Goal: Task Accomplishment & Management: Manage account settings

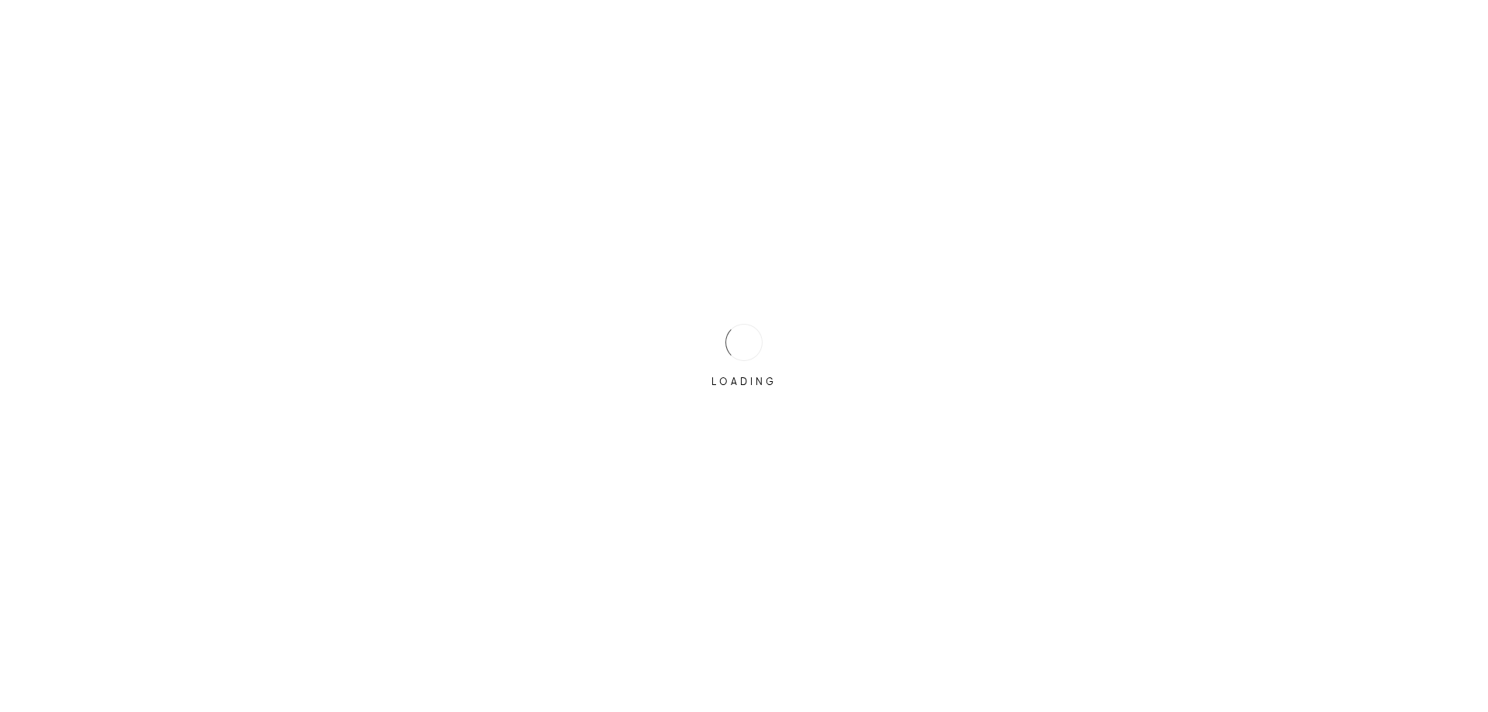
click at [563, 330] on div "LOADING" at bounding box center [744, 356] width 1488 height 712
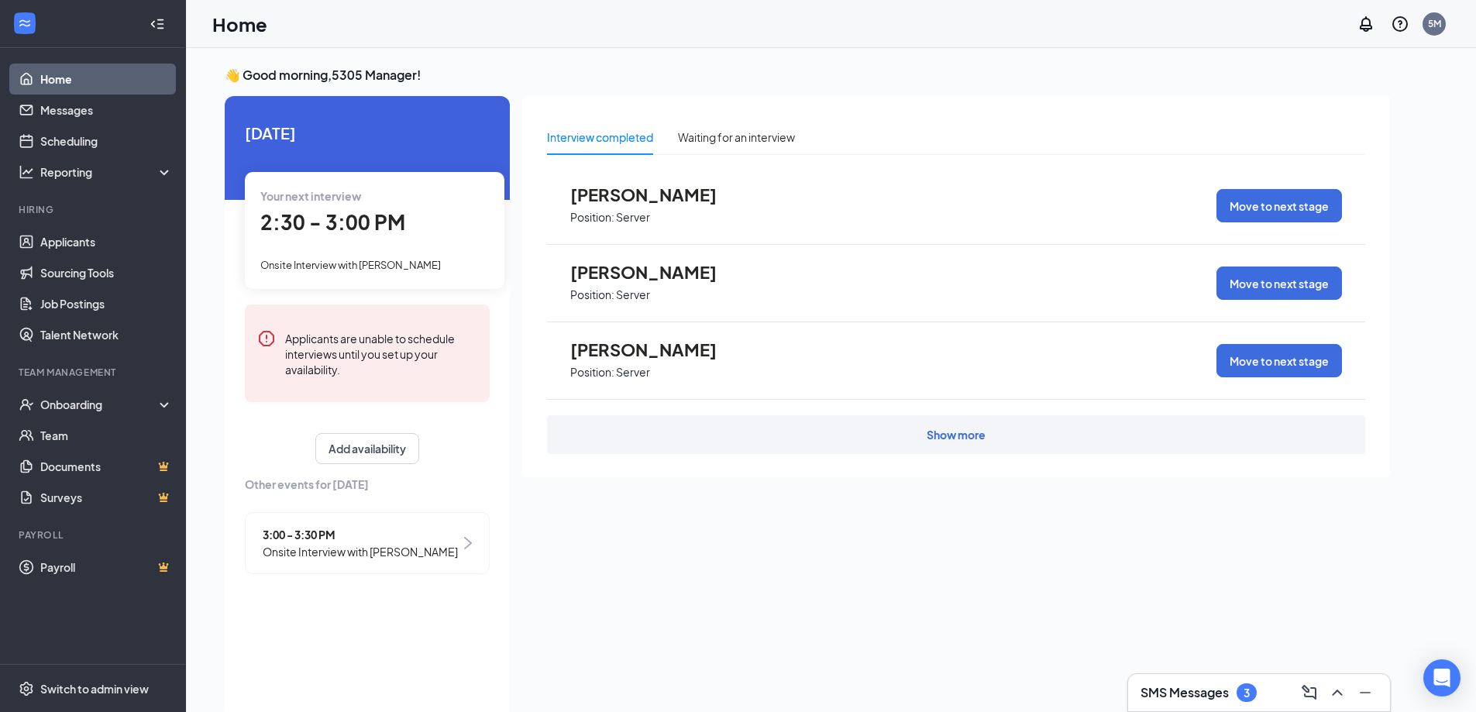
click at [402, 241] on div "Your next interview 2:30 - 3:00 PM Onsite Interview with [PERSON_NAME]" at bounding box center [375, 230] width 260 height 116
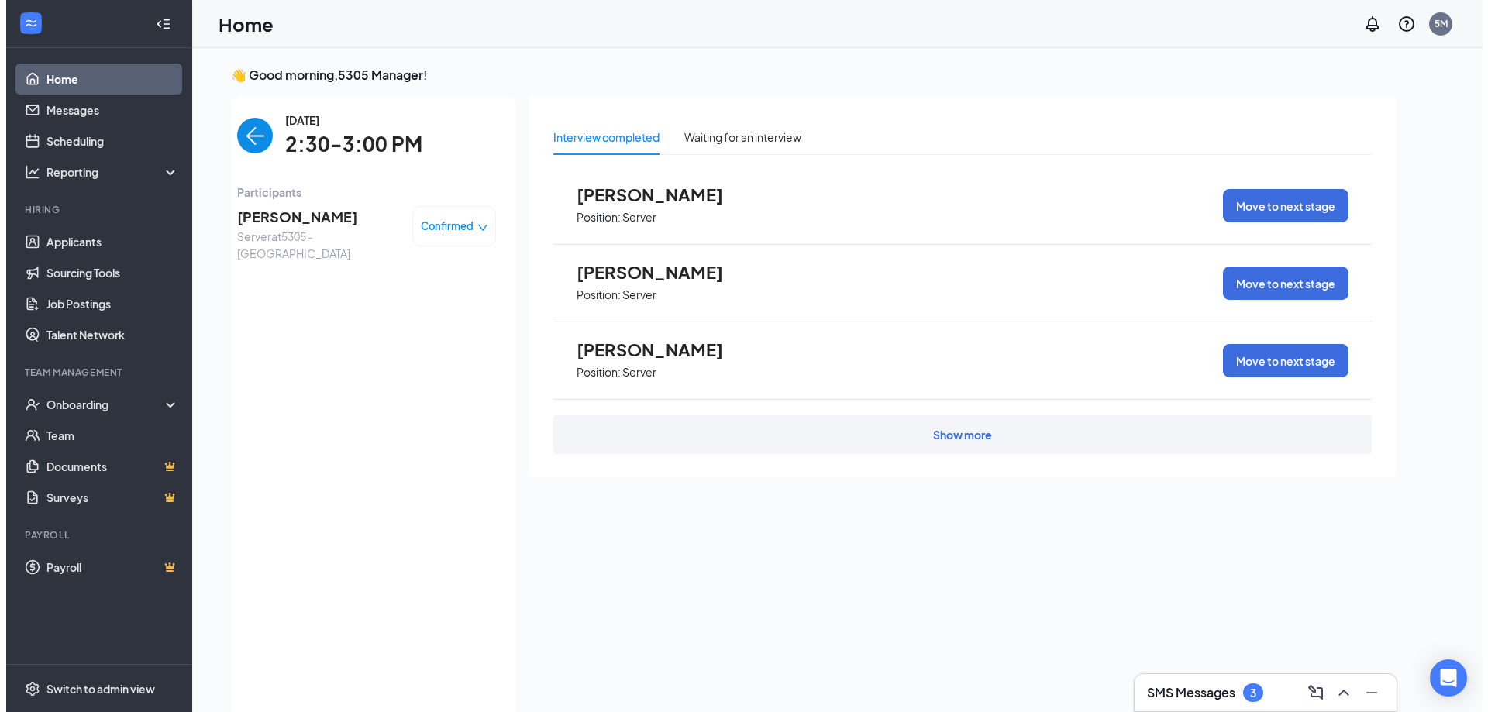
scroll to position [6, 0]
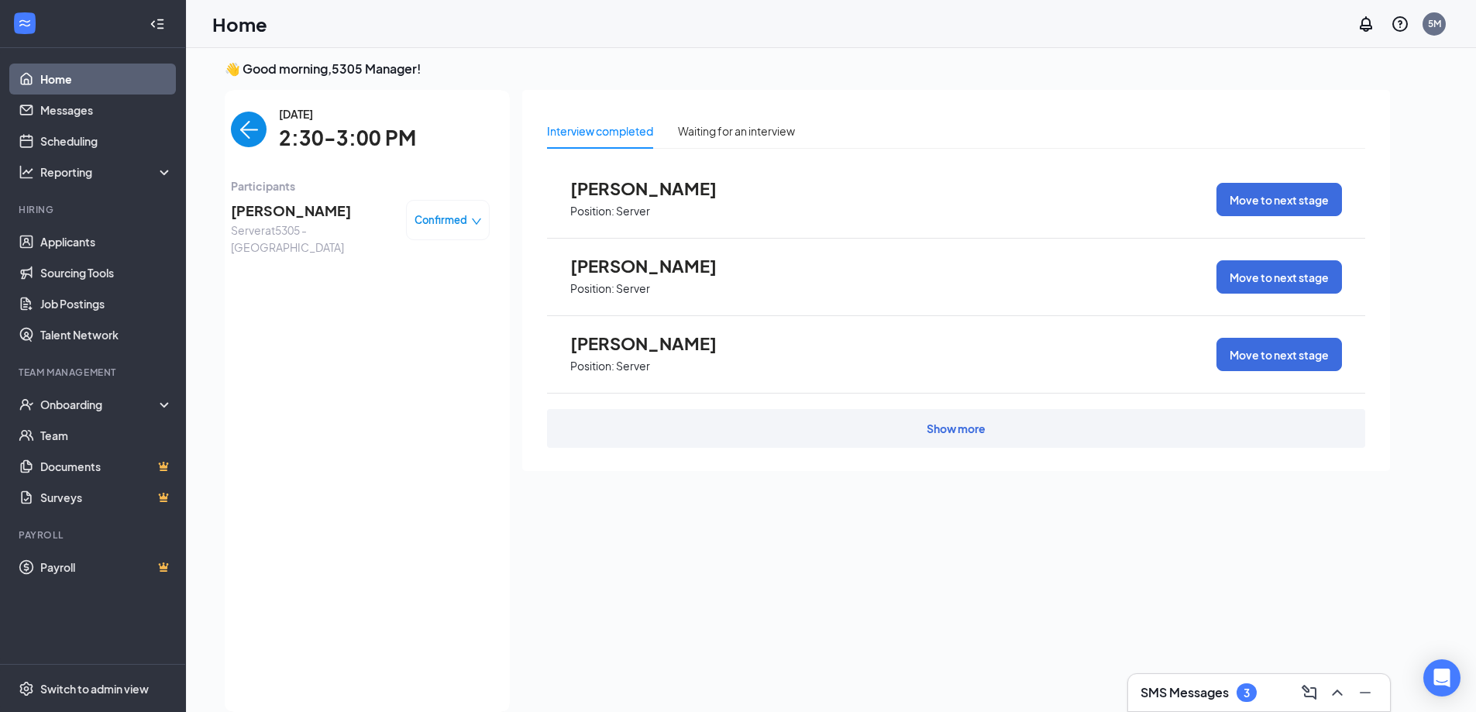
click at [312, 216] on span "[PERSON_NAME]" at bounding box center [312, 211] width 163 height 22
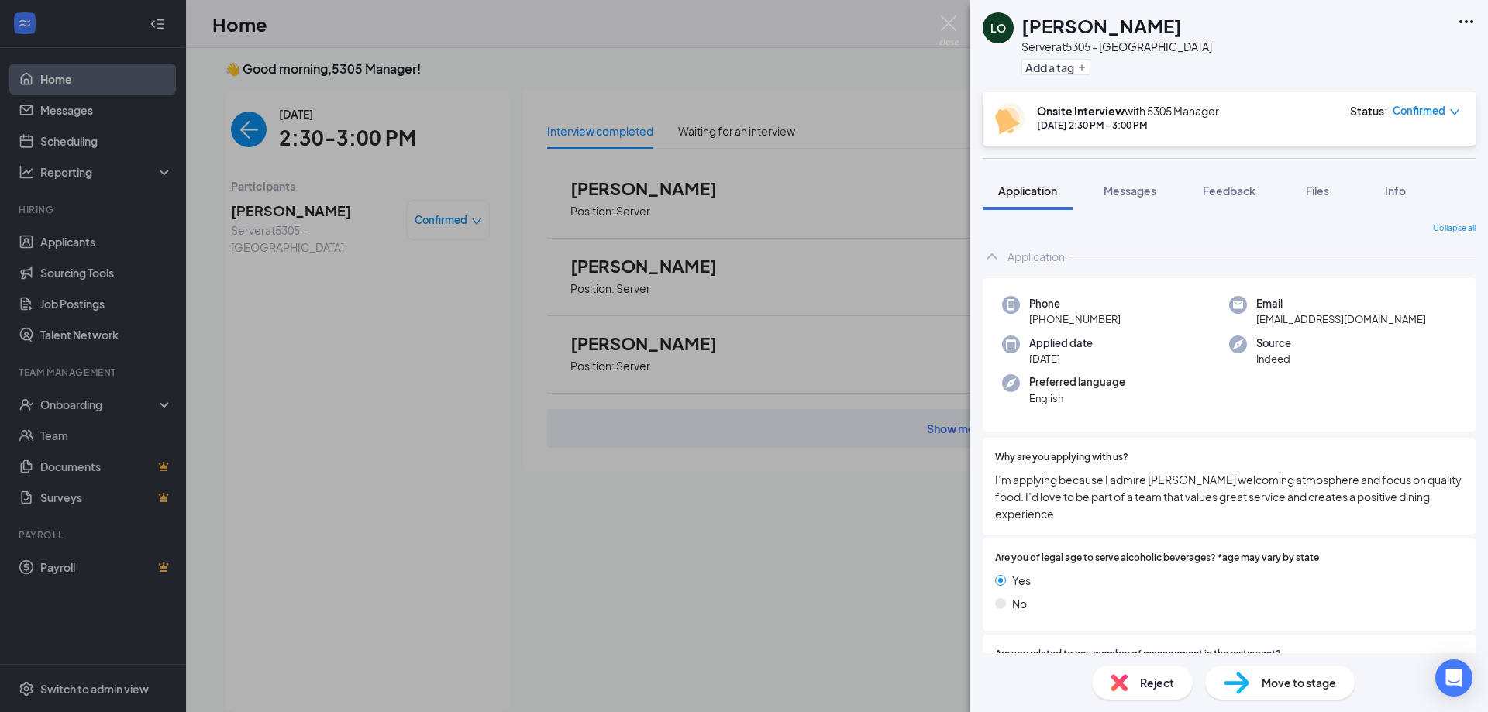
click at [1156, 674] on span "Reject" at bounding box center [1157, 682] width 34 height 17
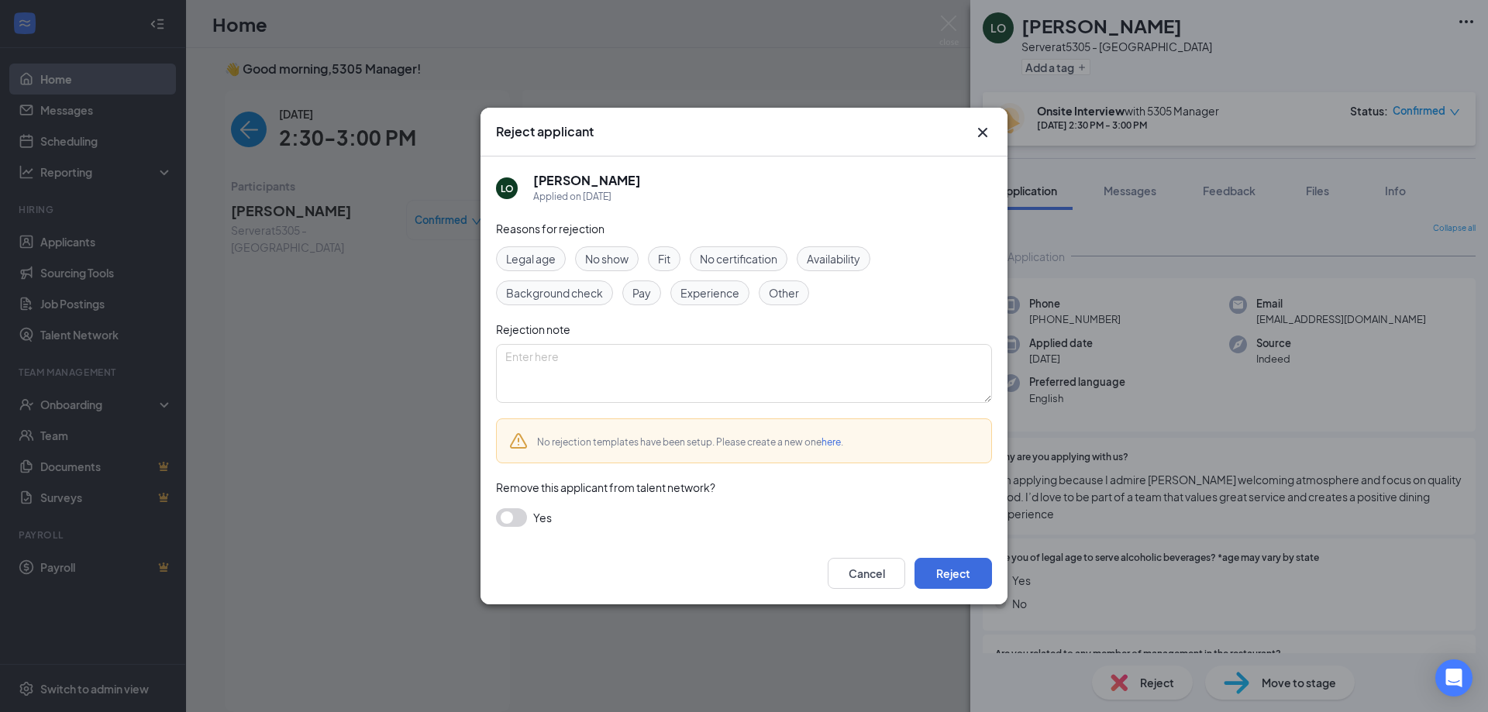
click at [620, 270] on div "No show" at bounding box center [607, 258] width 64 height 25
click at [939, 574] on button "Reject" at bounding box center [952, 573] width 77 height 31
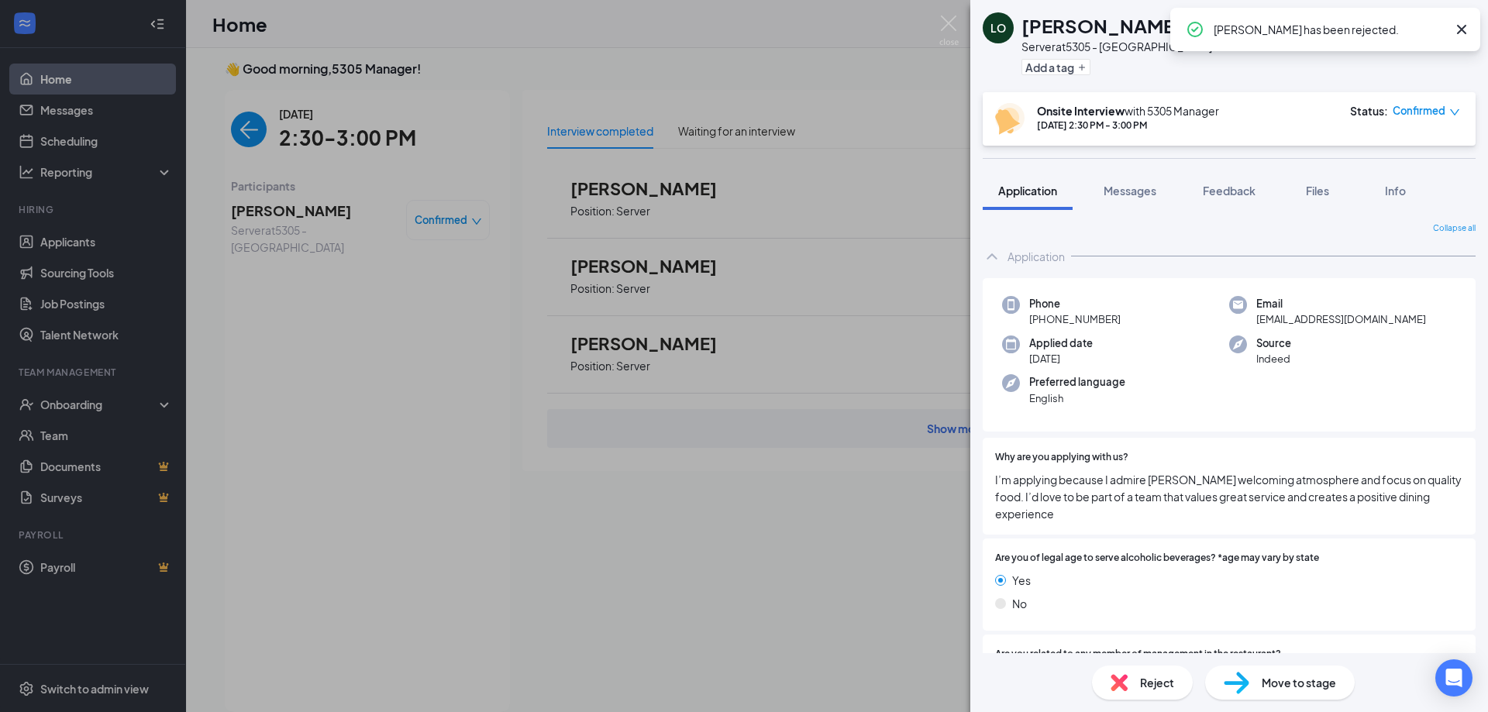
click at [628, 496] on div "LO [PERSON_NAME] Server at 5305 - Avondale Add a tag Onsite Interview with 5305…" at bounding box center [744, 356] width 1488 height 712
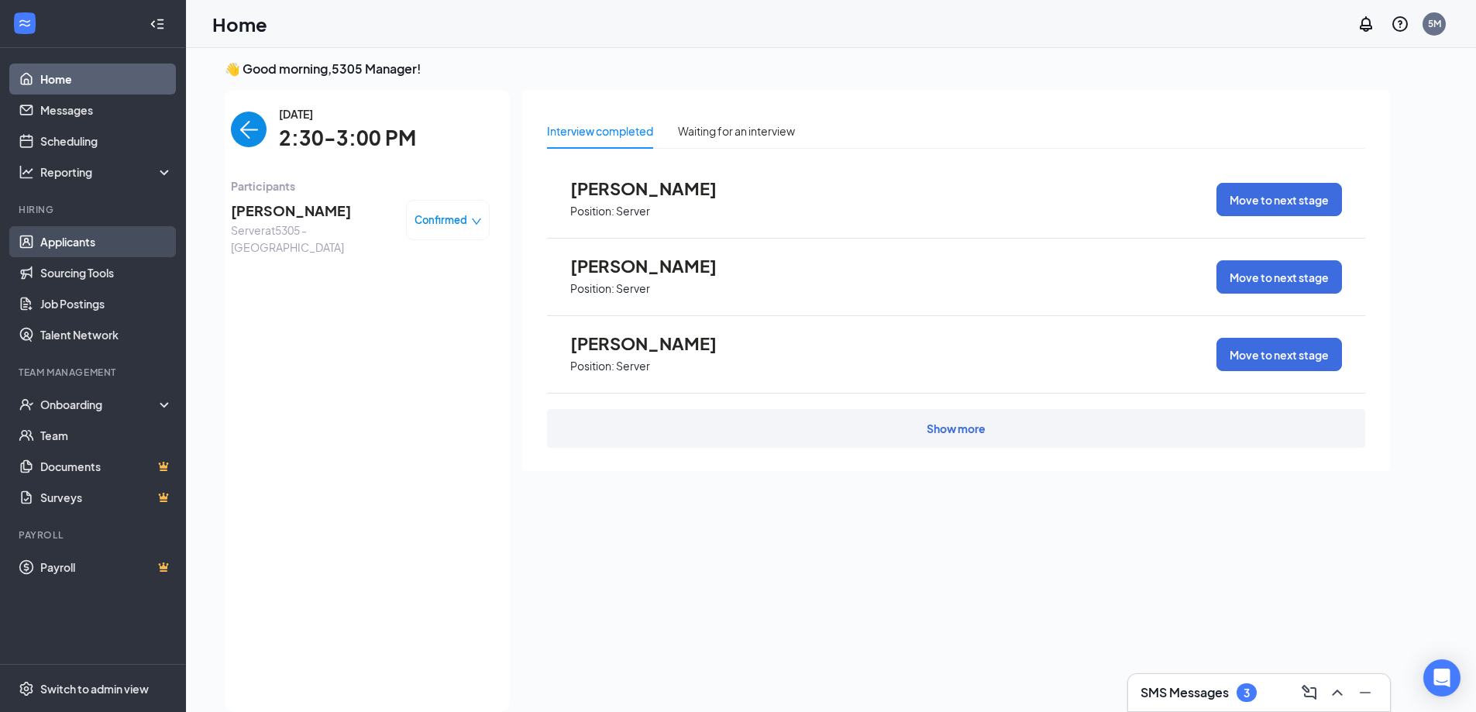
click at [93, 235] on link "Applicants" at bounding box center [106, 241] width 132 height 31
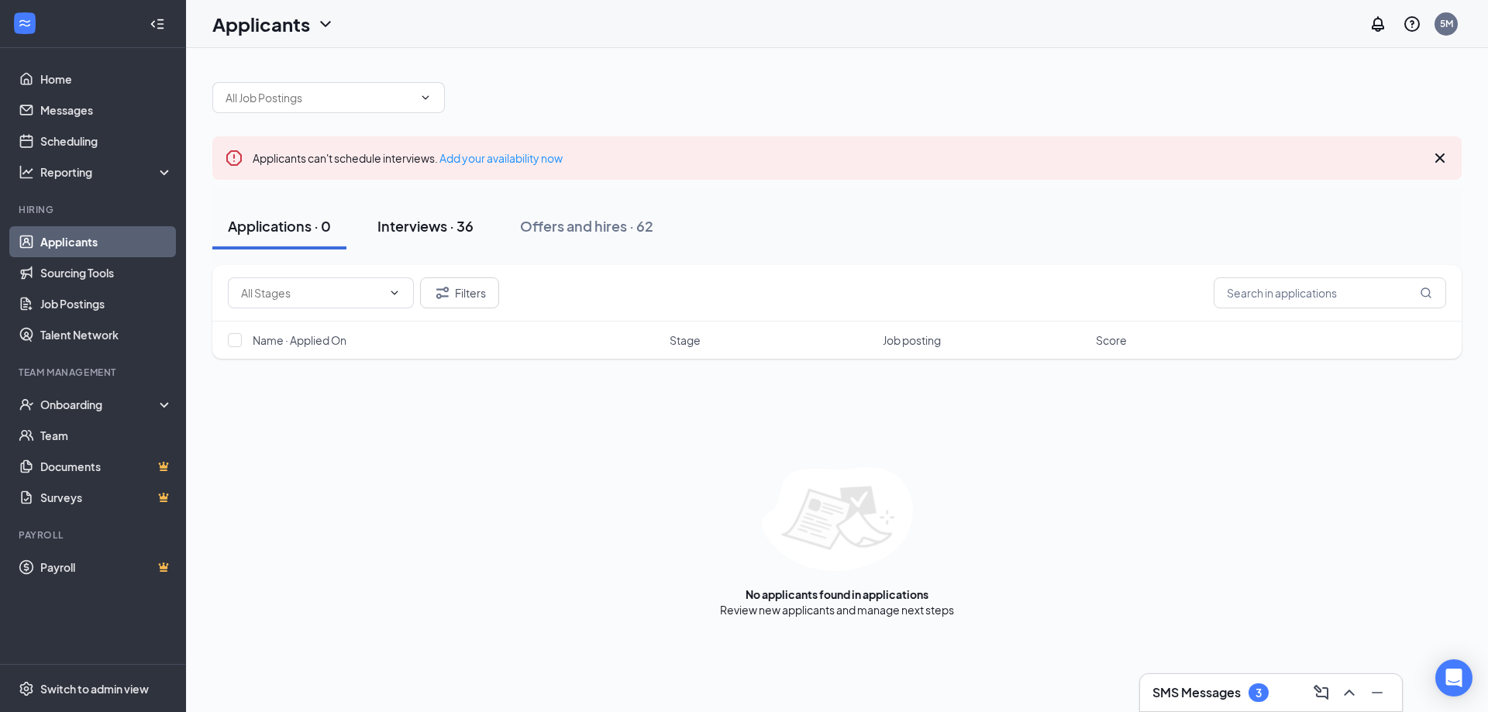
click at [427, 232] on div "Interviews · 36" at bounding box center [425, 225] width 96 height 19
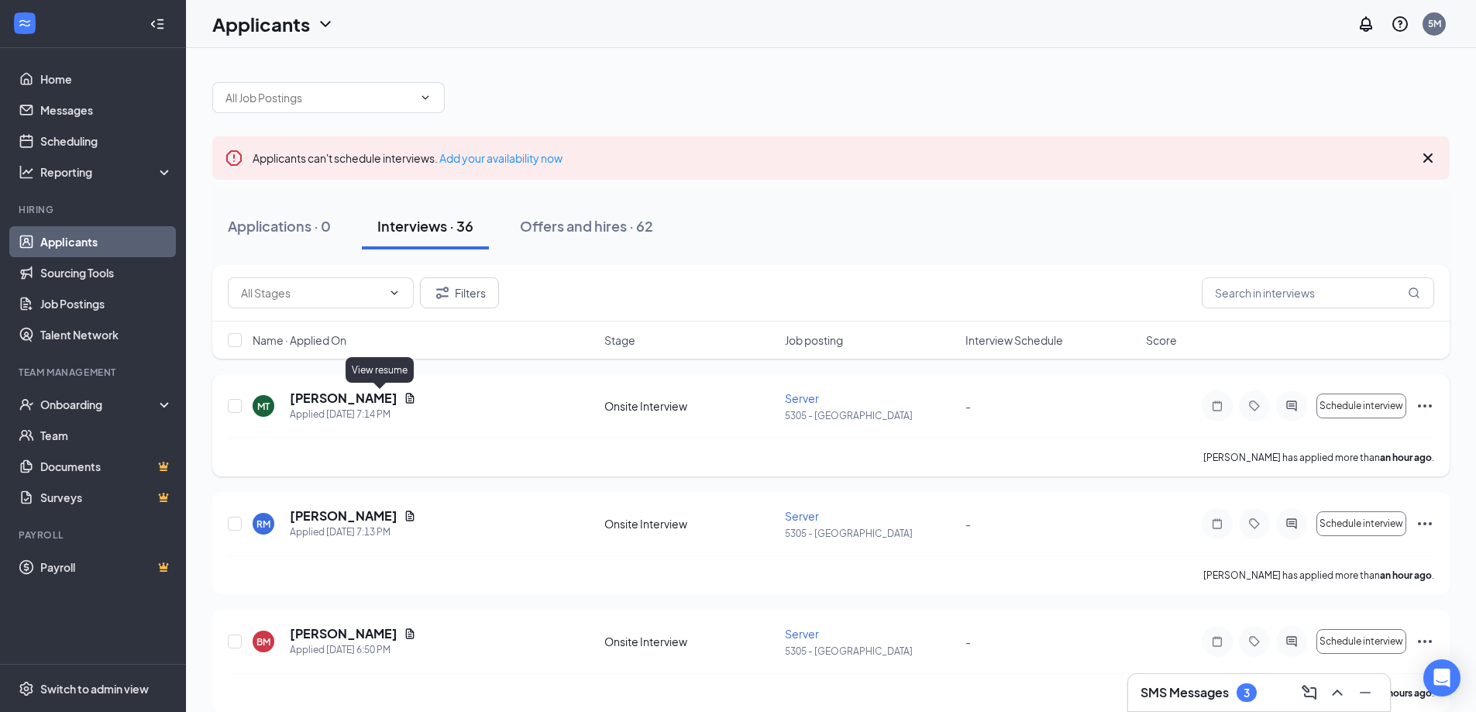
click at [404, 401] on icon "Document" at bounding box center [410, 398] width 12 height 12
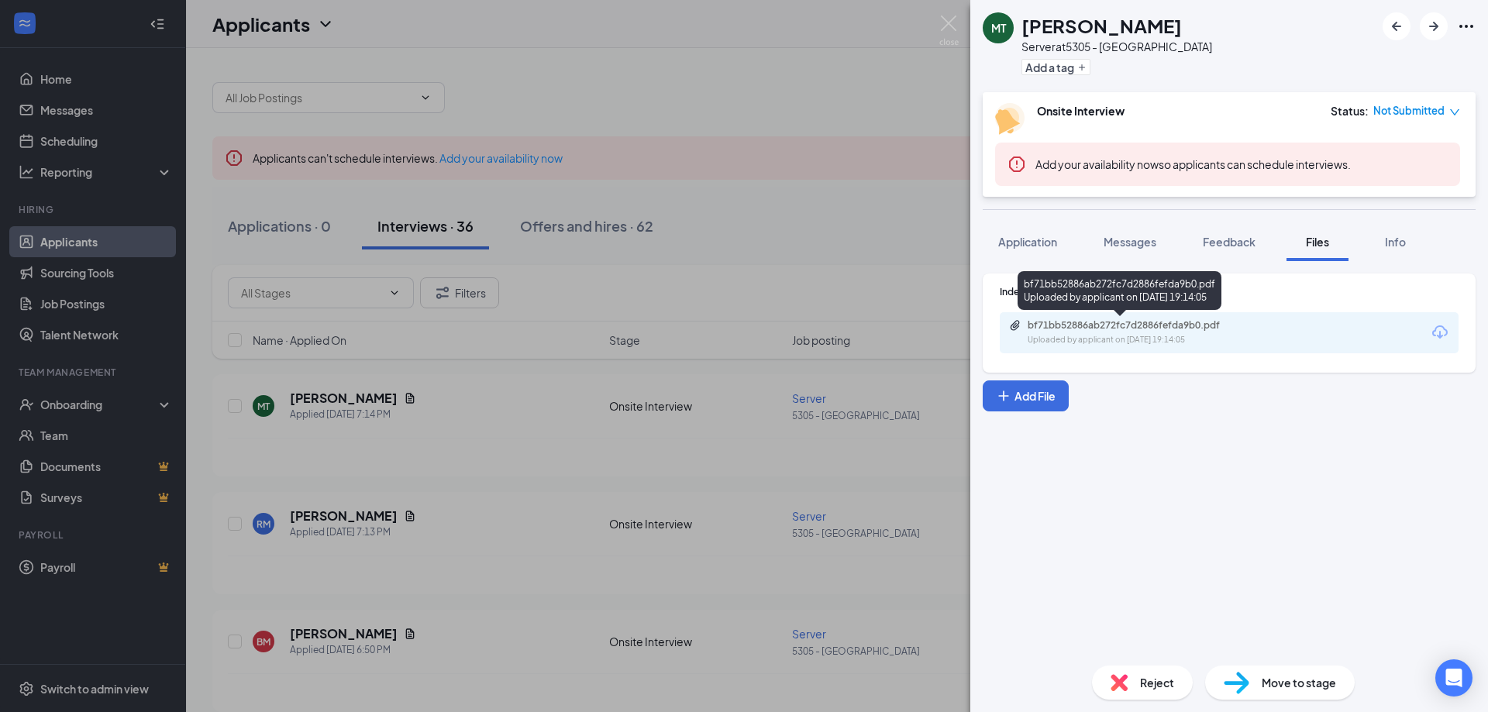
click at [1251, 331] on div "bf71bb52886ab272fc7d2886fefda9b0.pdf" at bounding box center [1134, 325] width 251 height 12
drag, startPoint x: 476, startPoint y: 385, endPoint x: 486, endPoint y: 415, distance: 31.1
click at [476, 387] on div "MT [PERSON_NAME] Server at 5305 - Avondale Add a tag Onsite Interview Status : …" at bounding box center [744, 356] width 1488 height 712
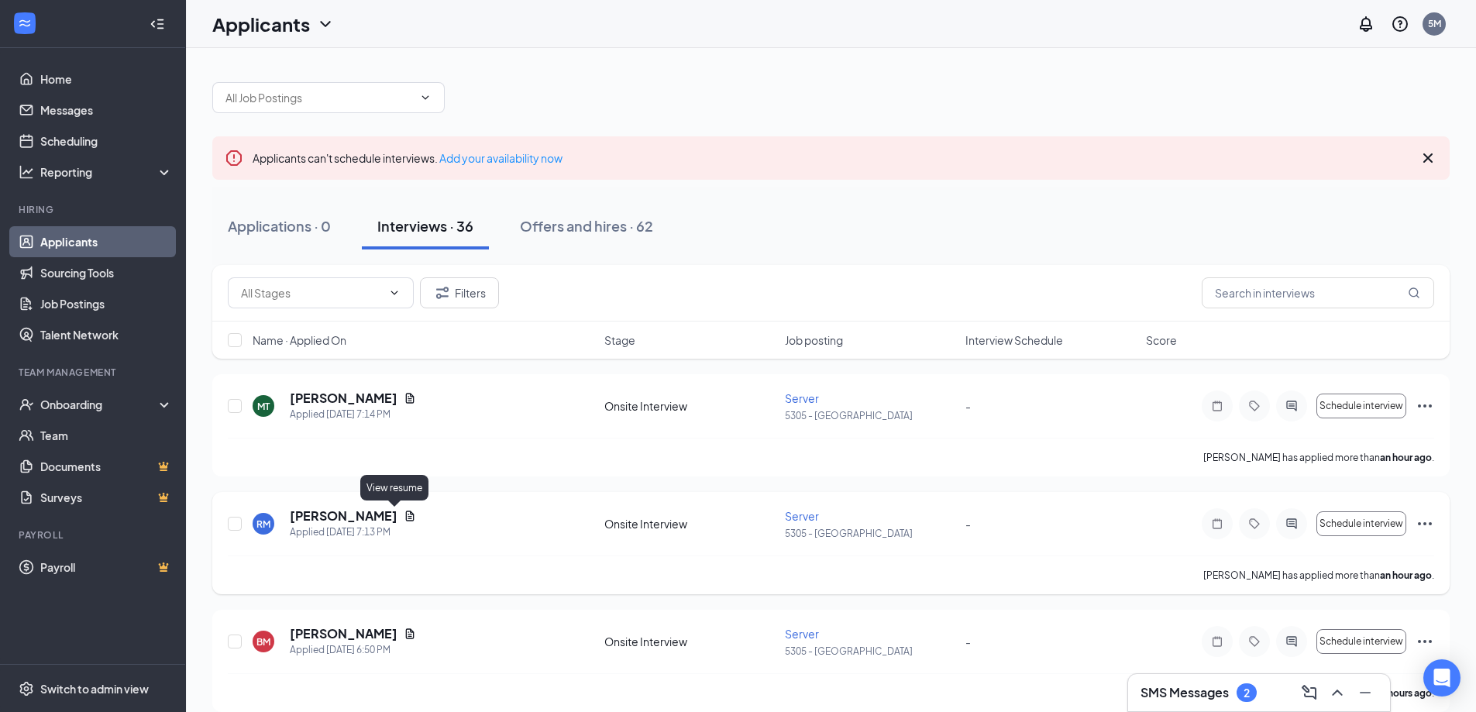
click at [404, 519] on icon "Document" at bounding box center [410, 516] width 12 height 12
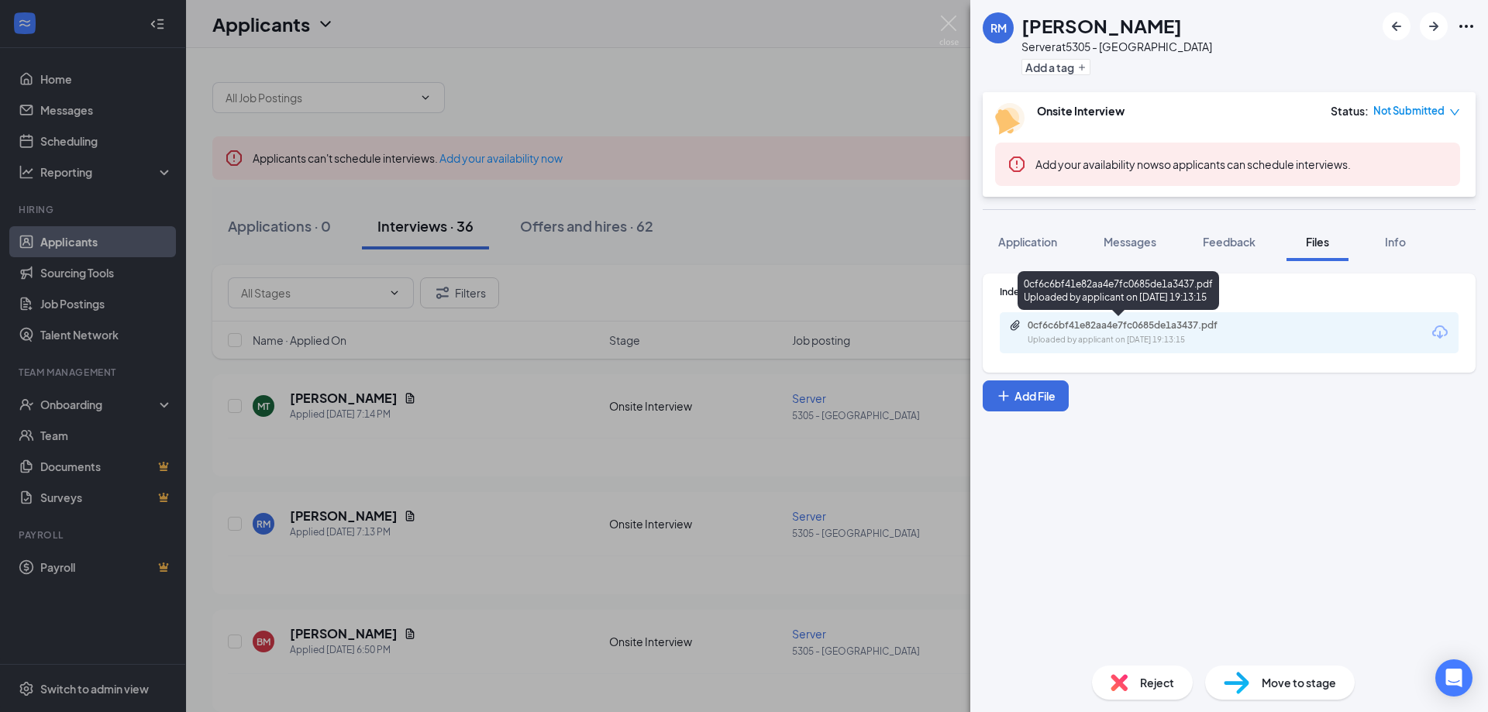
click at [1199, 325] on div "0cf6c6bf41e82aa4e7fc0685de1a3437.pdf" at bounding box center [1135, 325] width 217 height 12
click at [574, 408] on div "[PERSON_NAME] Server at 5305 - Avondale Add a tag Onsite Interview Status : Not…" at bounding box center [744, 356] width 1488 height 712
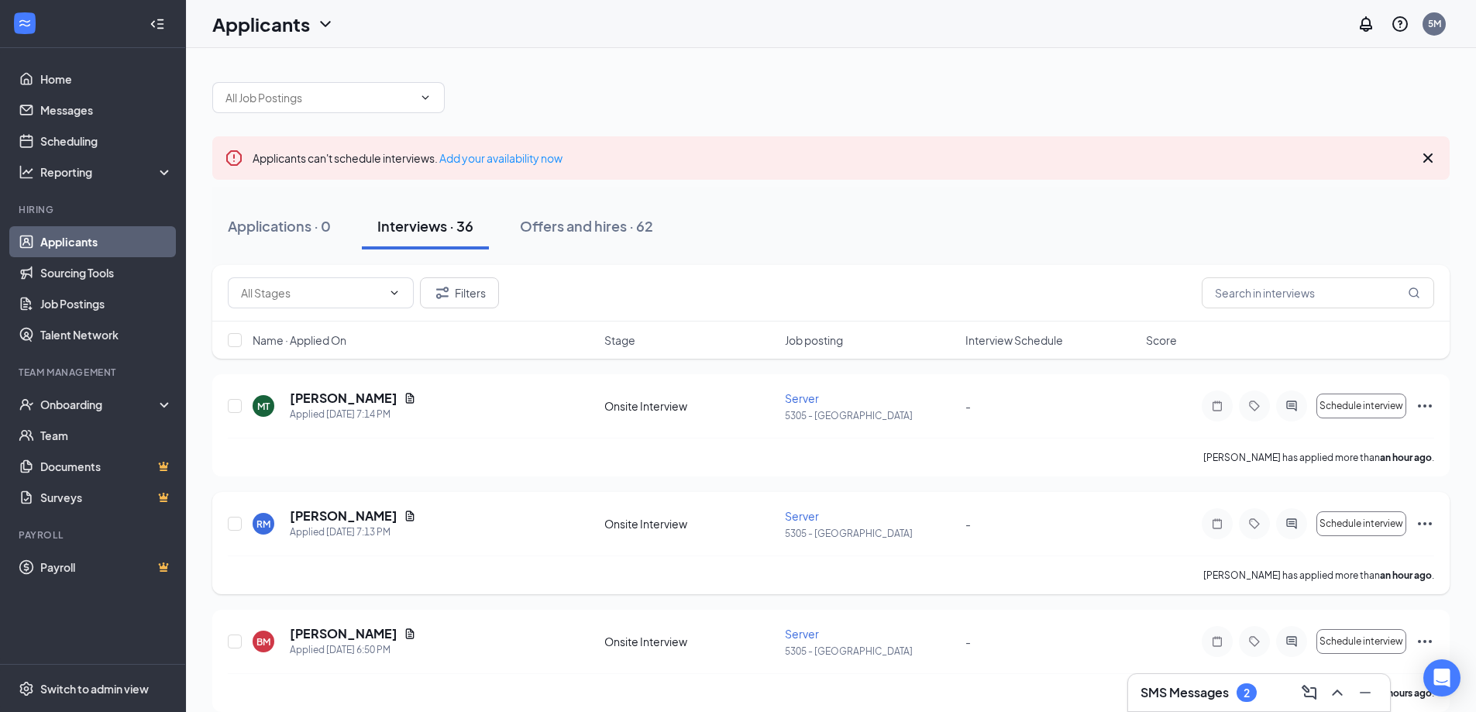
click at [1427, 523] on icon "Ellipses" at bounding box center [1425, 523] width 19 height 19
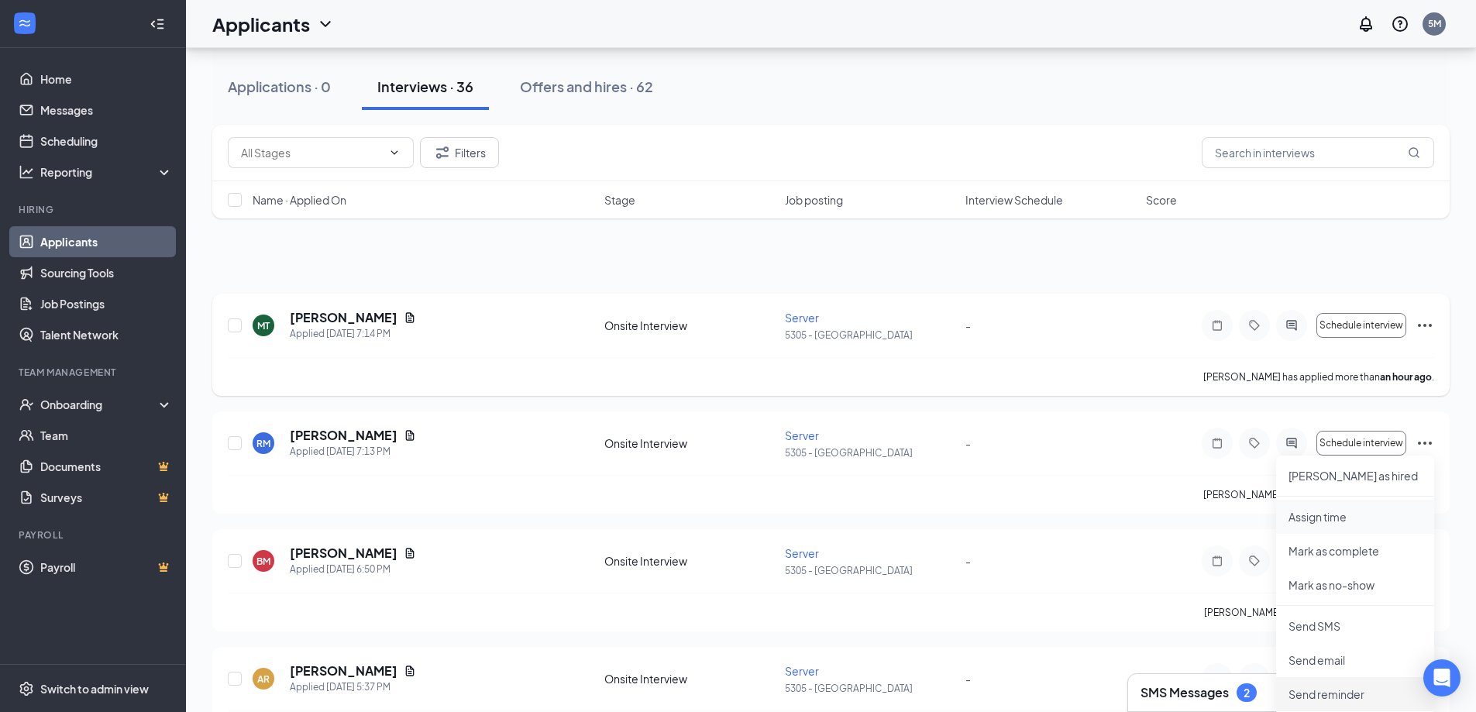
scroll to position [232, 0]
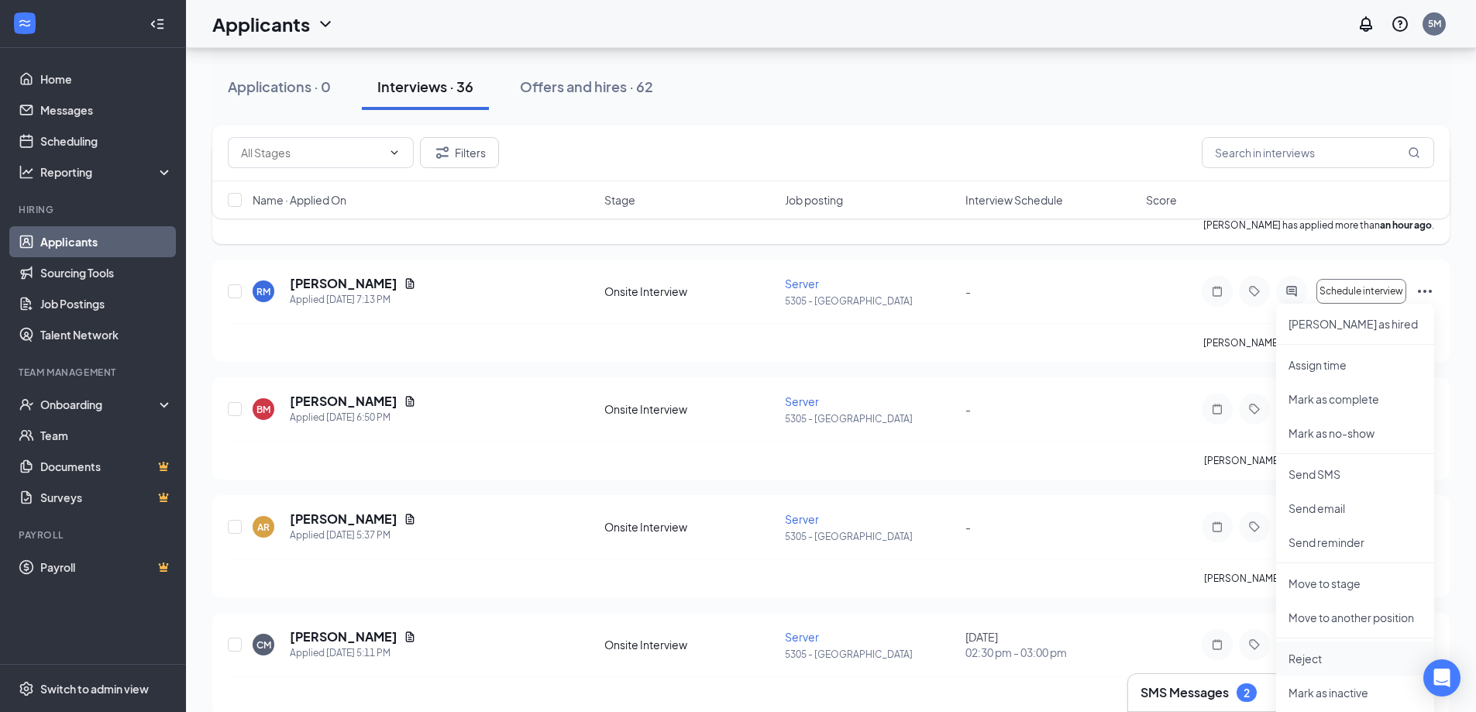
click at [1333, 658] on p "Reject" at bounding box center [1355, 658] width 133 height 15
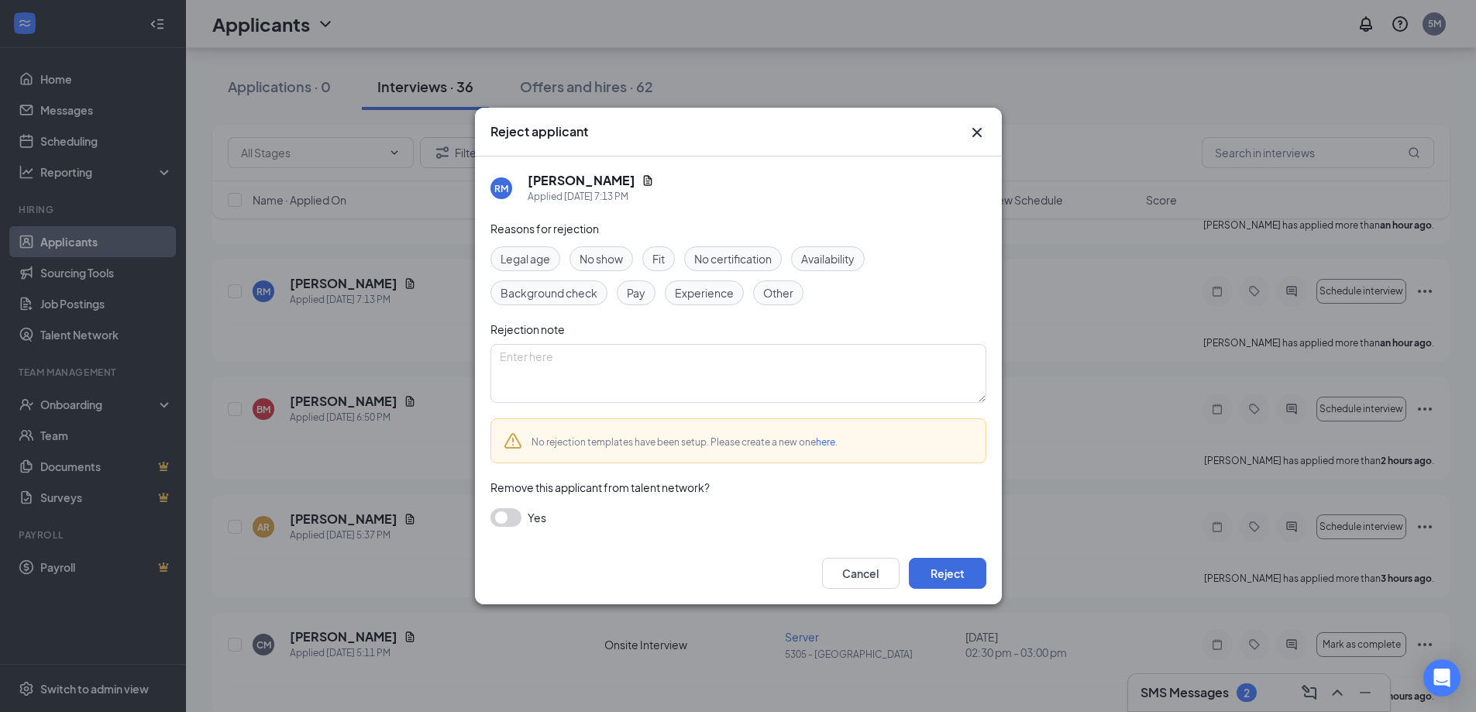
click at [693, 292] on span "Experience" at bounding box center [704, 292] width 59 height 17
click at [962, 569] on button "Reject" at bounding box center [947, 573] width 77 height 31
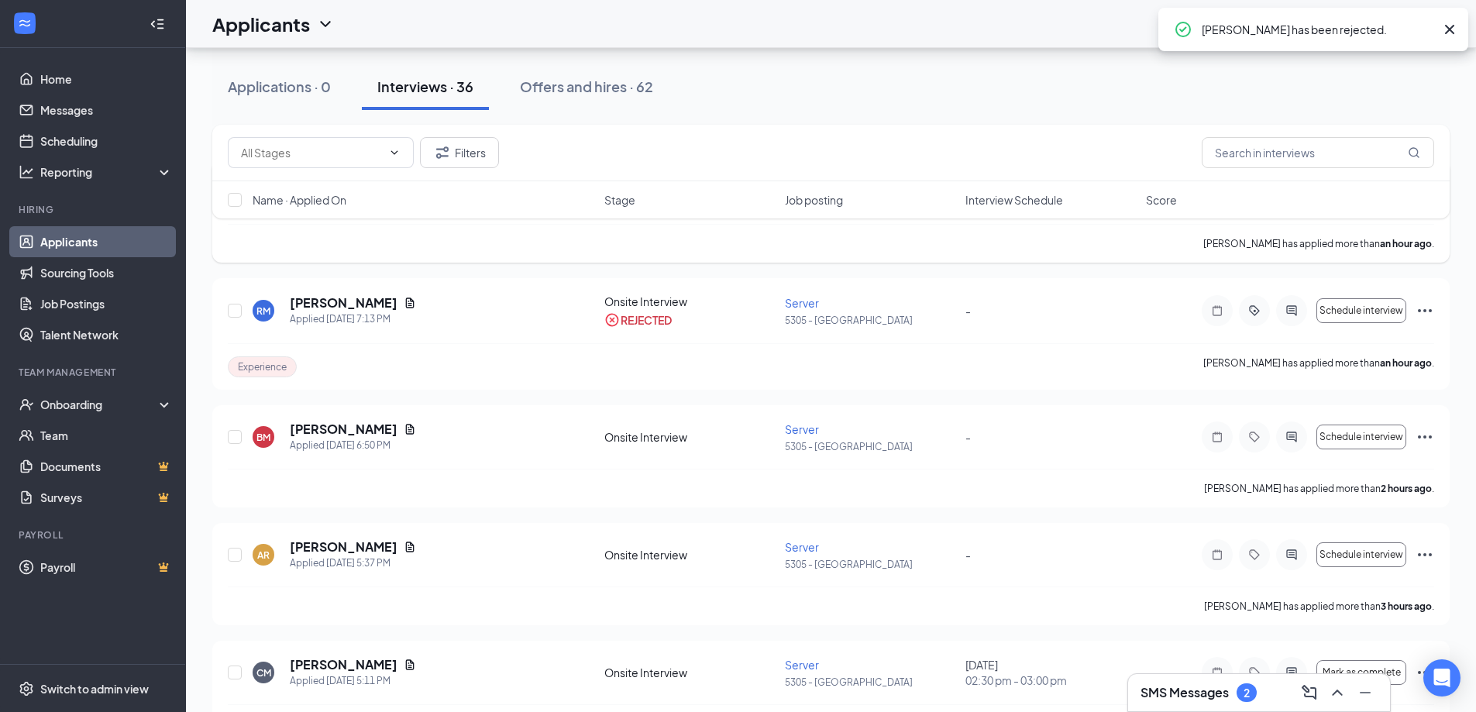
scroll to position [77, 0]
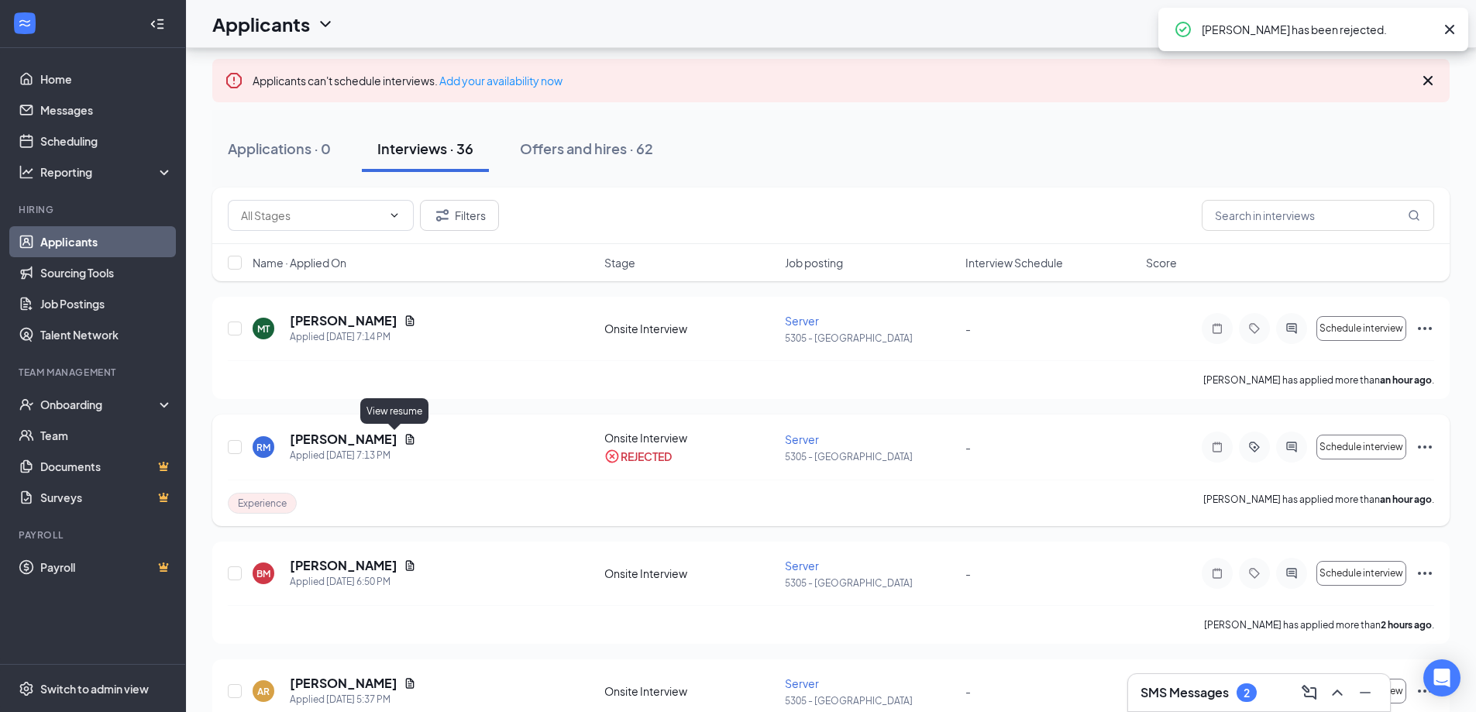
click at [404, 441] on icon "Document" at bounding box center [410, 439] width 12 height 12
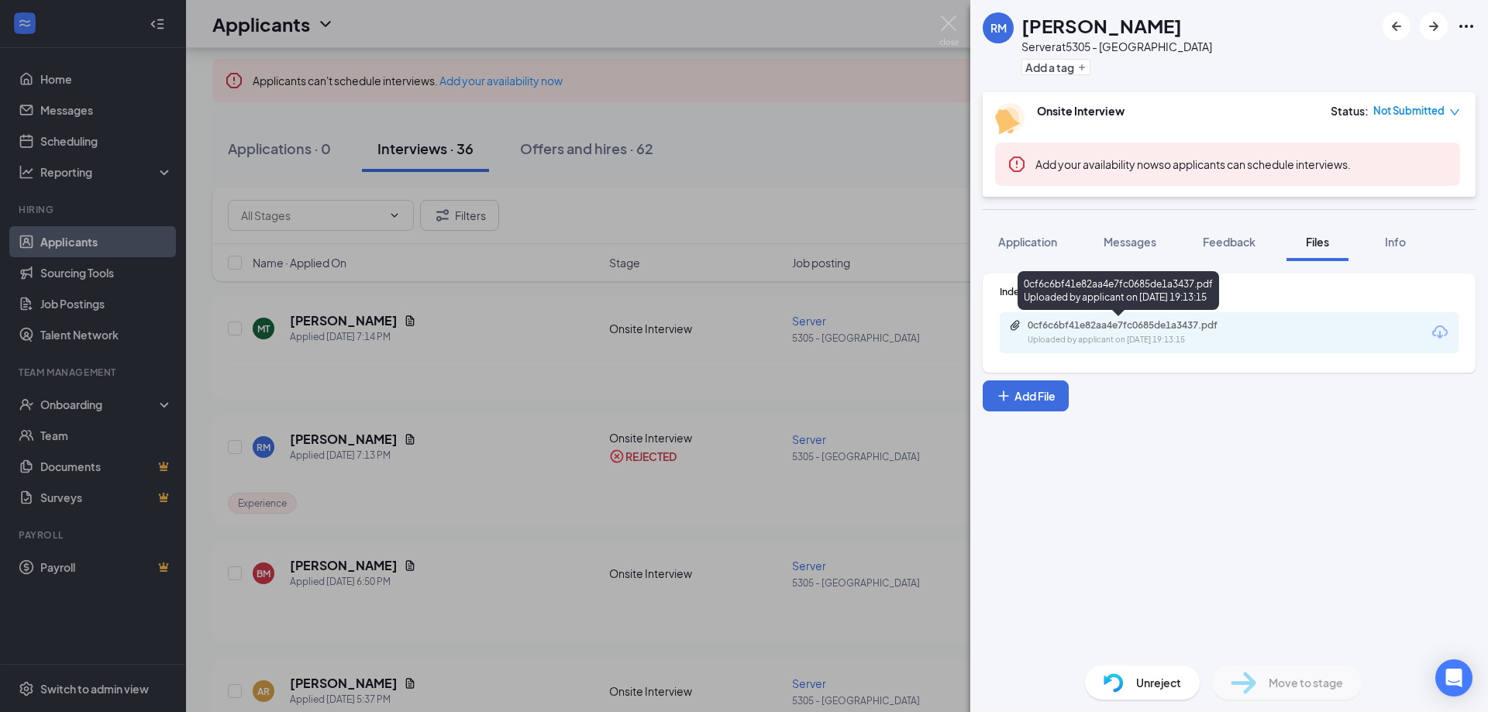
click at [1196, 322] on div "0cf6c6bf41e82aa4e7fc0685de1a3437.pdf" at bounding box center [1135, 325] width 217 height 12
click at [391, 386] on div "[PERSON_NAME] Server at 5305 - Avondale Add a tag Onsite Interview Status : Not…" at bounding box center [744, 356] width 1488 height 712
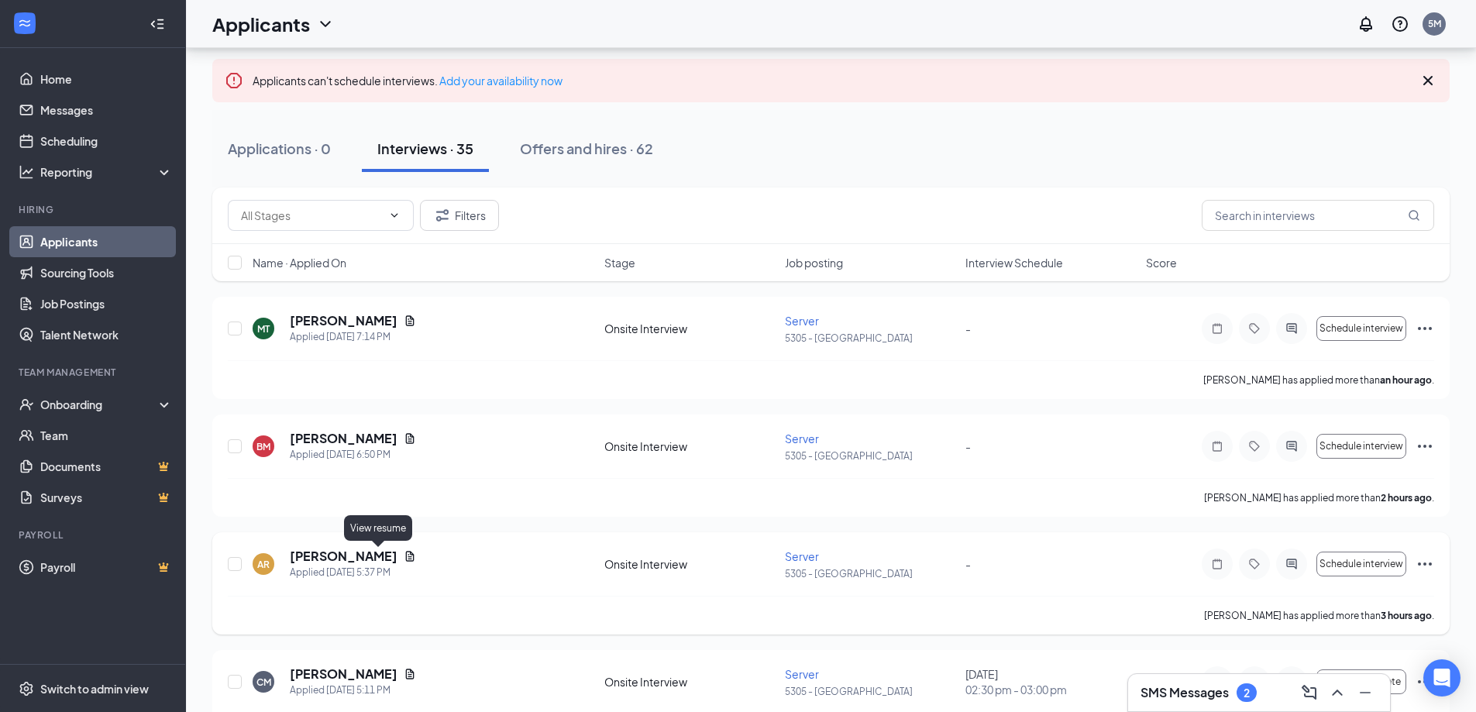
click at [404, 560] on icon "Document" at bounding box center [410, 556] width 12 height 12
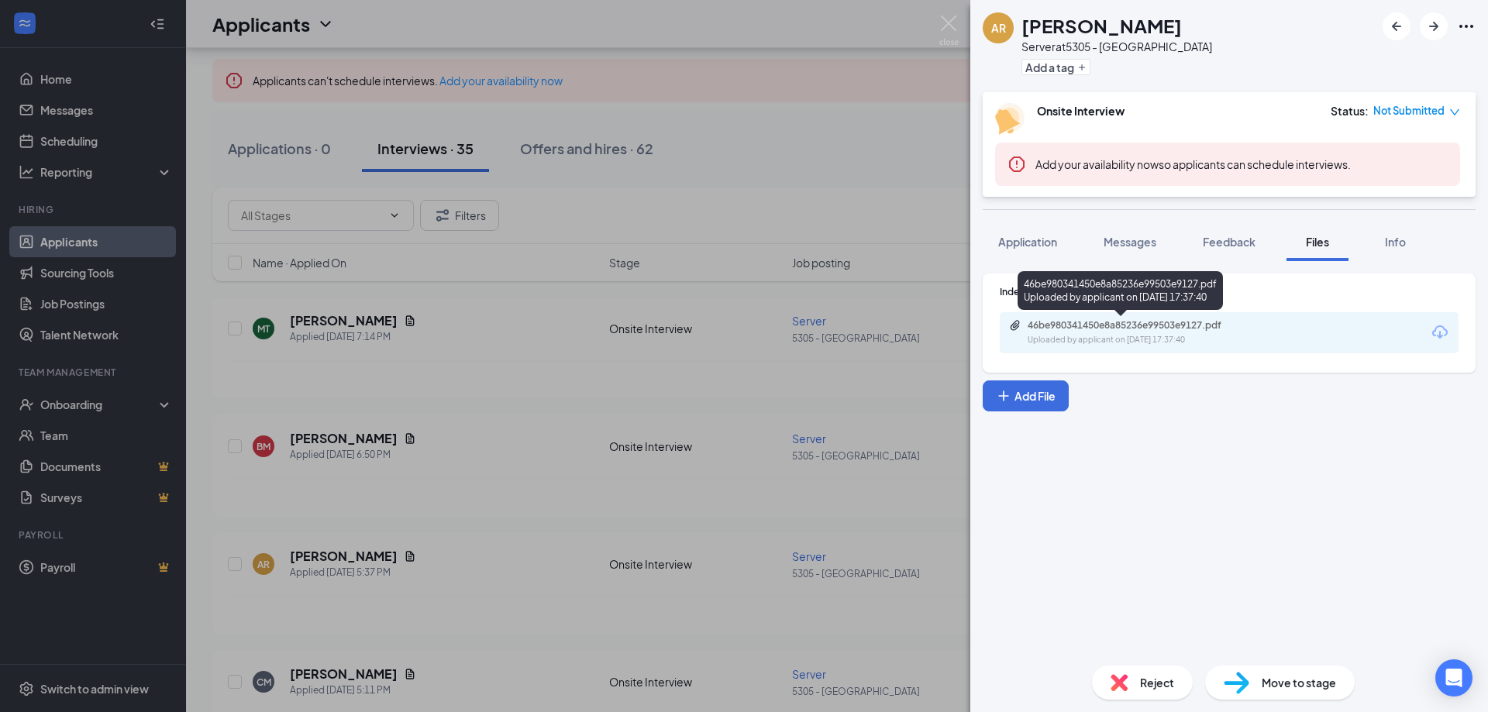
click at [1205, 326] on div "46be980341450e8a85236e99503e9127.pdf" at bounding box center [1135, 325] width 217 height 12
click at [366, 568] on div "AR [PERSON_NAME] Server at 5305 - Avondale Add a tag Onsite Interview Status : …" at bounding box center [744, 356] width 1488 height 712
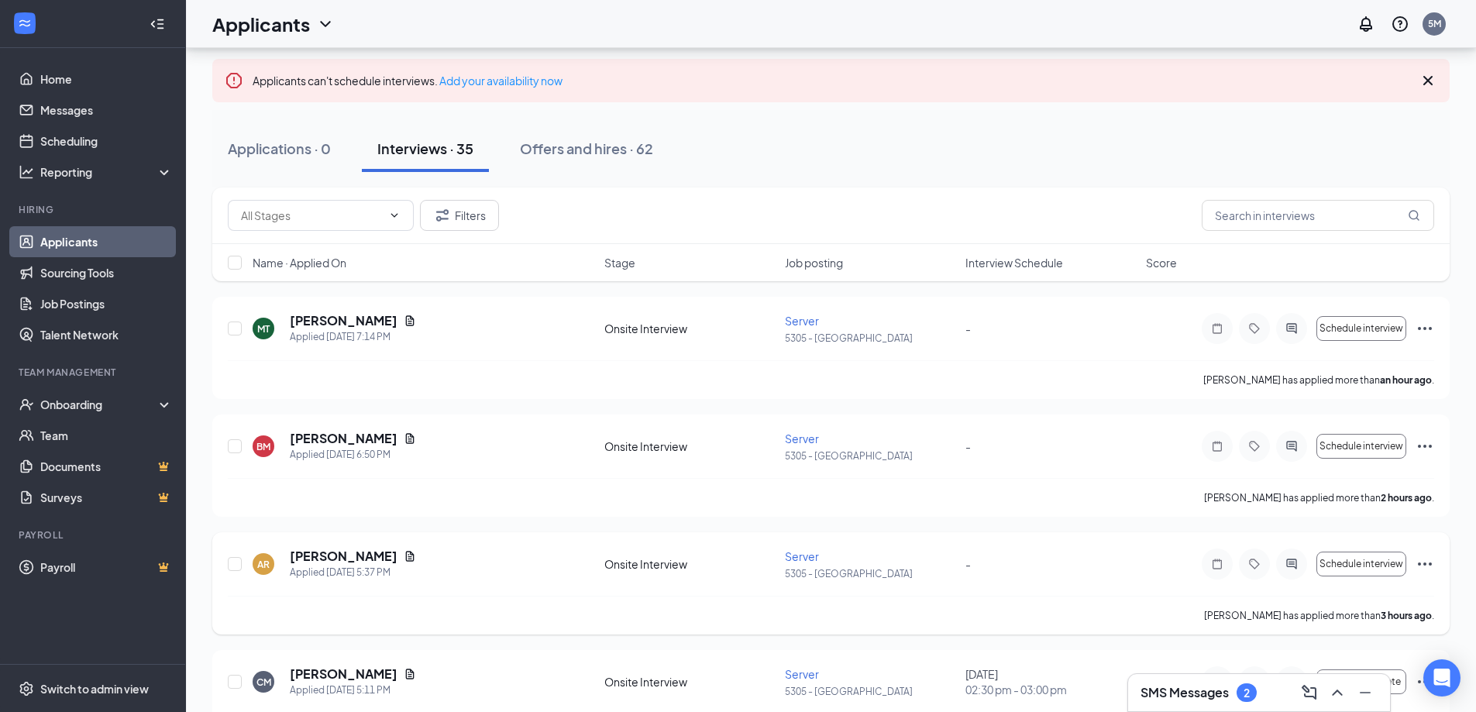
click at [1440, 559] on div "AR [PERSON_NAME] Applied [DATE] 5:37 PM Onsite Interview Server 5305 - [GEOGRAP…" at bounding box center [830, 583] width 1237 height 102
click at [1422, 564] on icon "Ellipses" at bounding box center [1425, 564] width 19 height 19
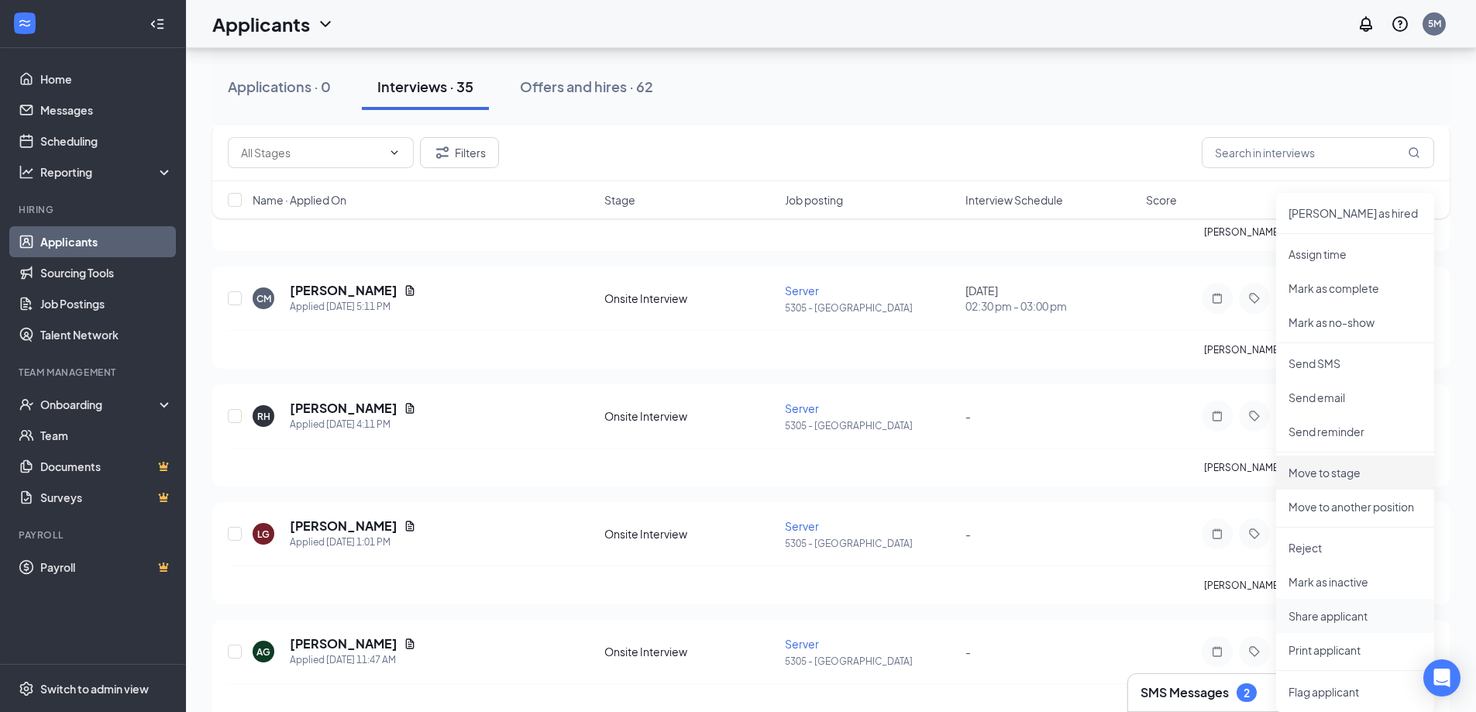
scroll to position [465, 0]
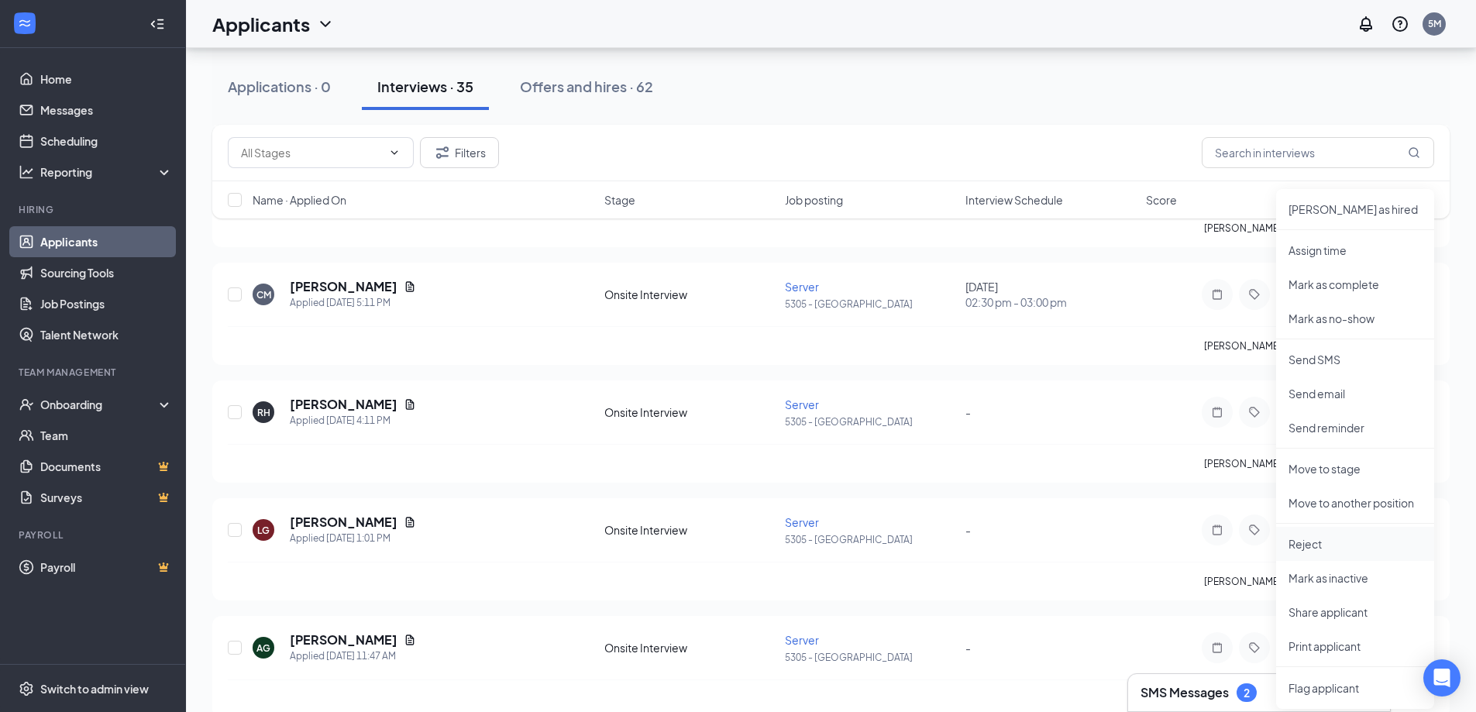
click at [1313, 537] on p "Reject" at bounding box center [1355, 543] width 133 height 15
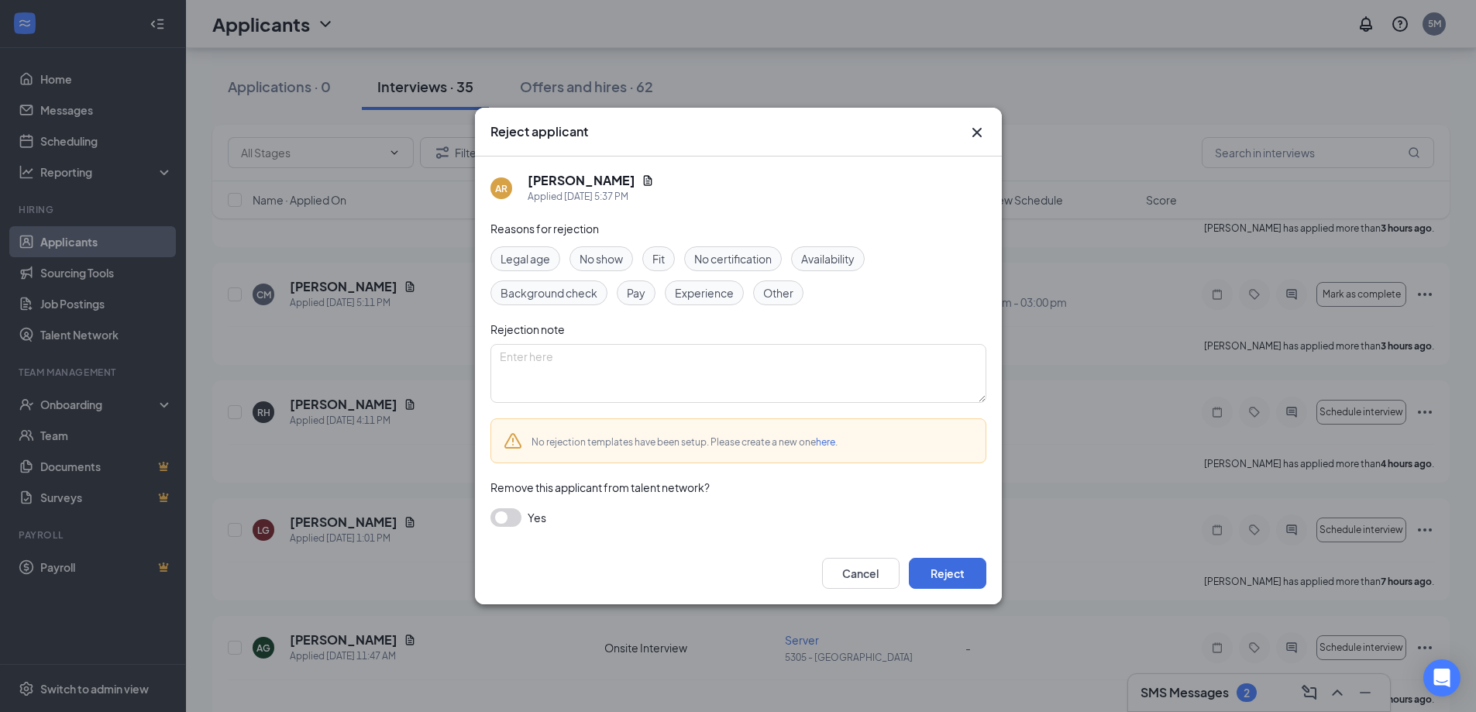
click at [698, 283] on div "Experience" at bounding box center [704, 292] width 79 height 25
click at [939, 565] on button "Reject" at bounding box center [947, 573] width 77 height 31
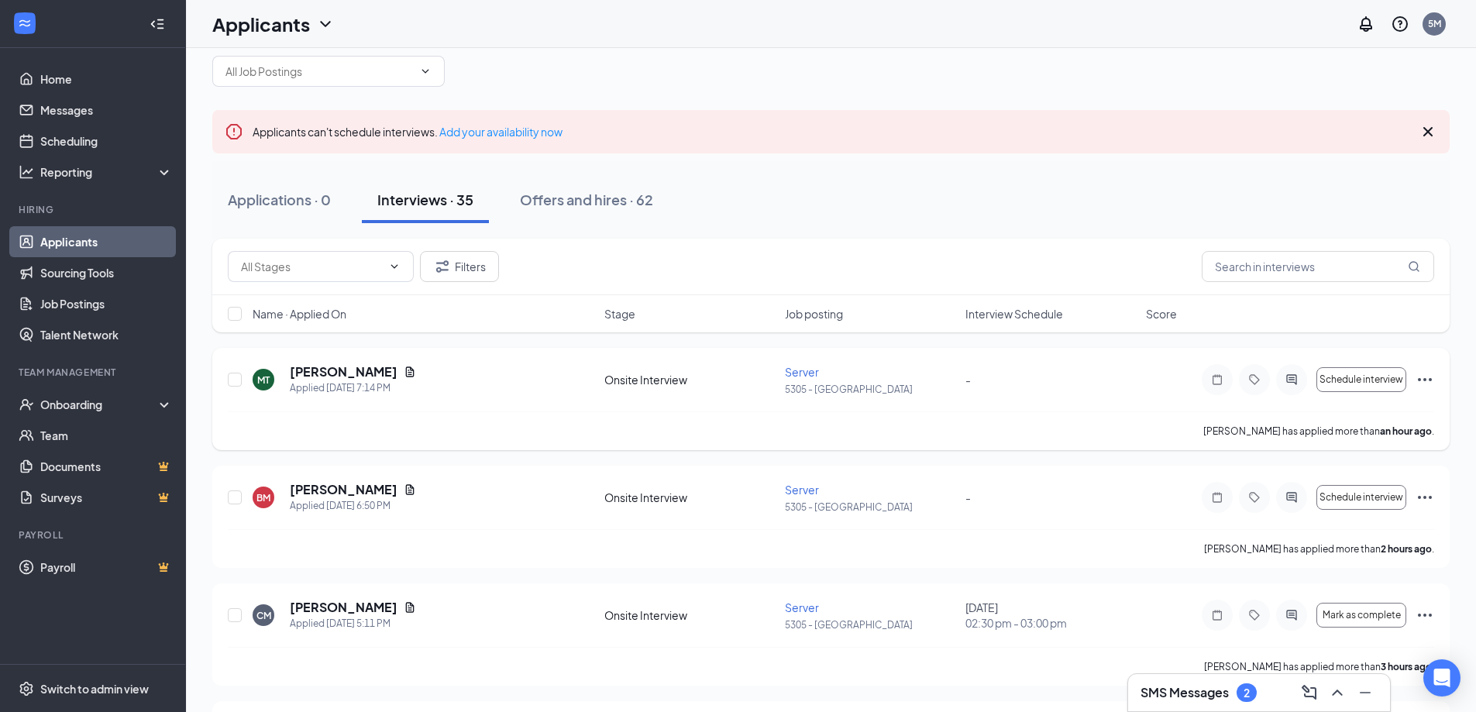
scroll to position [0, 0]
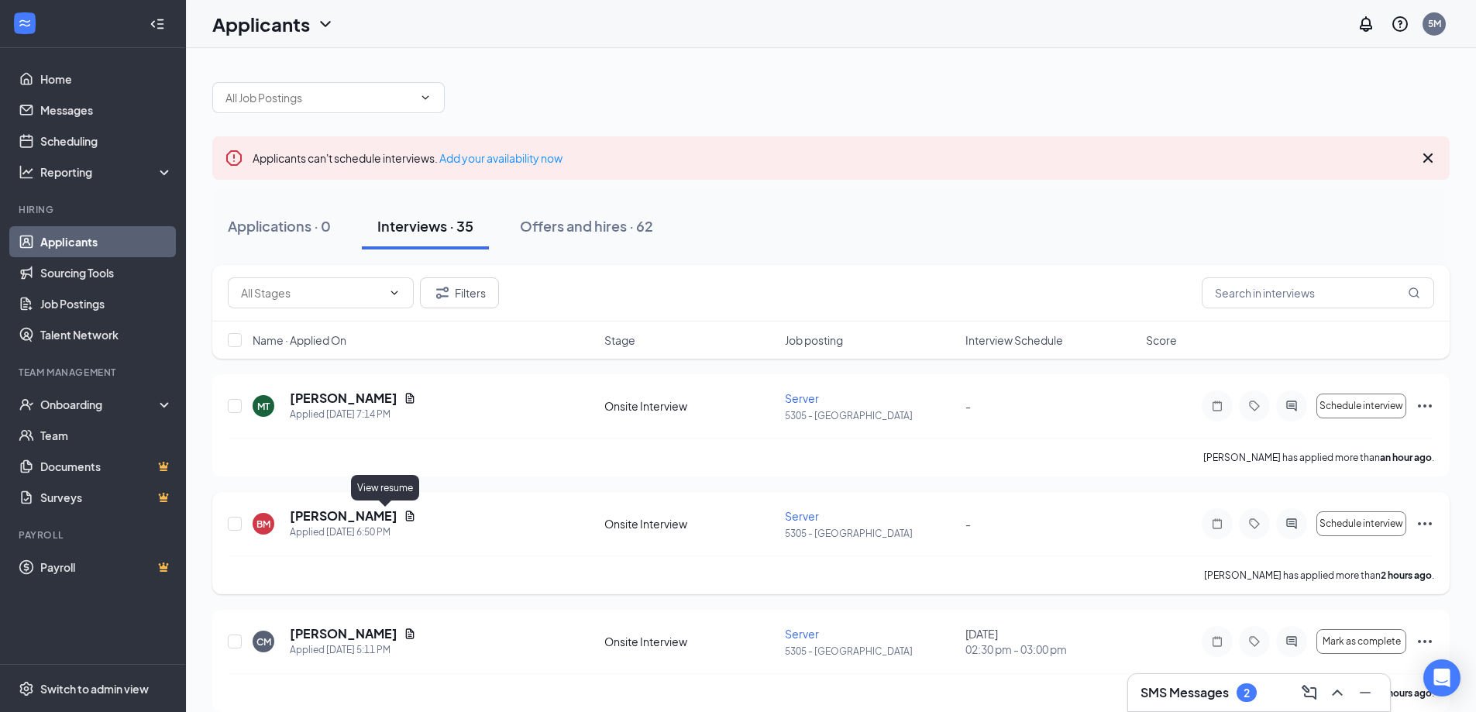
click at [406, 518] on icon "Document" at bounding box center [410, 516] width 9 height 10
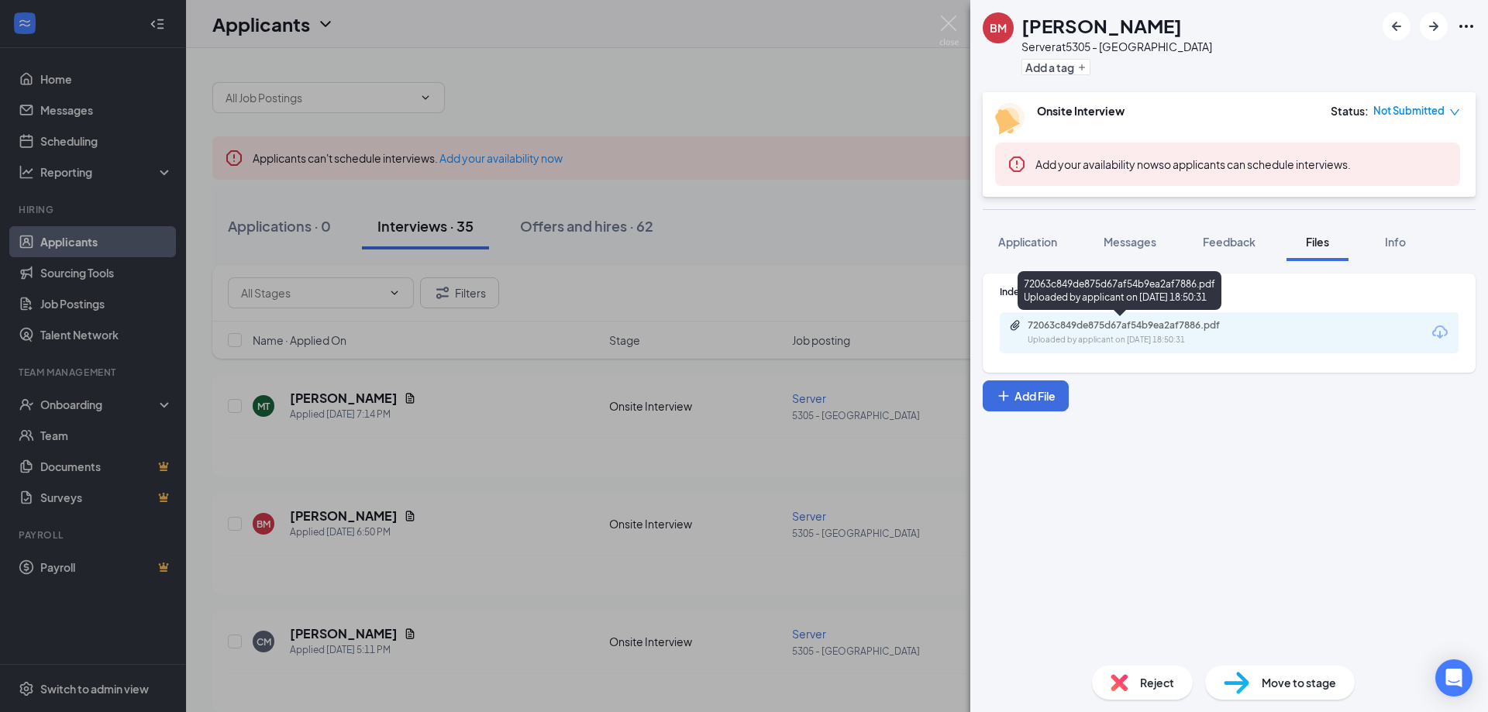
click at [1098, 322] on div "72063c849de875d67af54b9ea2af7886.pdf" at bounding box center [1135, 325] width 217 height 12
click at [572, 132] on div "BM [PERSON_NAME] Server at 5305 - Avondale Add a tag Onsite Interview Status : …" at bounding box center [744, 356] width 1488 height 712
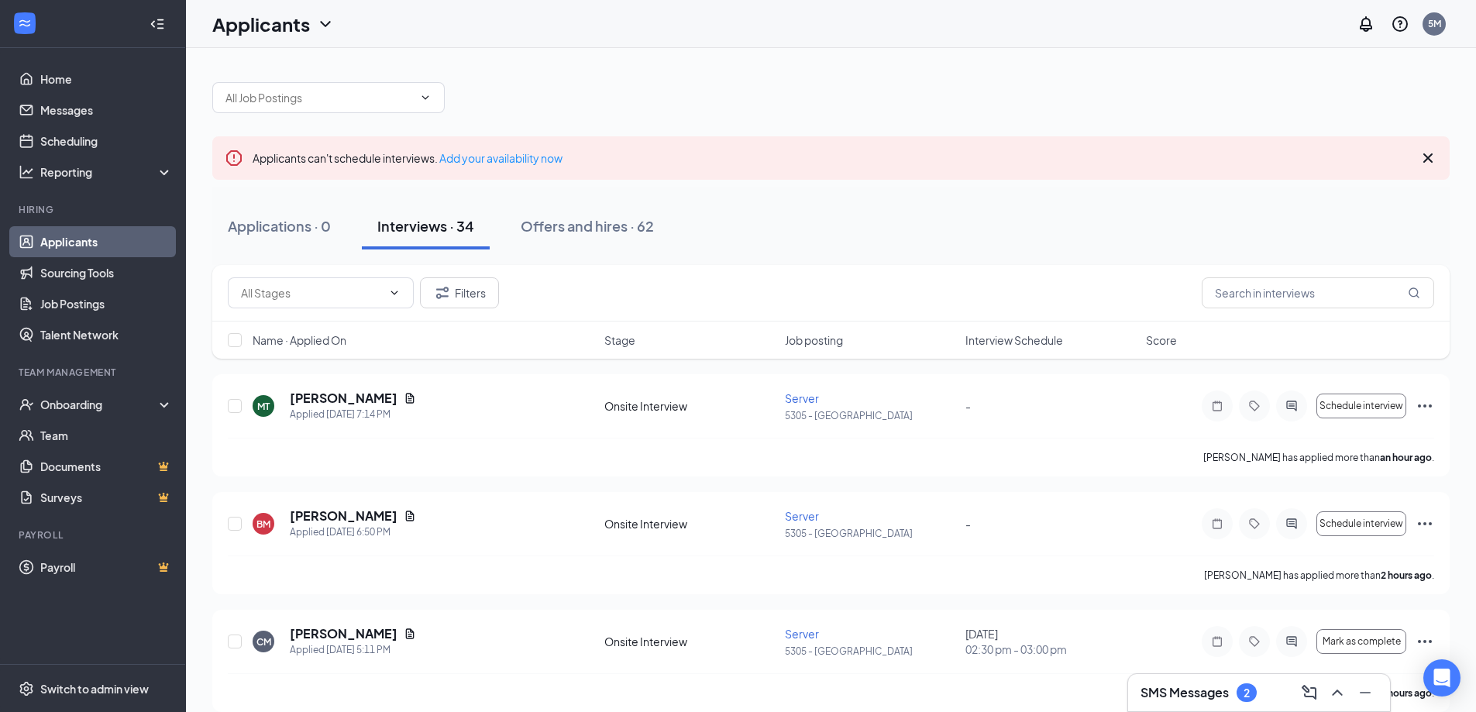
click at [1227, 690] on h3 "SMS Messages" at bounding box center [1185, 692] width 88 height 17
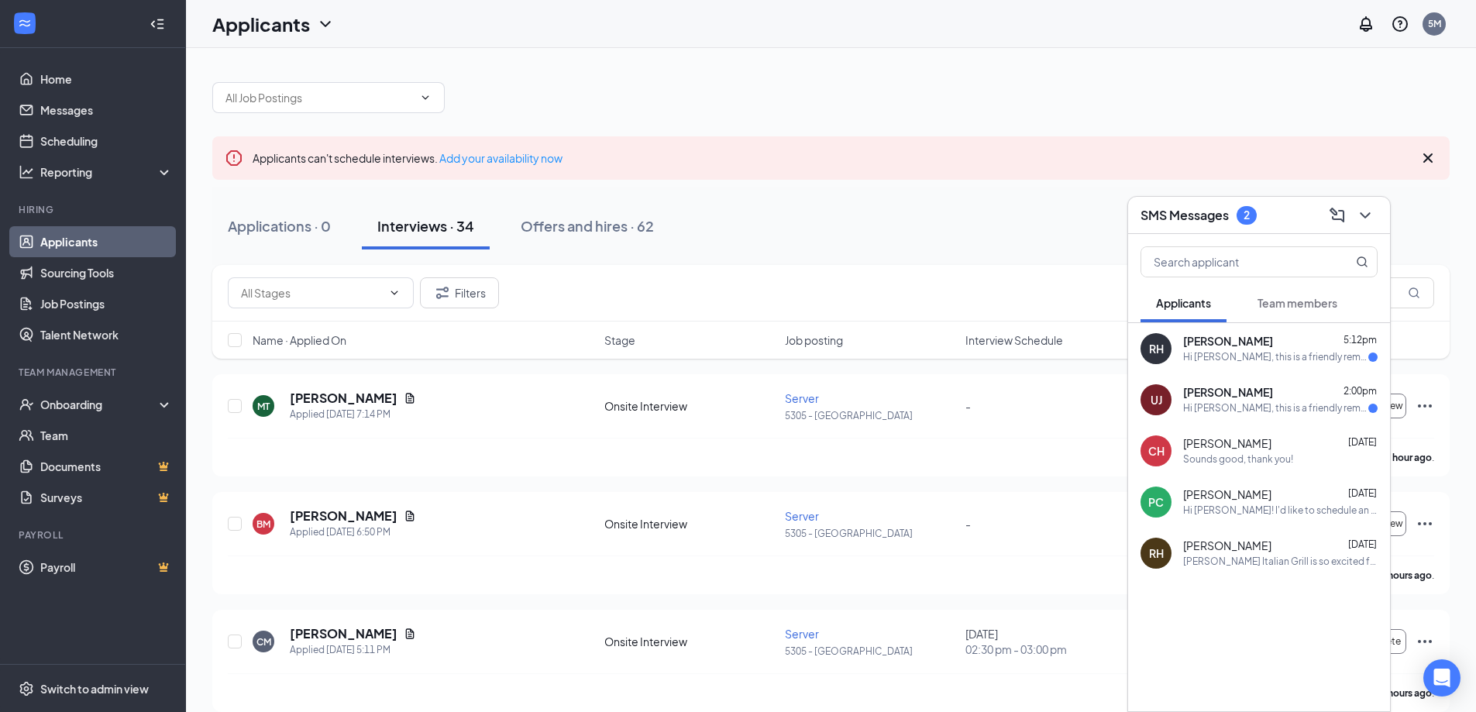
click at [1039, 243] on div "Applications · 0 Interviews · 34 Offers and hires · 62" at bounding box center [830, 226] width 1237 height 46
click at [1361, 213] on icon "ChevronDown" at bounding box center [1365, 215] width 10 height 6
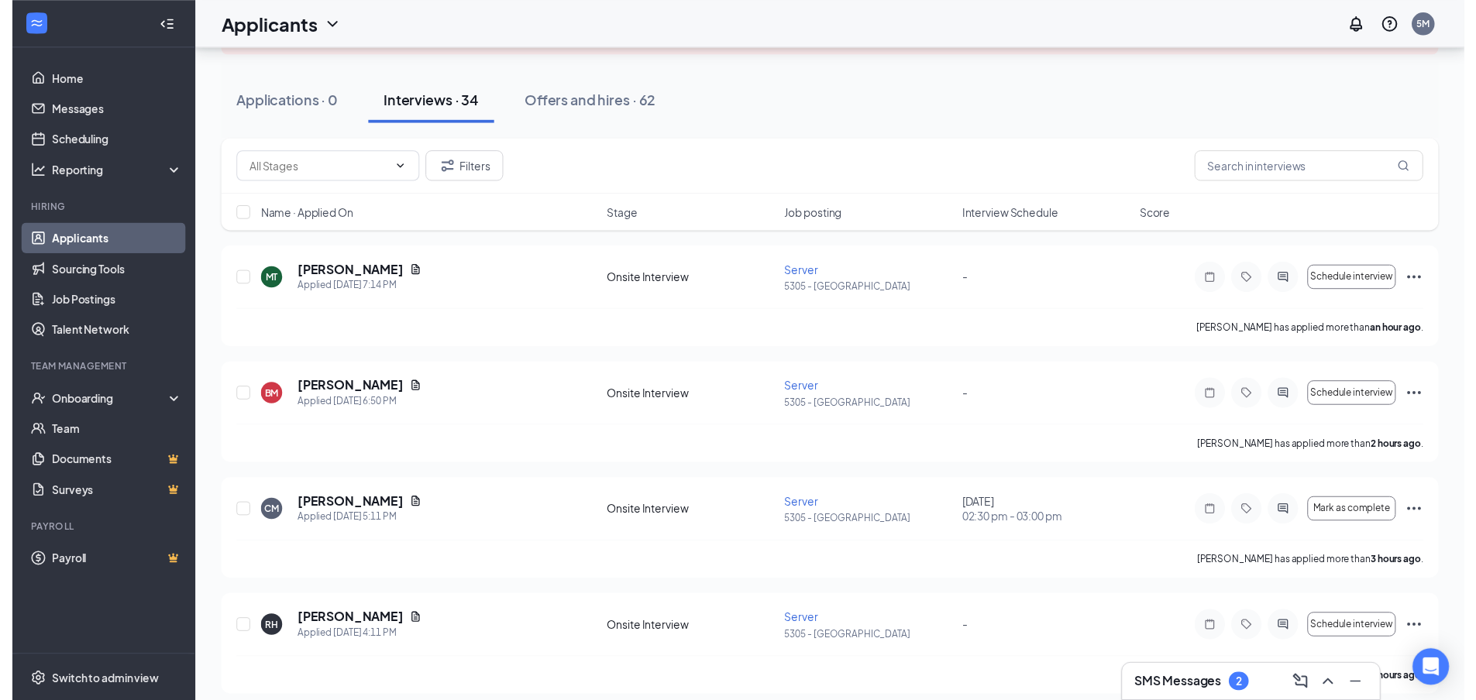
scroll to position [155, 0]
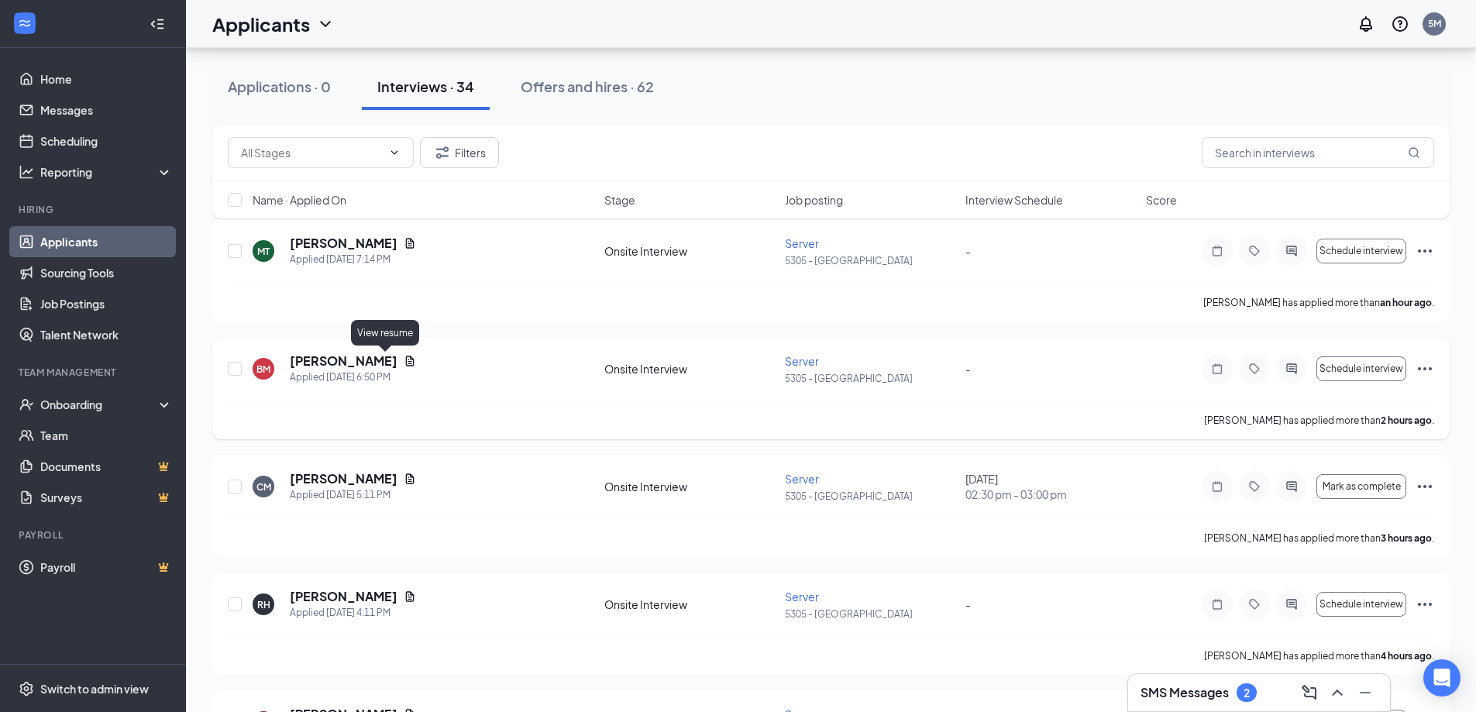
click at [404, 366] on icon "Document" at bounding box center [410, 361] width 12 height 12
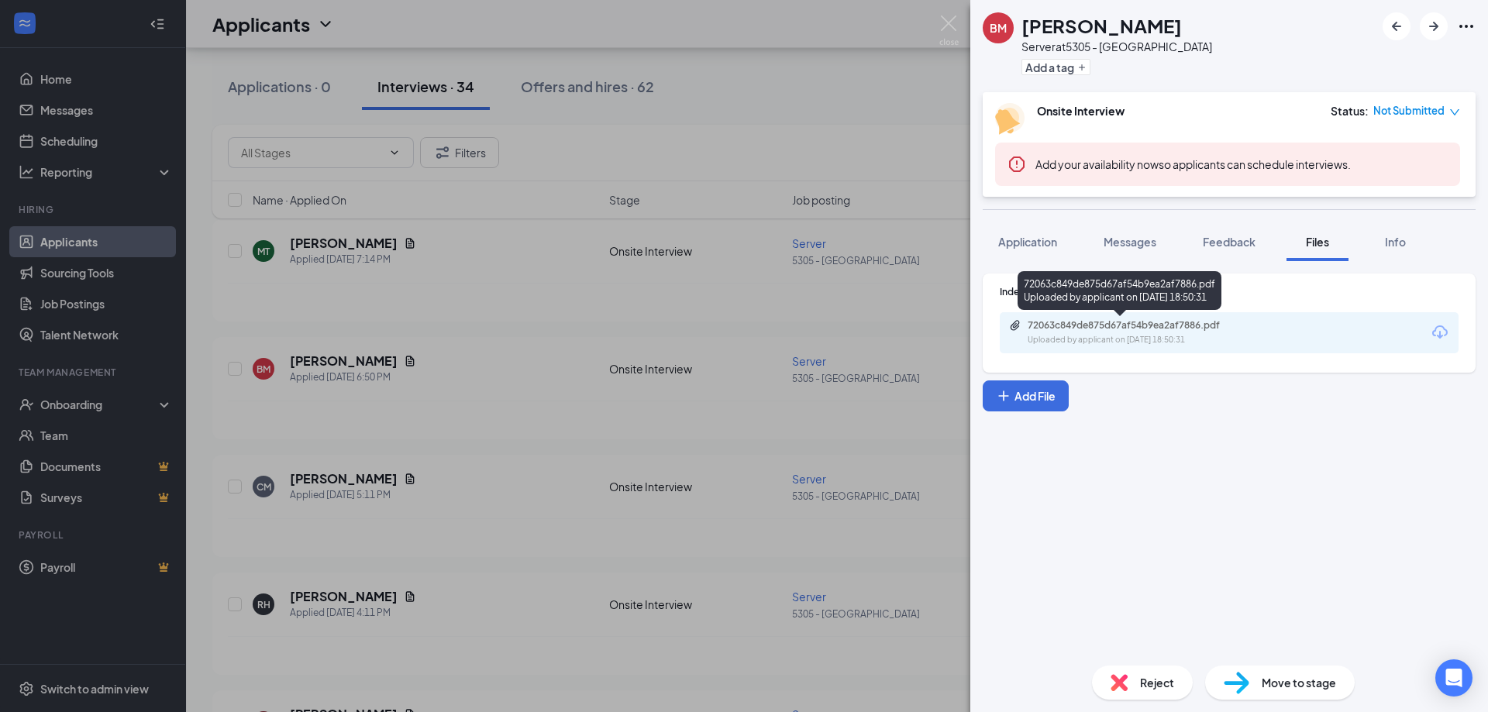
click at [1181, 324] on div "72063c849de875d67af54b9ea2af7886.pdf" at bounding box center [1135, 325] width 217 height 12
click at [518, 316] on div "BM [PERSON_NAME] Server at 5305 - Avondale Add a tag Onsite Interview Status : …" at bounding box center [744, 356] width 1488 height 712
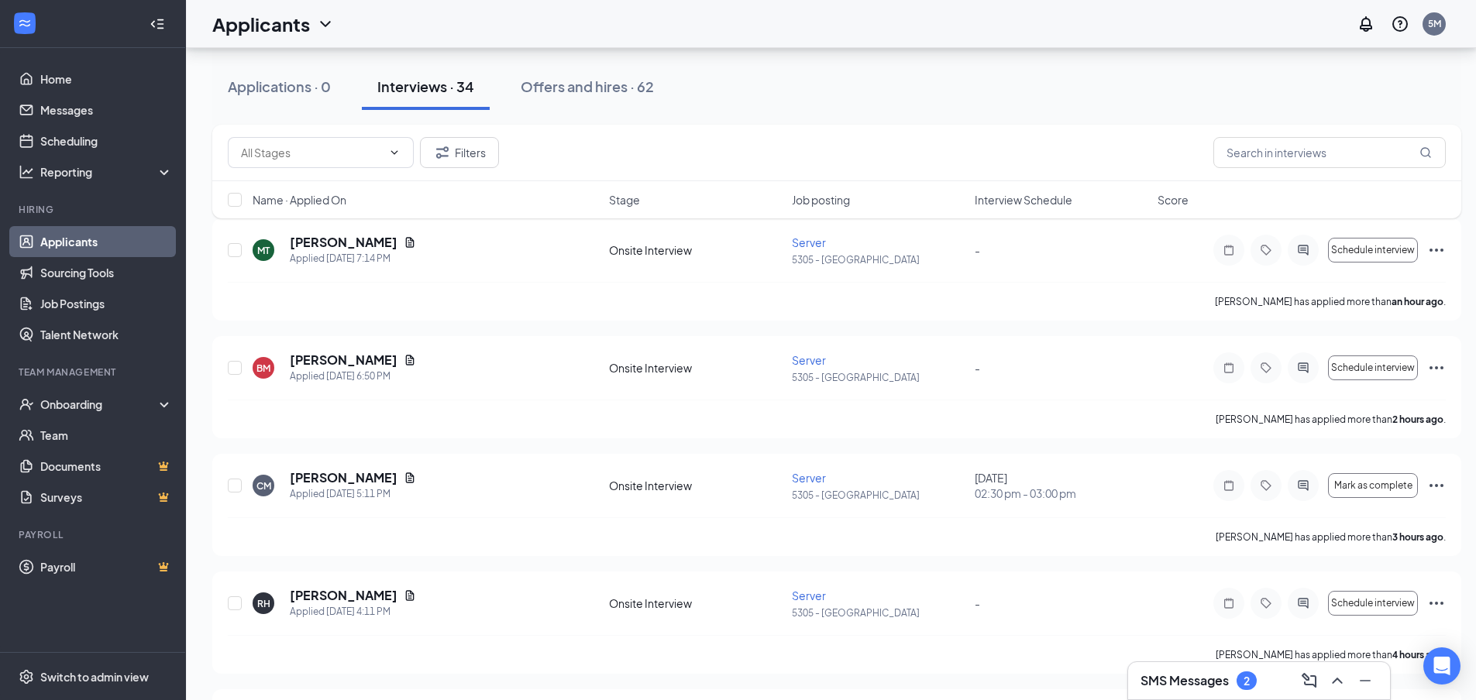
scroll to position [232, 0]
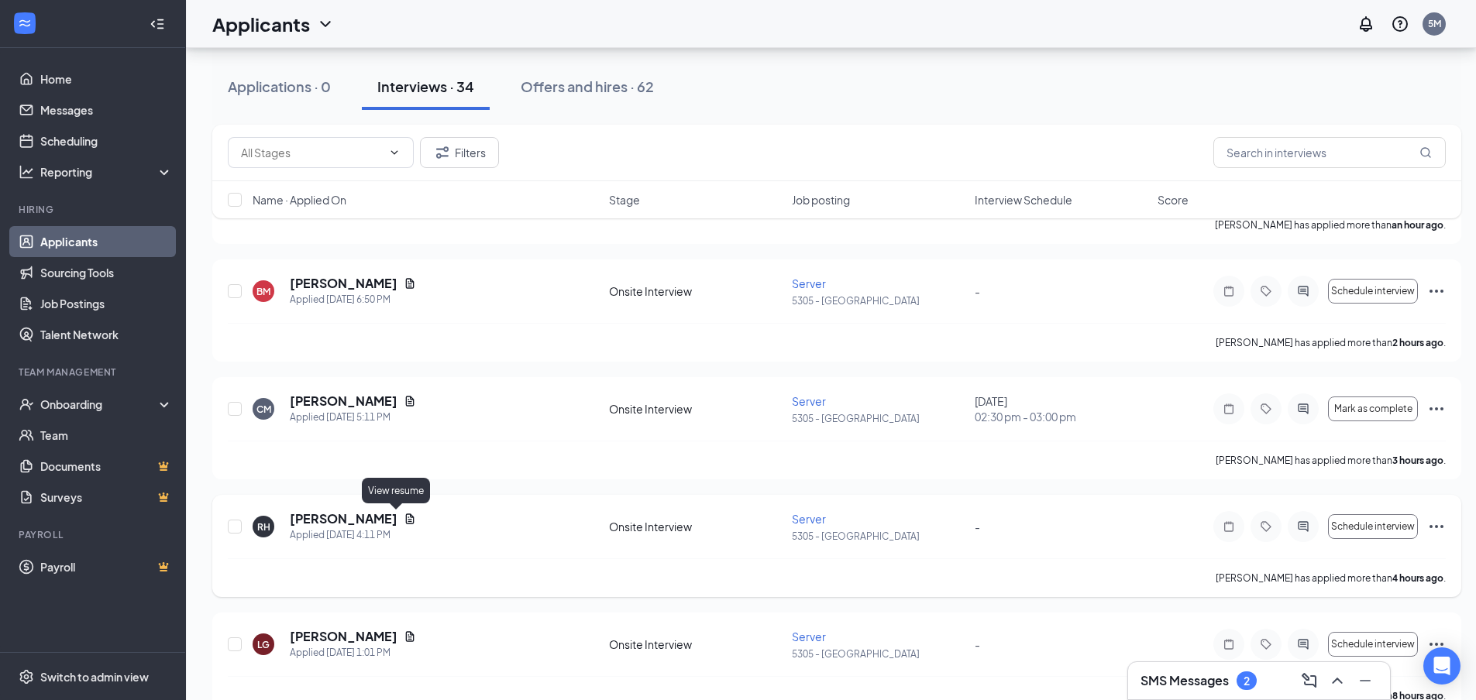
click at [406, 516] on icon "Document" at bounding box center [410, 519] width 9 height 10
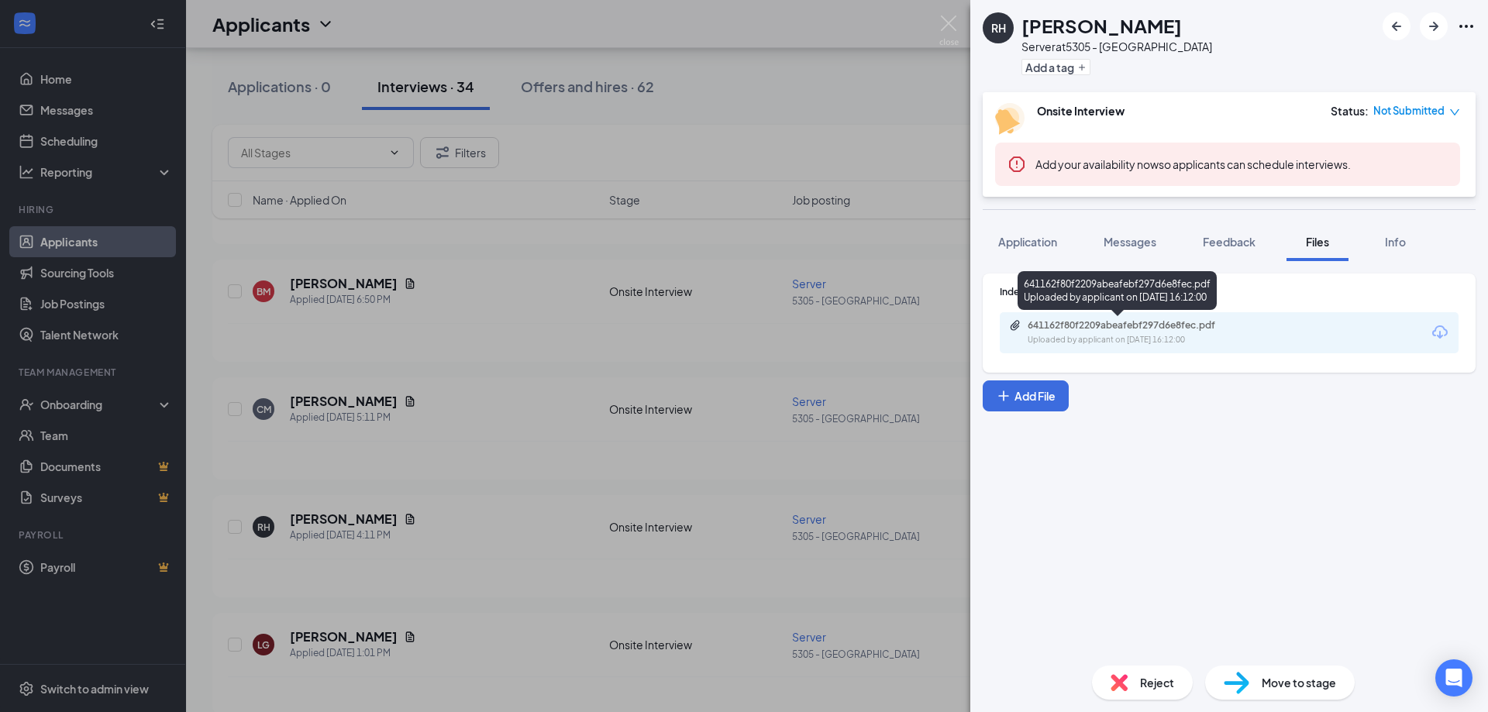
click at [1156, 324] on div "641162f80f2209abeafebf297d6e8fec.pdf" at bounding box center [1135, 325] width 217 height 12
click at [594, 384] on div "RH [PERSON_NAME] Server at 5305 - Avondale Add a tag Onsite Interview Status : …" at bounding box center [744, 356] width 1488 height 712
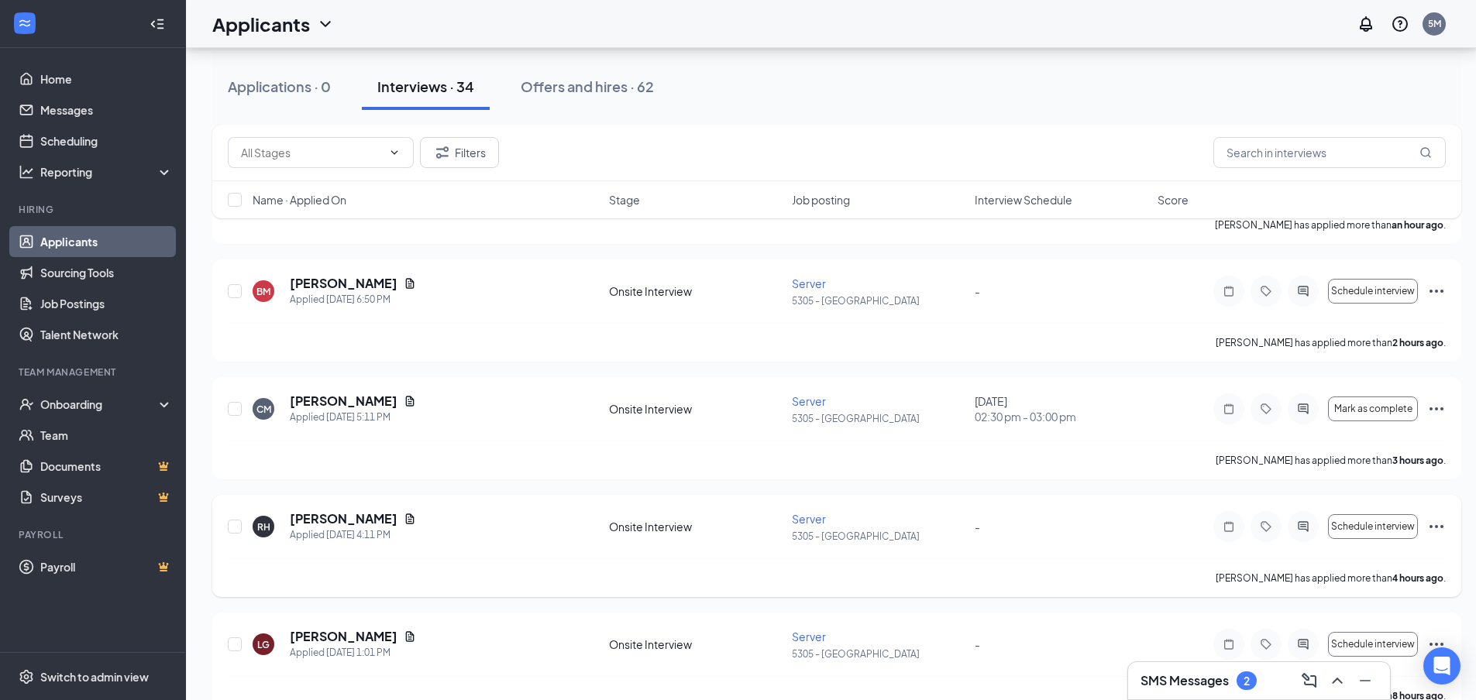
click at [1426, 524] on div "Schedule interview" at bounding box center [1329, 526] width 232 height 31
click at [1430, 524] on icon "Ellipses" at bounding box center [1436, 527] width 19 height 19
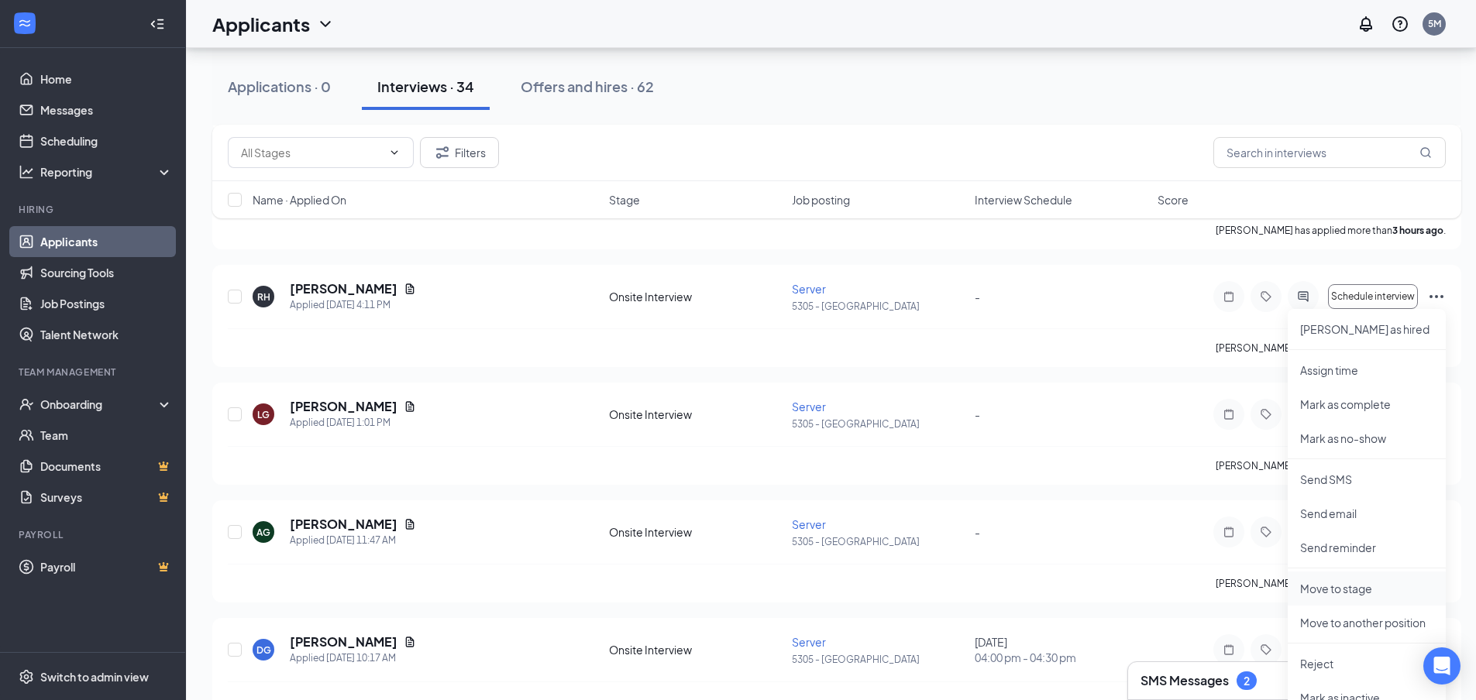
scroll to position [465, 0]
click at [1340, 656] on p "Reject" at bounding box center [1366, 661] width 133 height 15
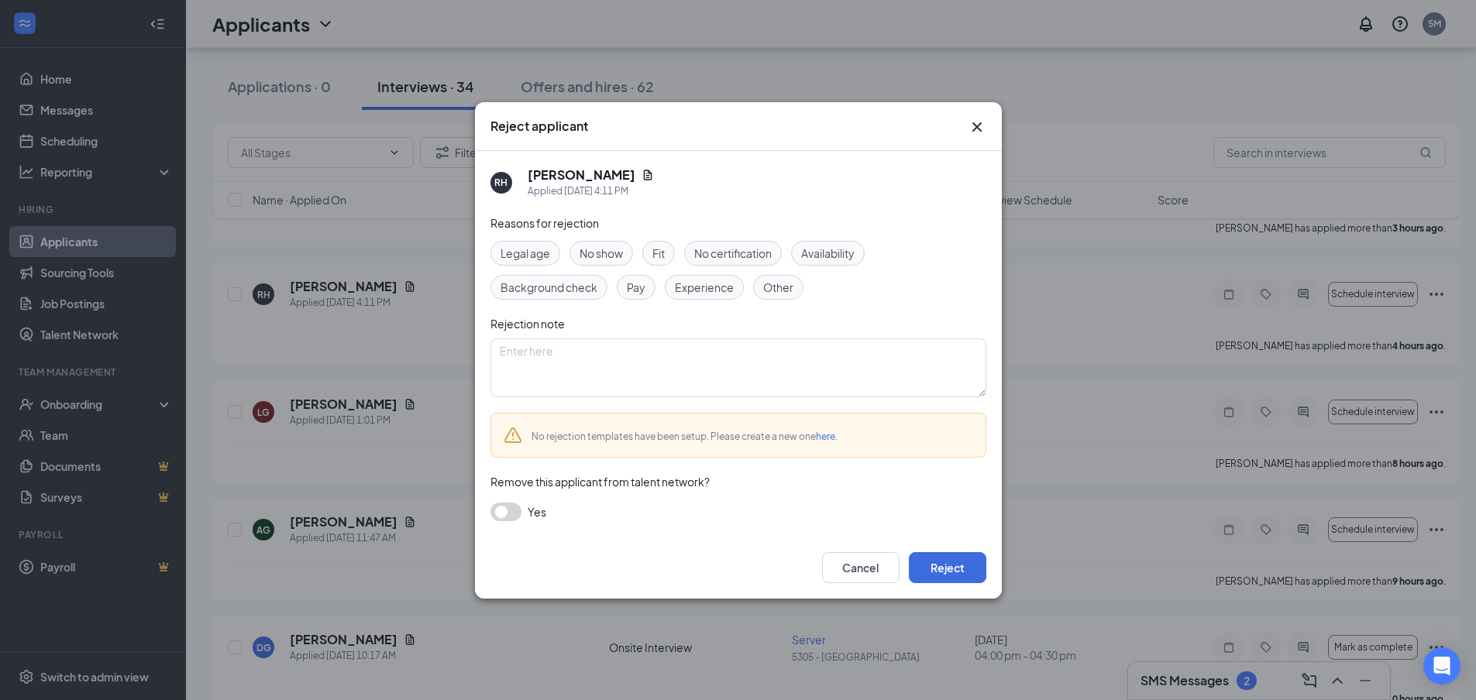
click at [712, 297] on div "Experience" at bounding box center [704, 287] width 79 height 25
drag, startPoint x: 935, startPoint y: 571, endPoint x: 921, endPoint y: 561, distance: 17.2
click at [928, 567] on button "Reject" at bounding box center [947, 567] width 77 height 31
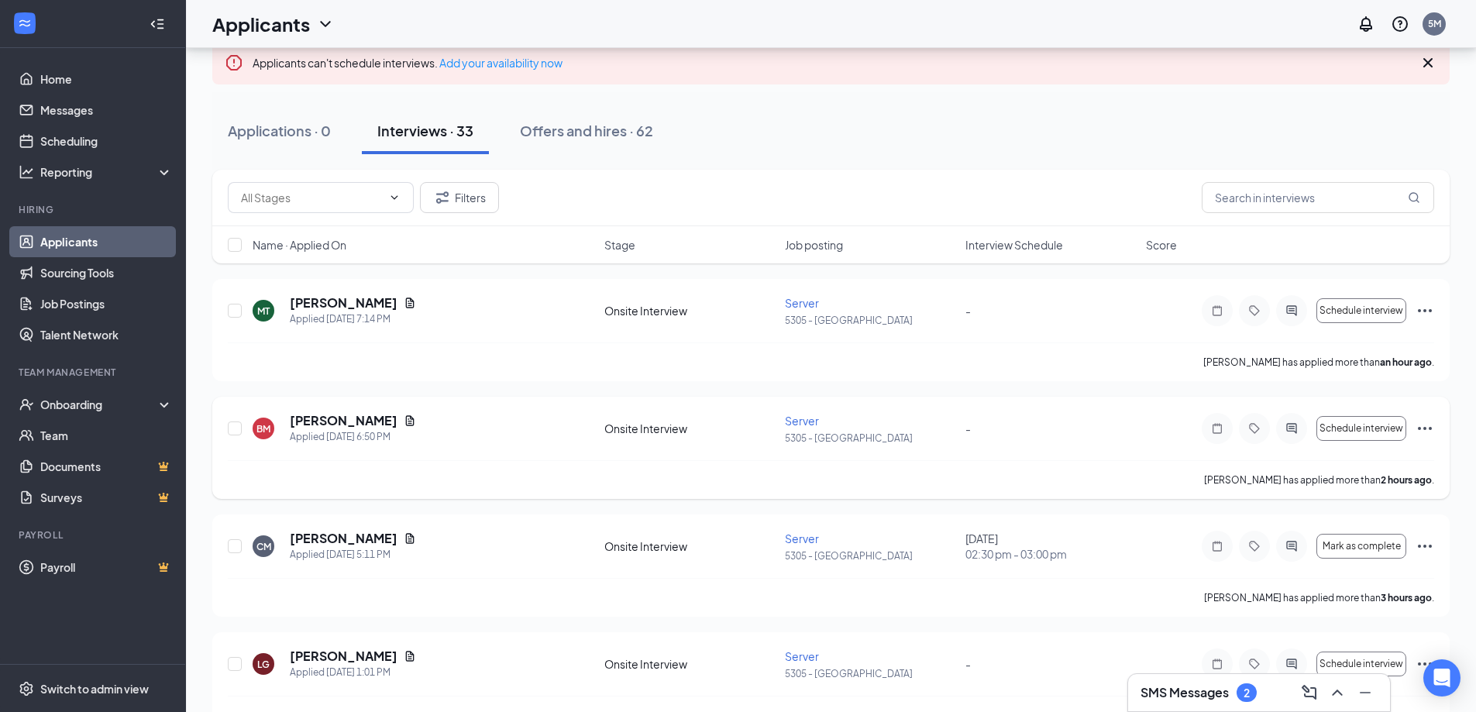
scroll to position [77, 0]
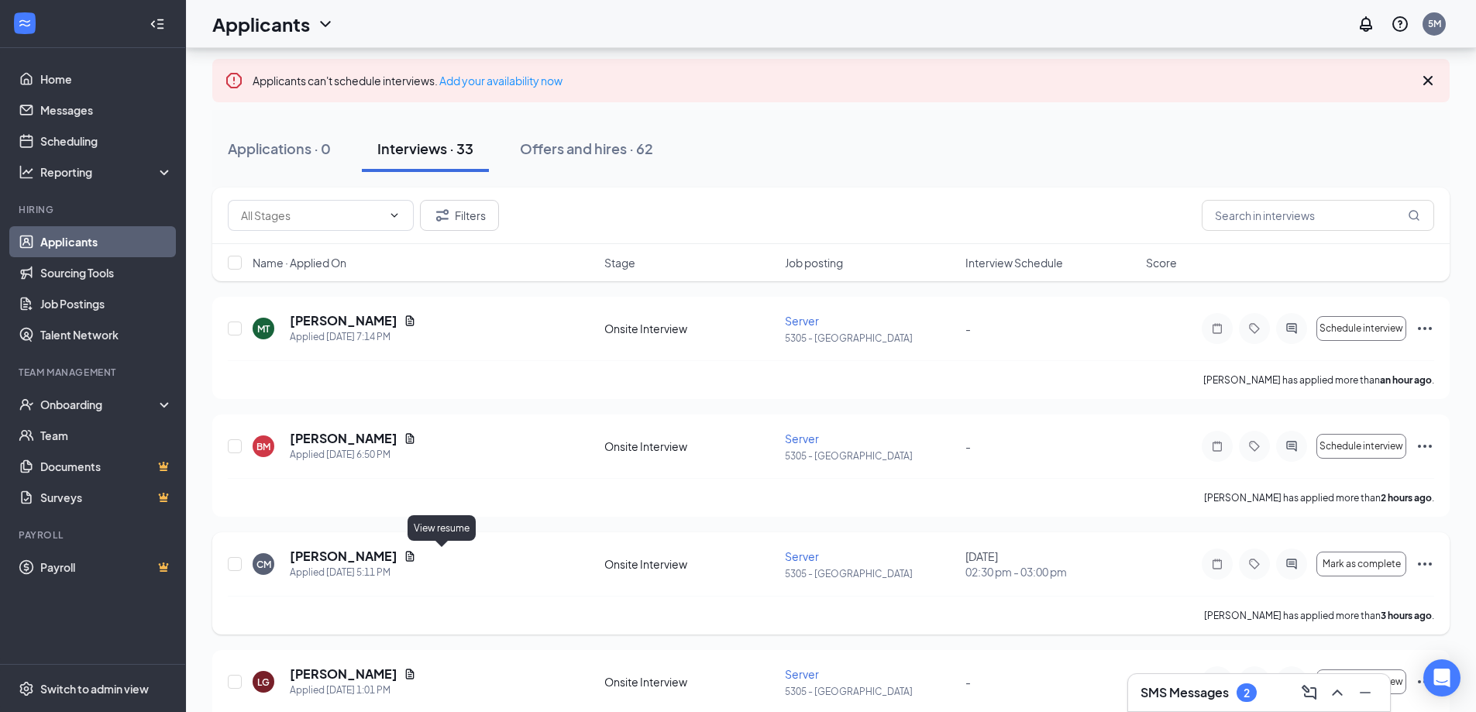
click at [415, 560] on icon "Document" at bounding box center [410, 556] width 9 height 10
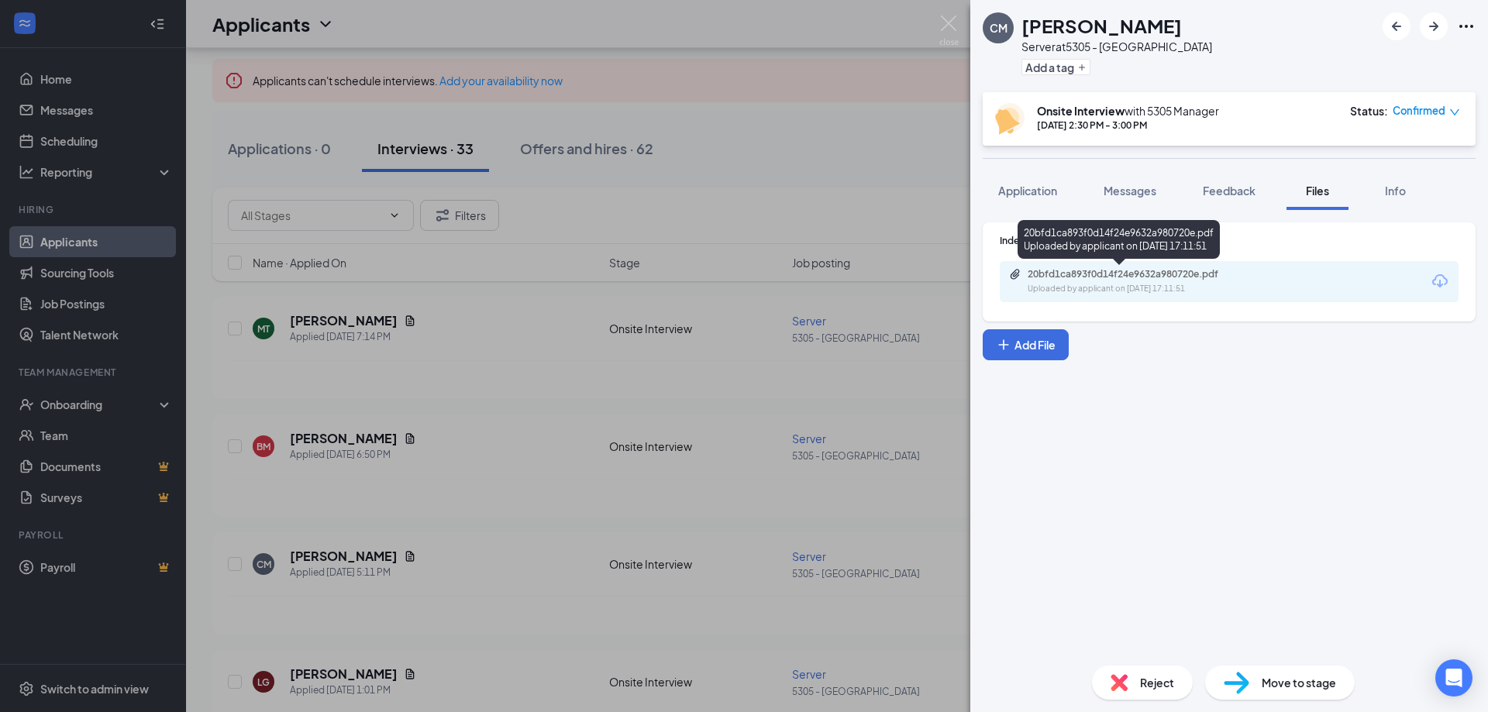
click at [1176, 276] on div "20bfd1ca893f0d14f24e9632a980720e.pdf" at bounding box center [1135, 274] width 217 height 12
click at [485, 401] on div "CM [PERSON_NAME] Server at 5305 - Avondale Add a tag Onsite Interview with 5305…" at bounding box center [744, 356] width 1488 height 712
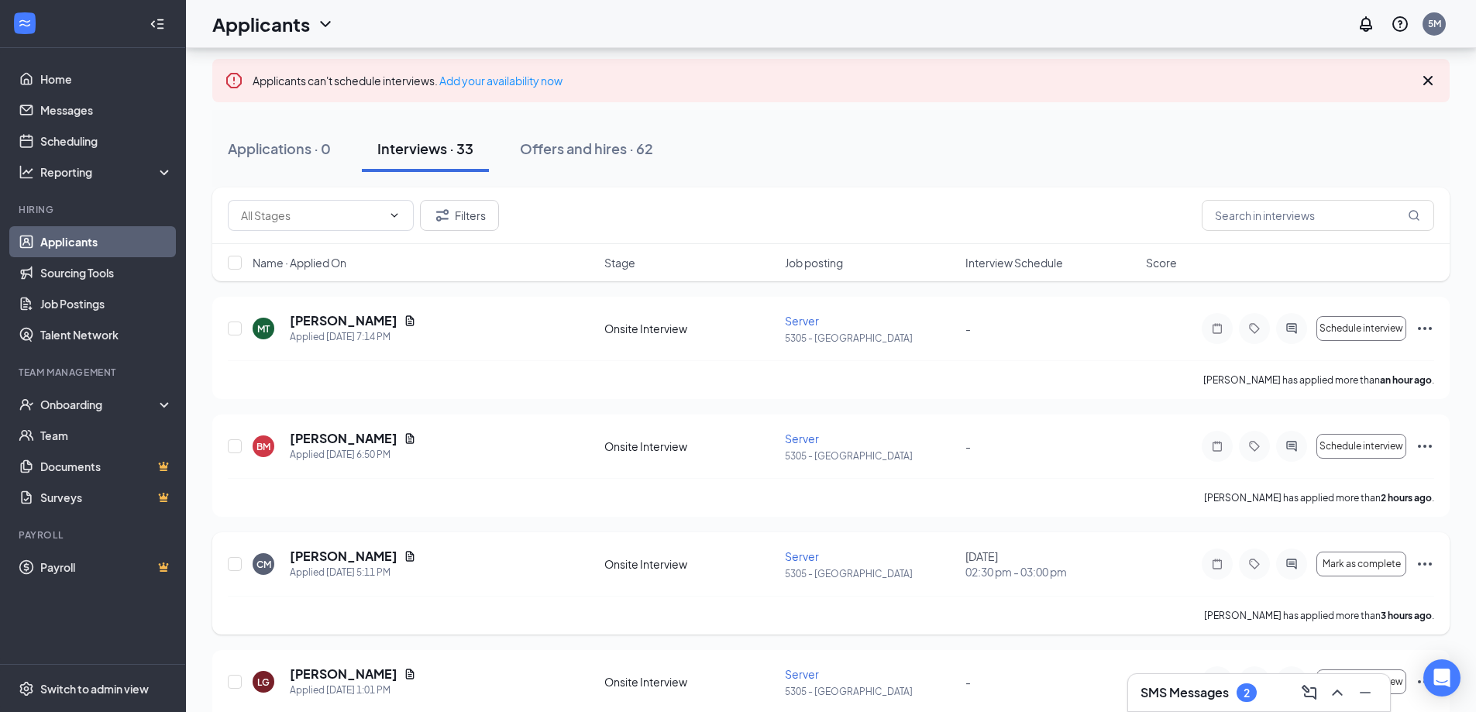
click at [1428, 566] on icon "Ellipses" at bounding box center [1425, 564] width 19 height 19
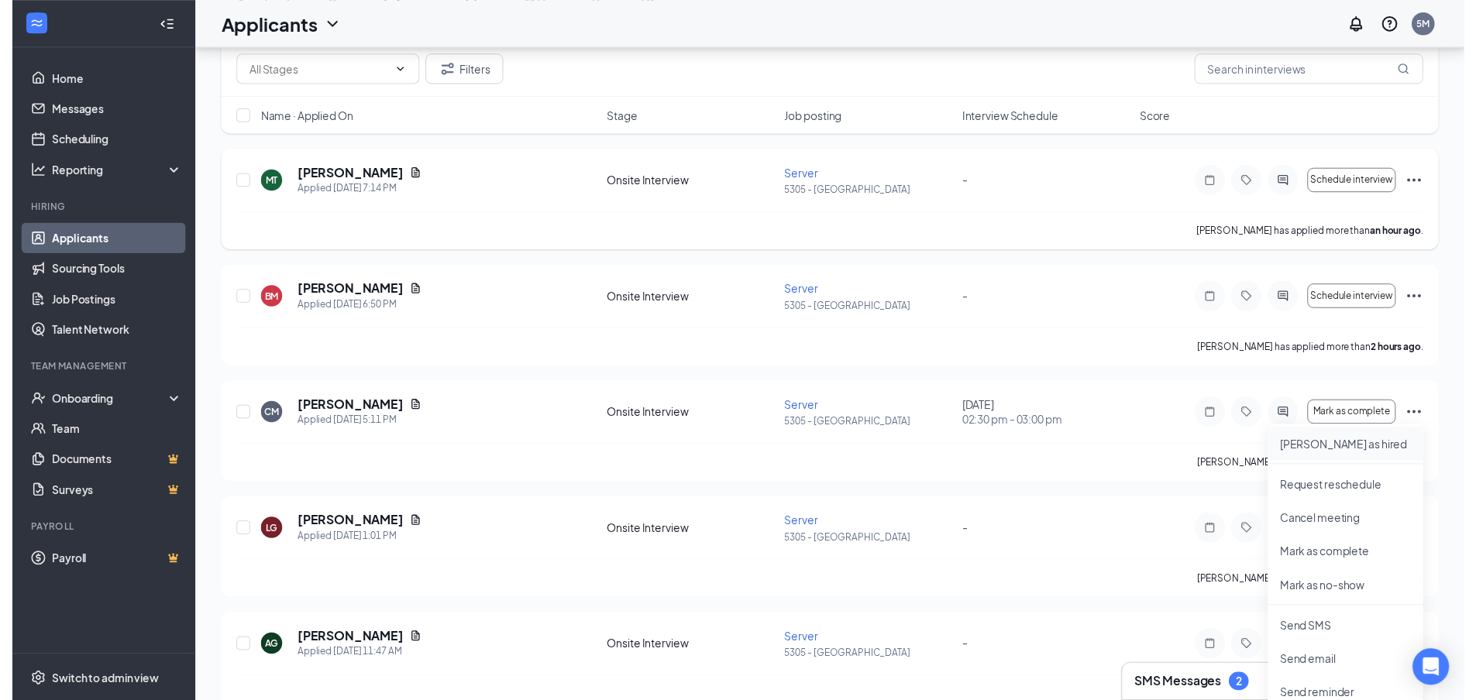
scroll to position [232, 0]
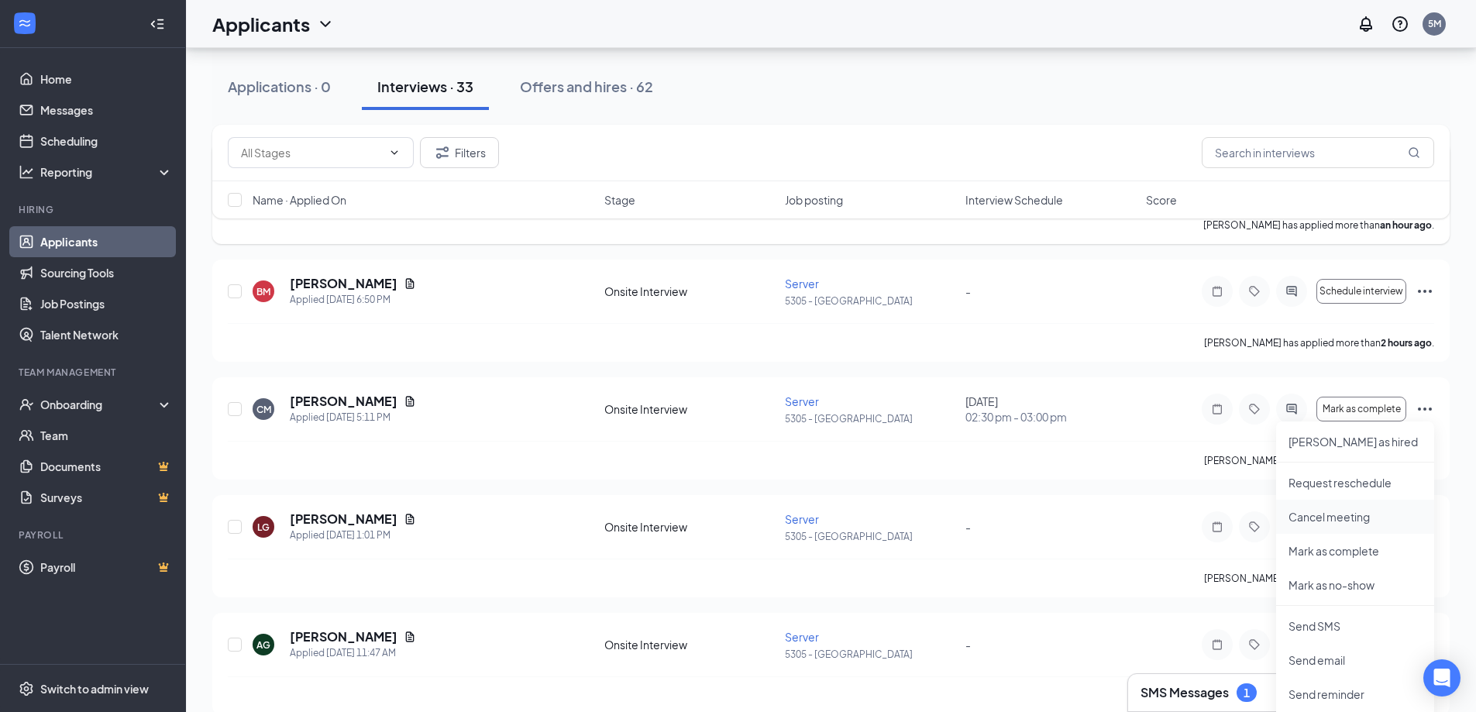
click at [1344, 516] on p "Cancel meeting" at bounding box center [1355, 516] width 133 height 15
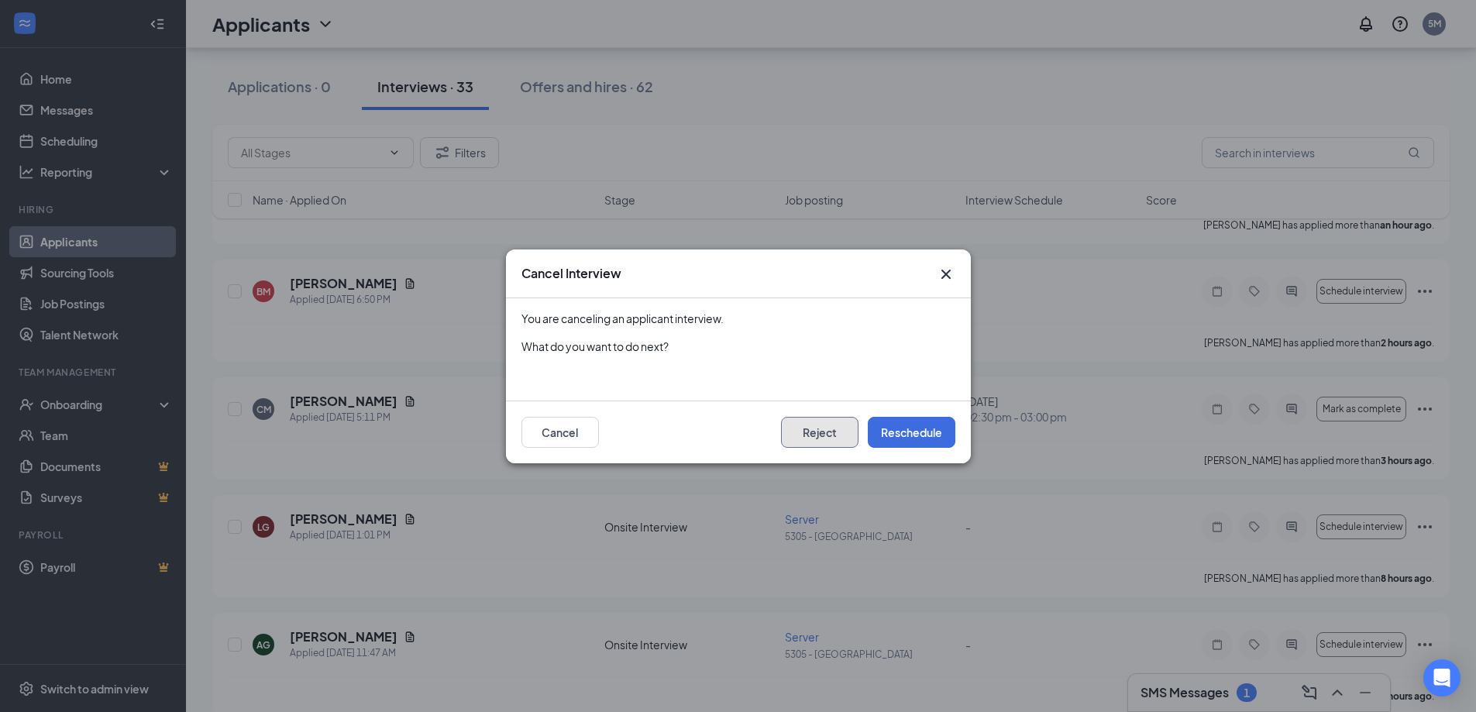
click at [809, 430] on button "Reject" at bounding box center [819, 432] width 77 height 31
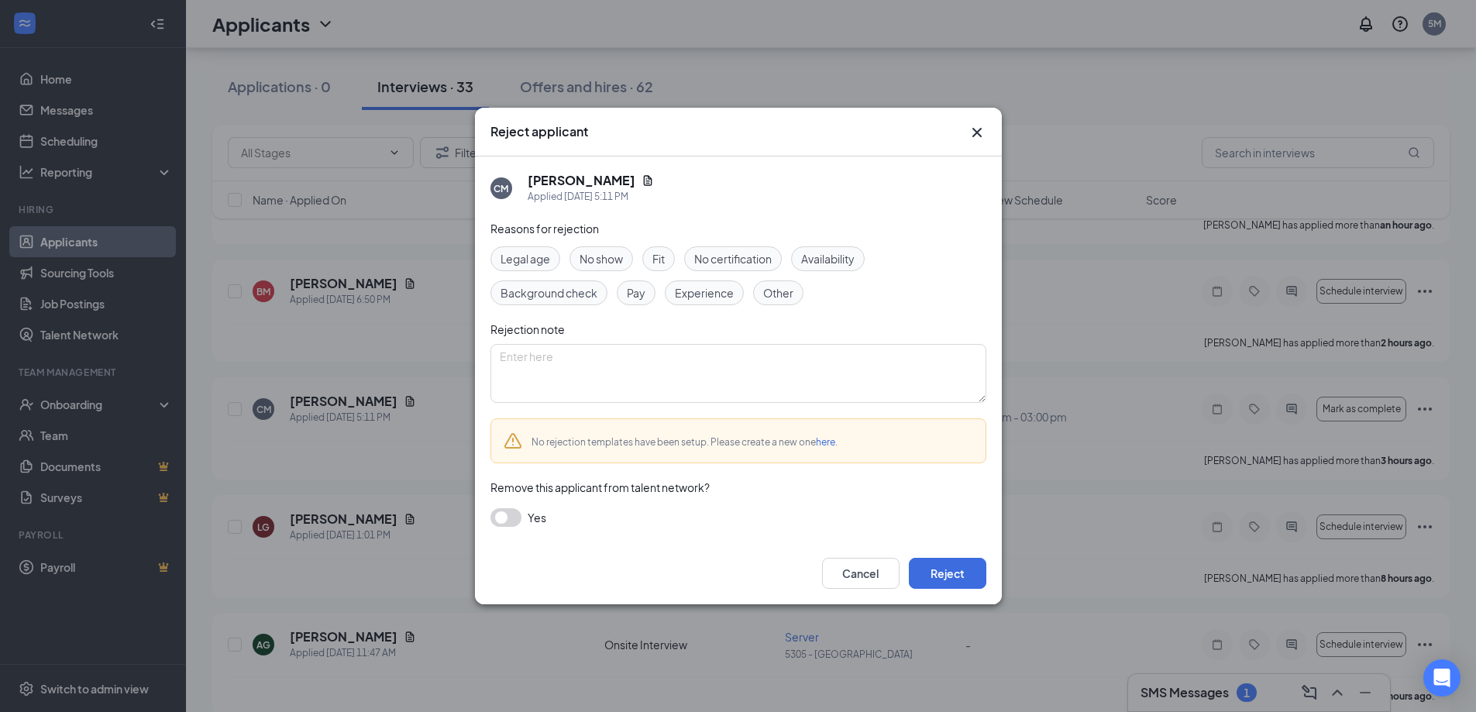
click at [687, 294] on span "Experience" at bounding box center [704, 292] width 59 height 17
click at [924, 570] on button "Reject" at bounding box center [947, 573] width 77 height 31
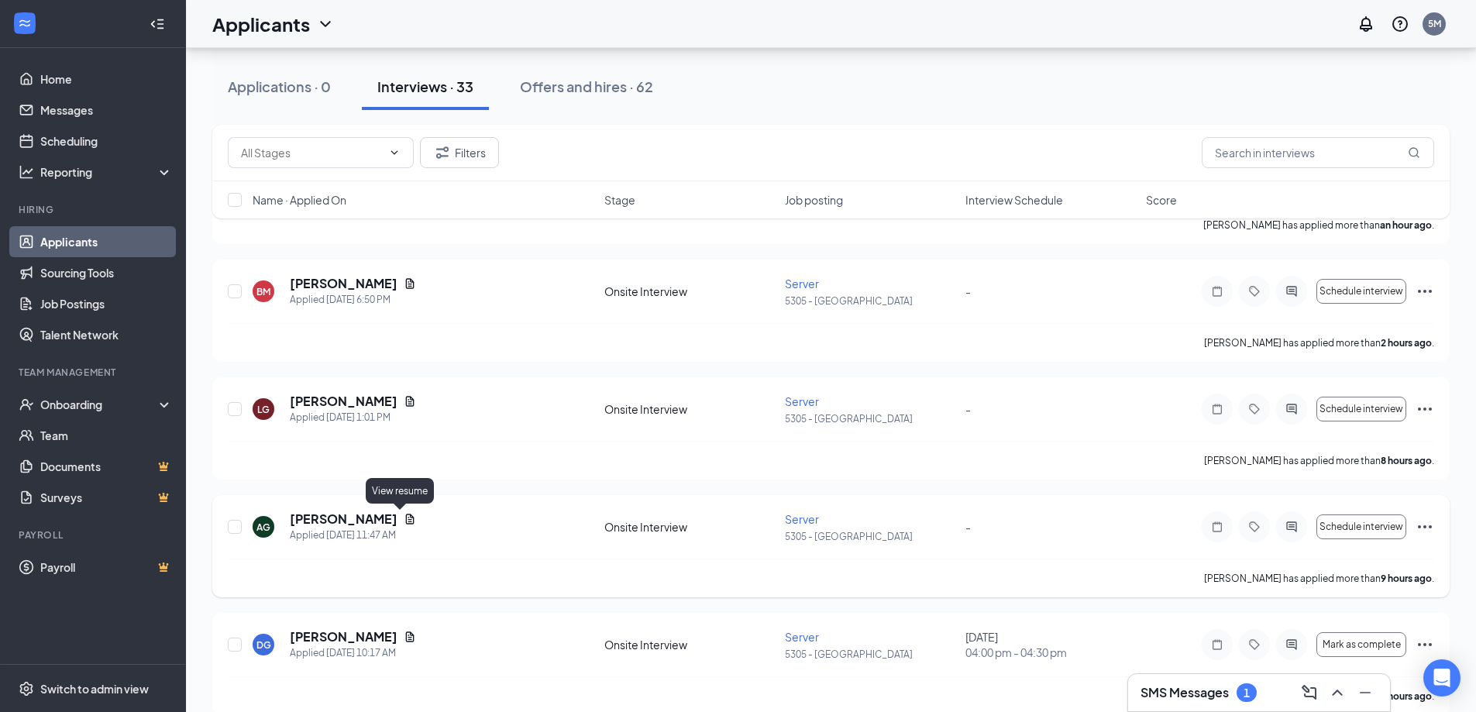
click at [404, 518] on icon "Document" at bounding box center [410, 519] width 12 height 12
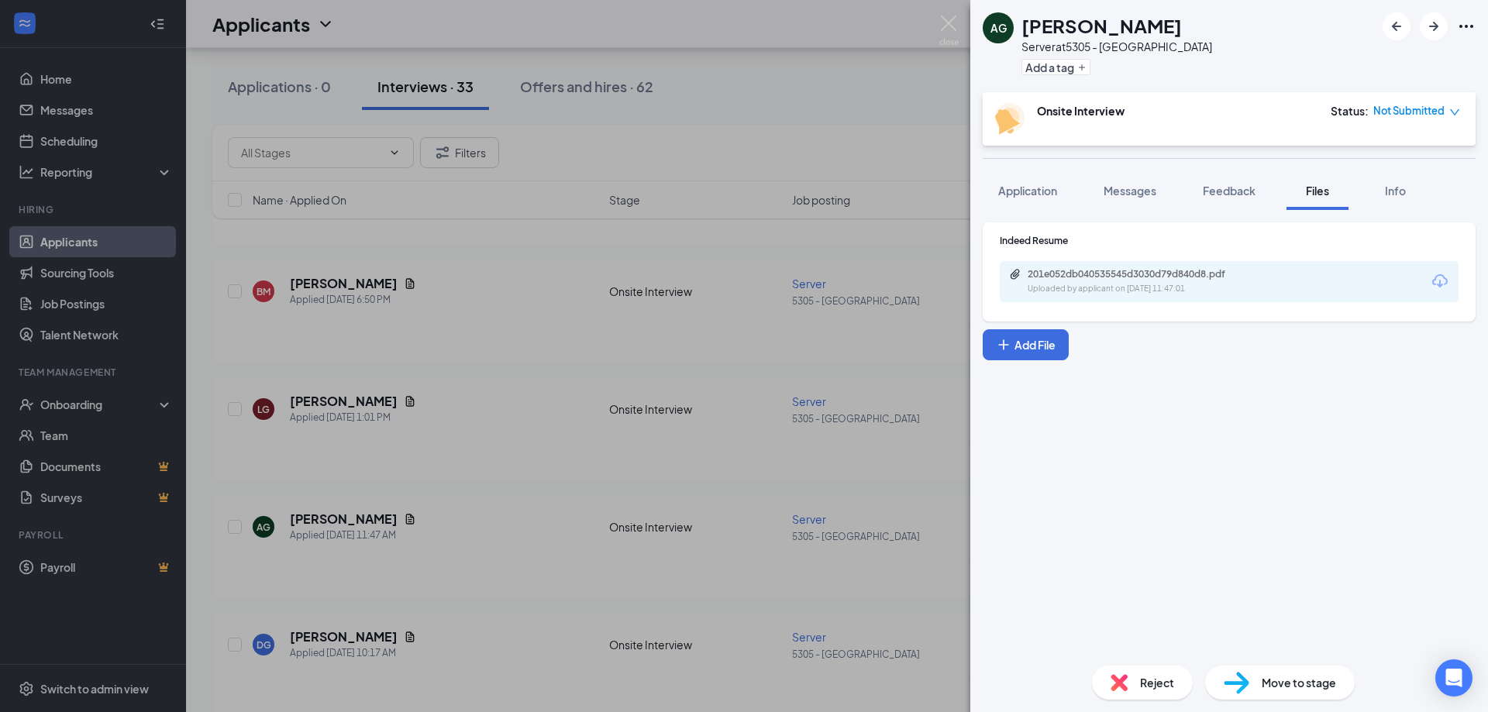
click at [668, 440] on div "AG [PERSON_NAME] Server at 5305 - Avondale Add a tag Onsite Interview Status : …" at bounding box center [744, 356] width 1488 height 712
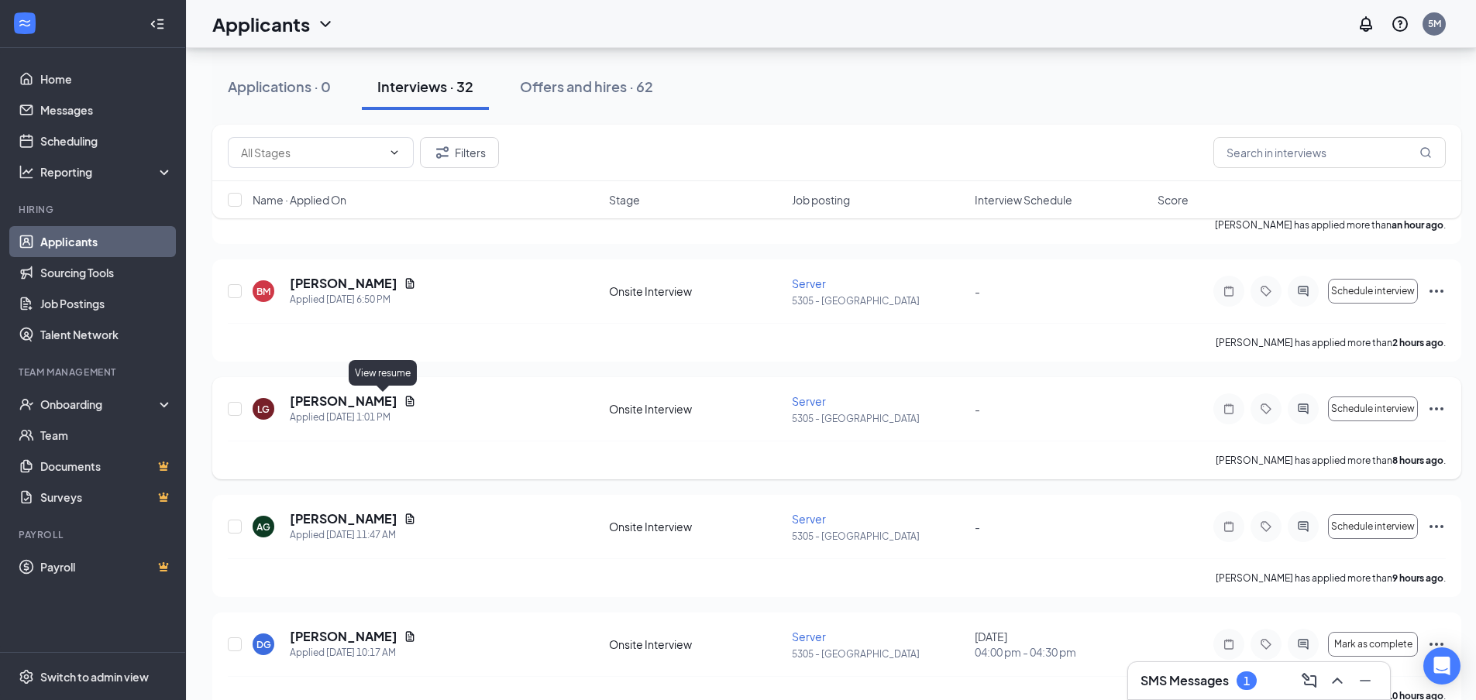
click at [406, 398] on icon "Document" at bounding box center [410, 401] width 9 height 10
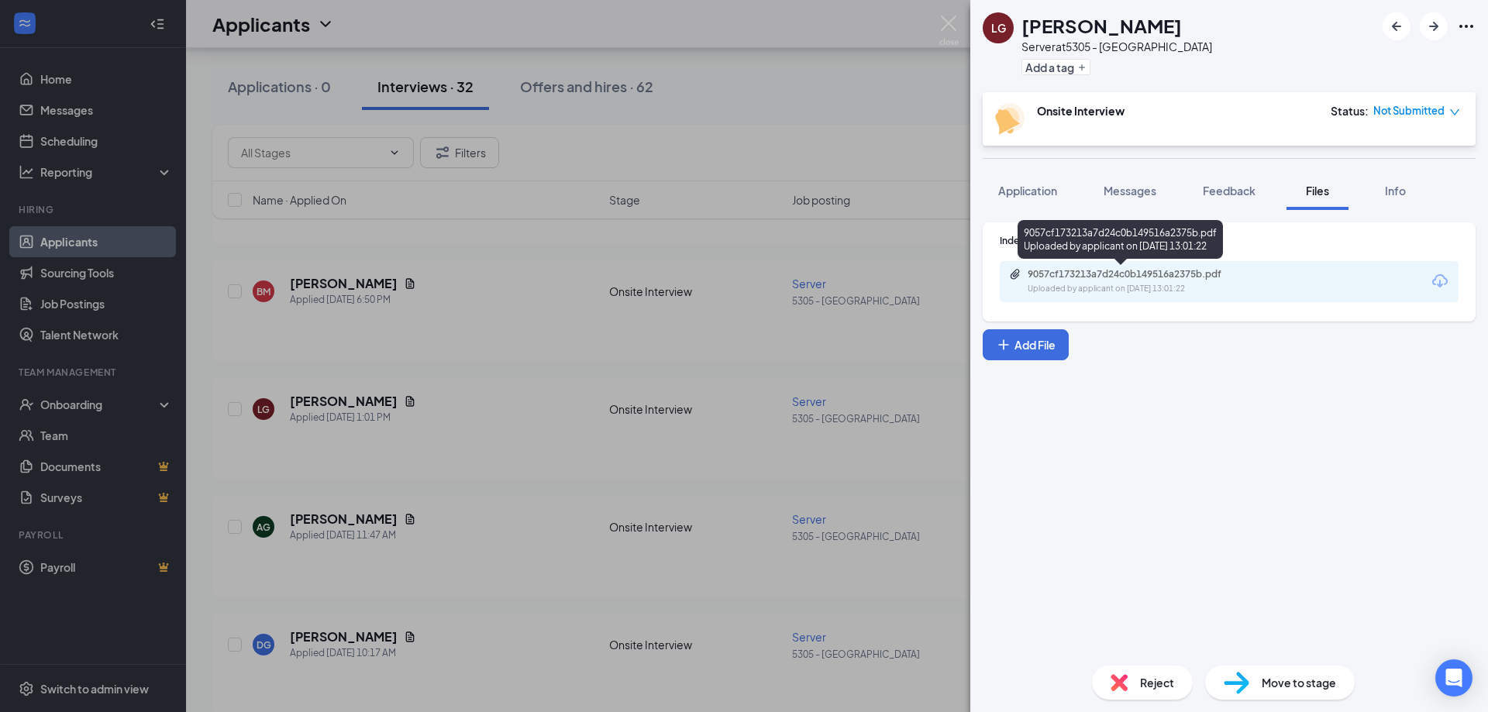
click at [1192, 273] on div "9057cf173213a7d24c0b149516a2375b.pdf" at bounding box center [1135, 274] width 217 height 12
click at [555, 289] on div "LG [PERSON_NAME] Server at 5305 - Avondale Add a tag Onsite Interview Status : …" at bounding box center [744, 356] width 1488 height 712
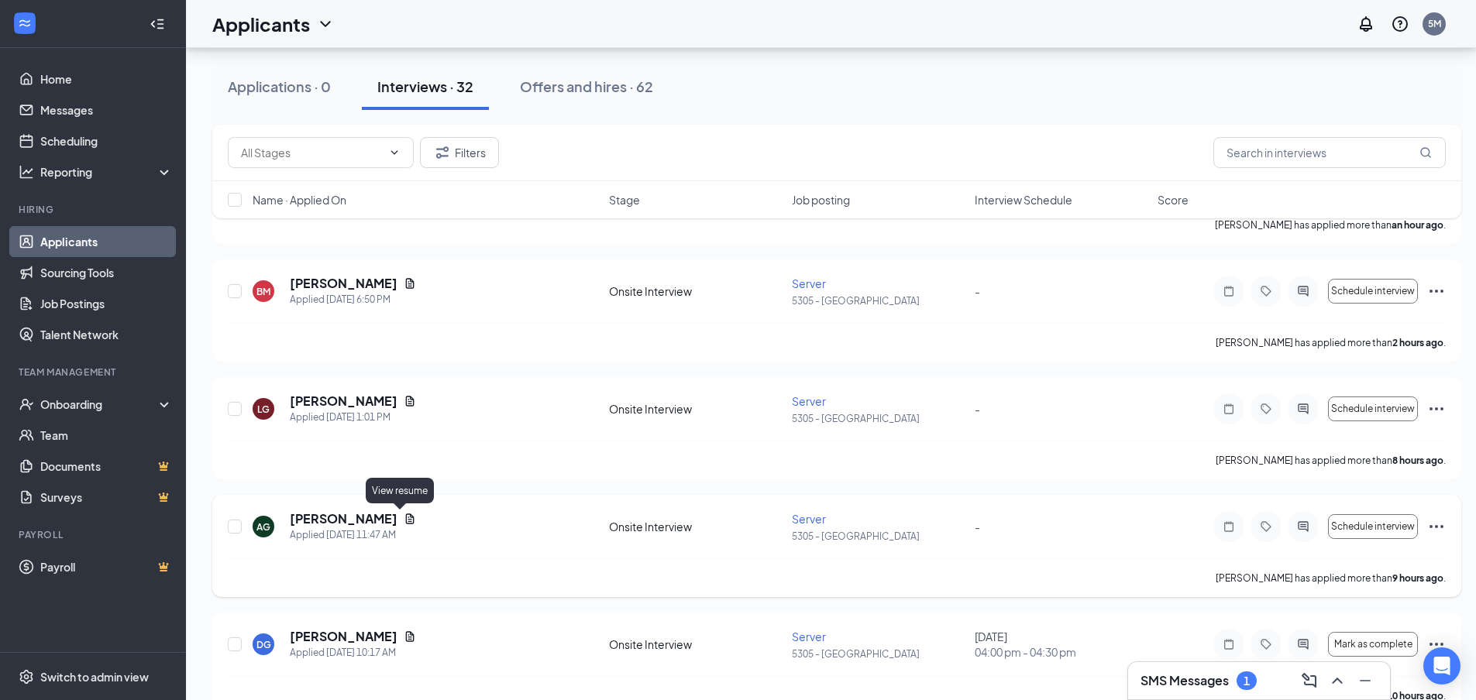
click at [406, 521] on icon "Document" at bounding box center [410, 519] width 9 height 10
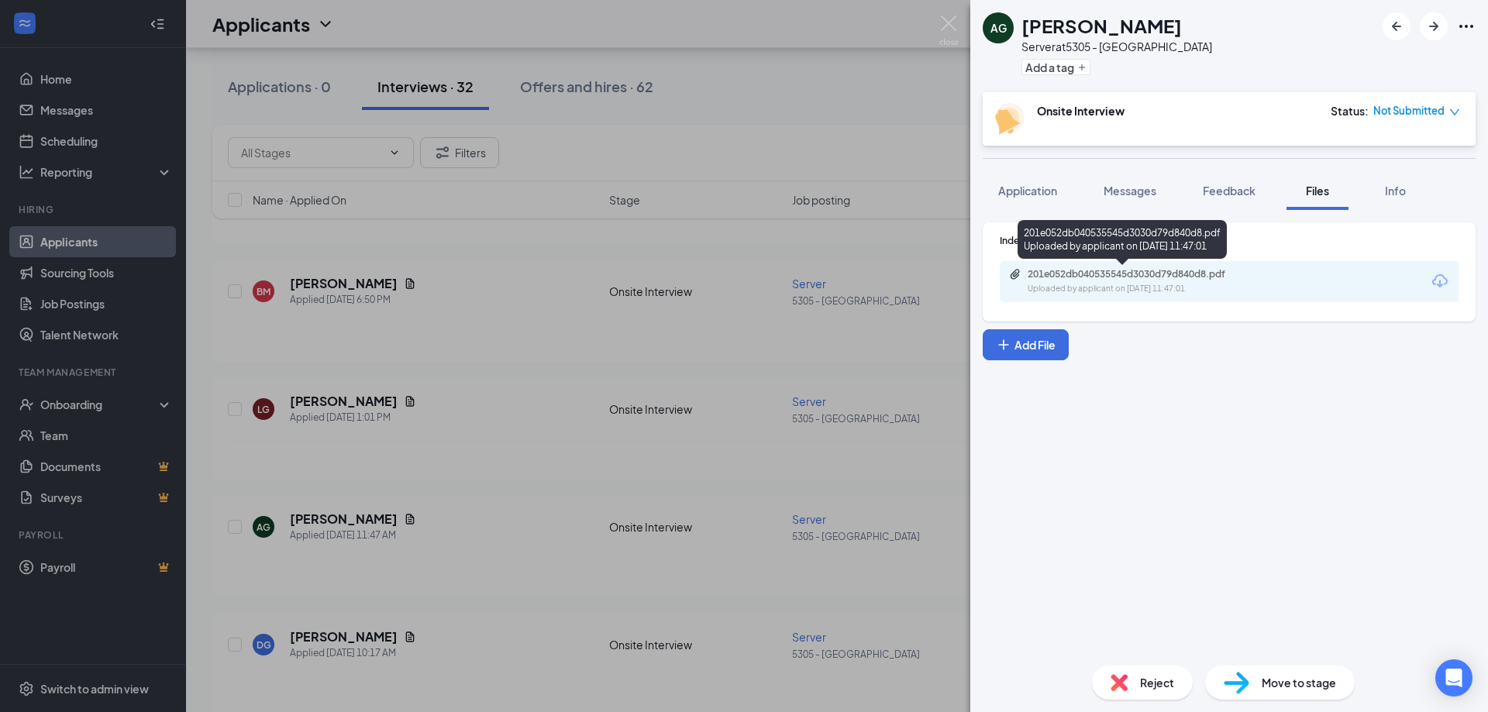
click at [1165, 272] on div "201e052db040535545d3030d79d840d8.pdf" at bounding box center [1135, 274] width 217 height 12
click at [710, 329] on div "AG [PERSON_NAME] Server at 5305 - Avondale Add a tag Onsite Interview Status : …" at bounding box center [744, 356] width 1488 height 712
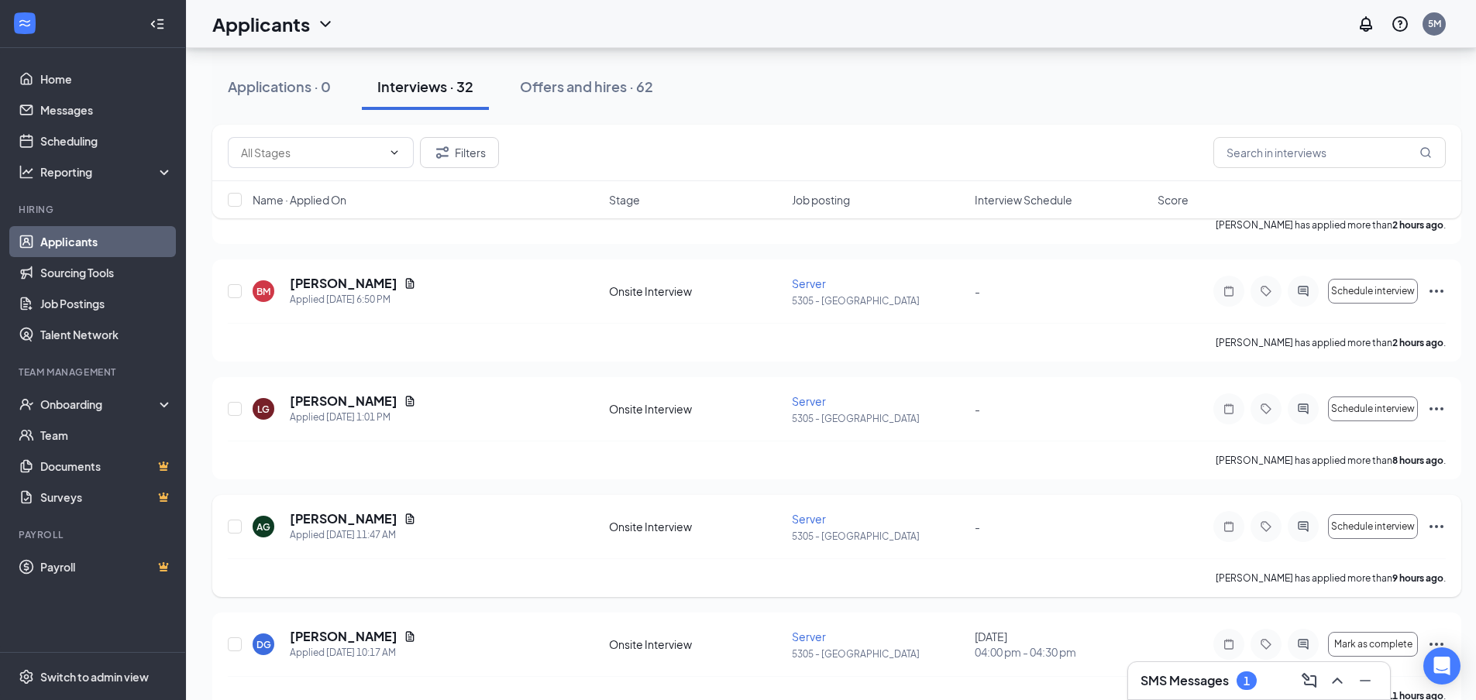
click at [1429, 525] on icon "Ellipses" at bounding box center [1436, 527] width 19 height 19
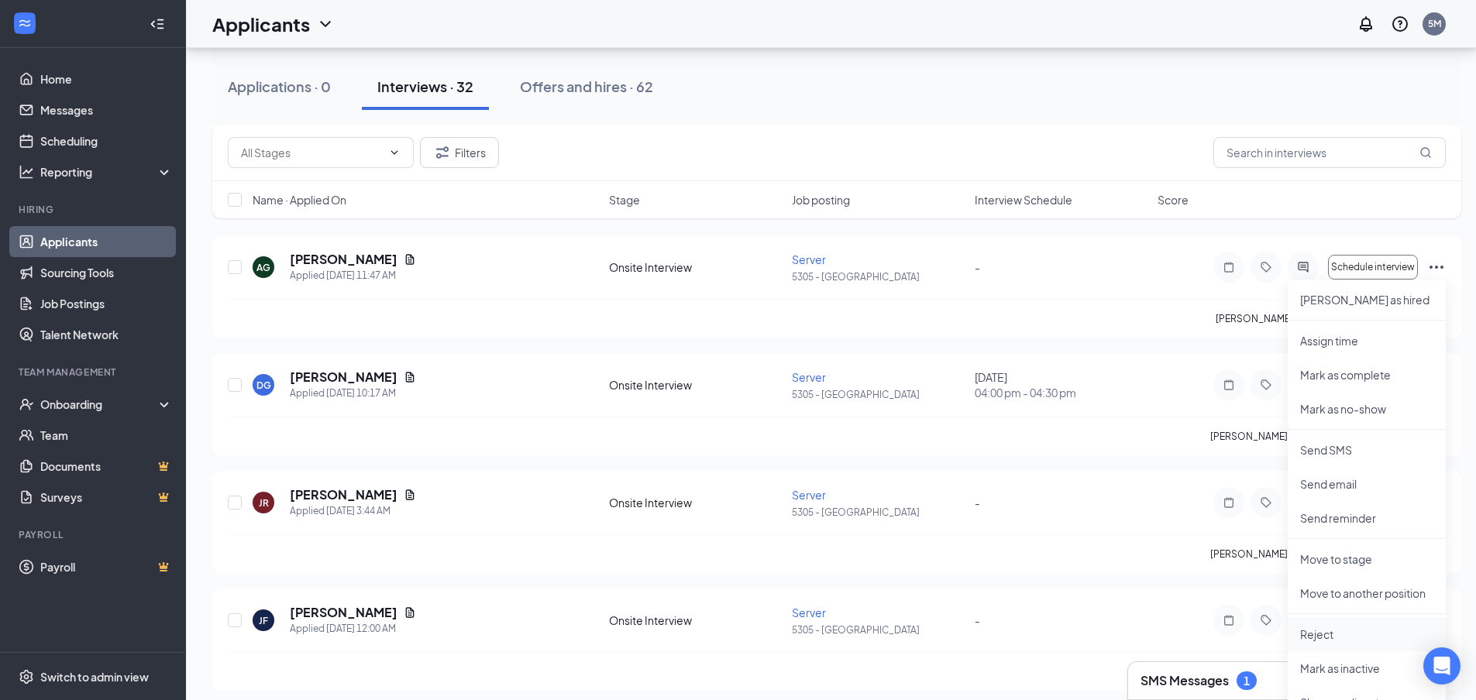
scroll to position [465, 0]
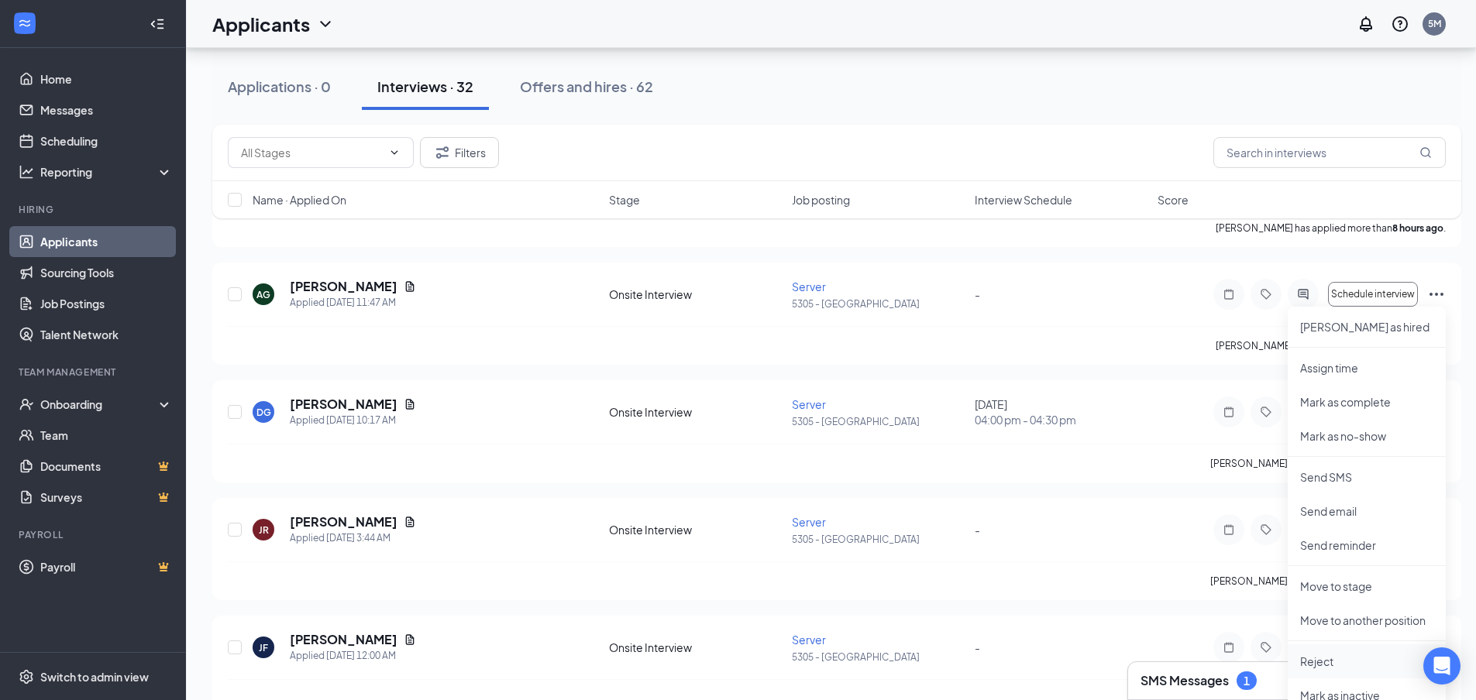
click at [1321, 659] on p "Reject" at bounding box center [1366, 661] width 133 height 15
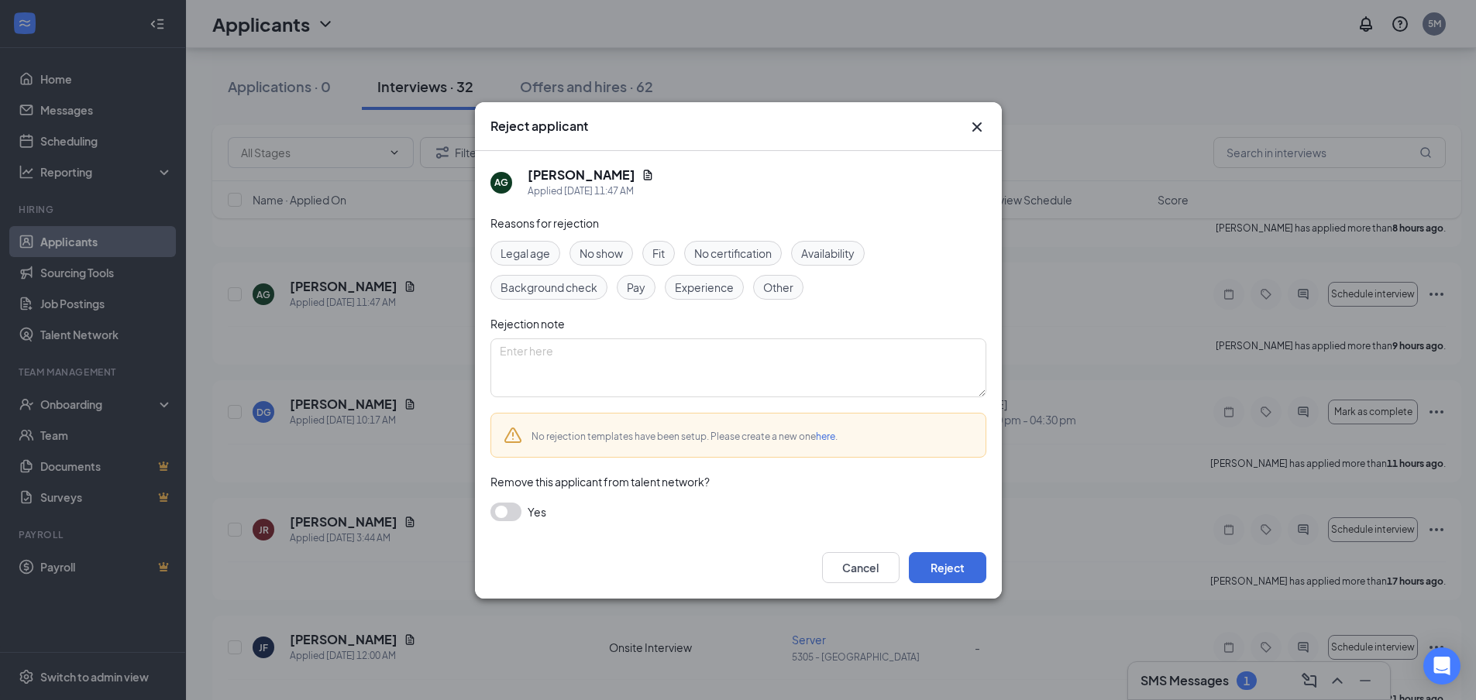
click at [680, 287] on span "Experience" at bounding box center [704, 287] width 59 height 17
click at [945, 571] on button "Reject" at bounding box center [947, 567] width 77 height 31
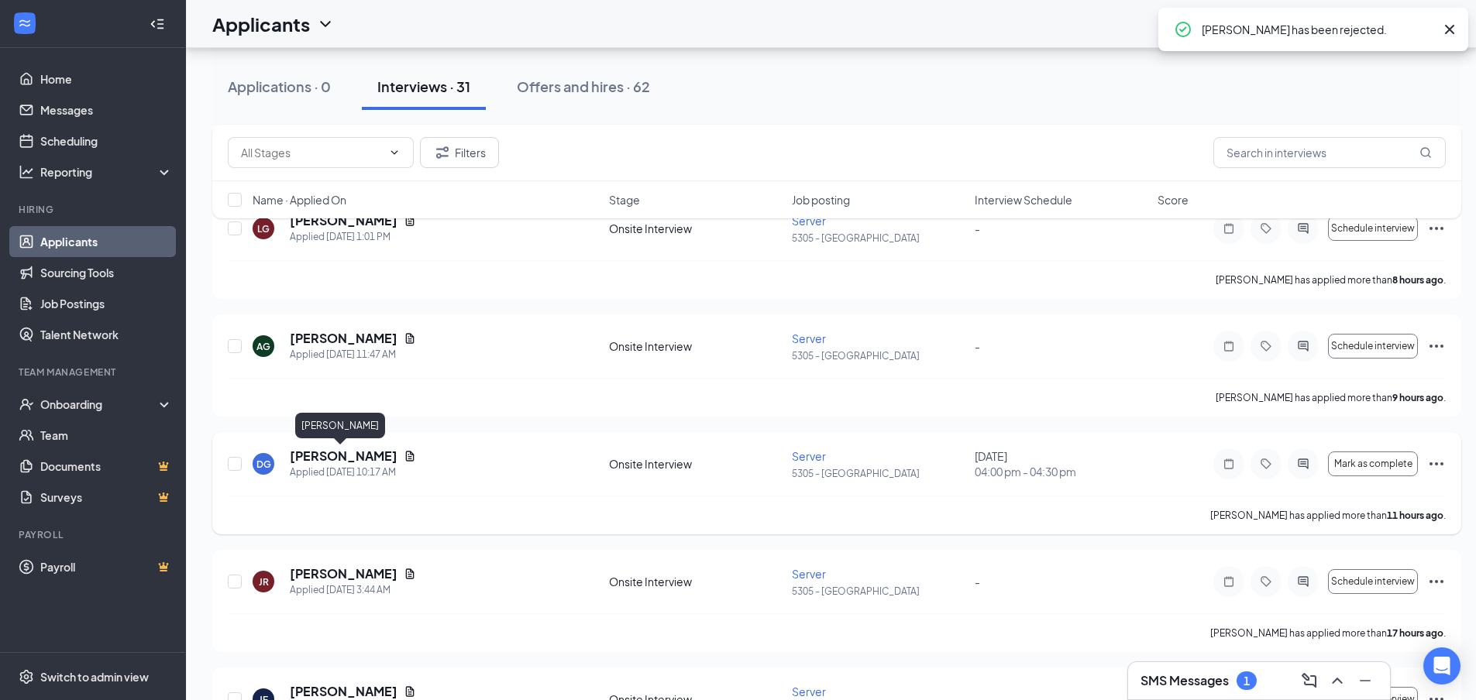
scroll to position [387, 0]
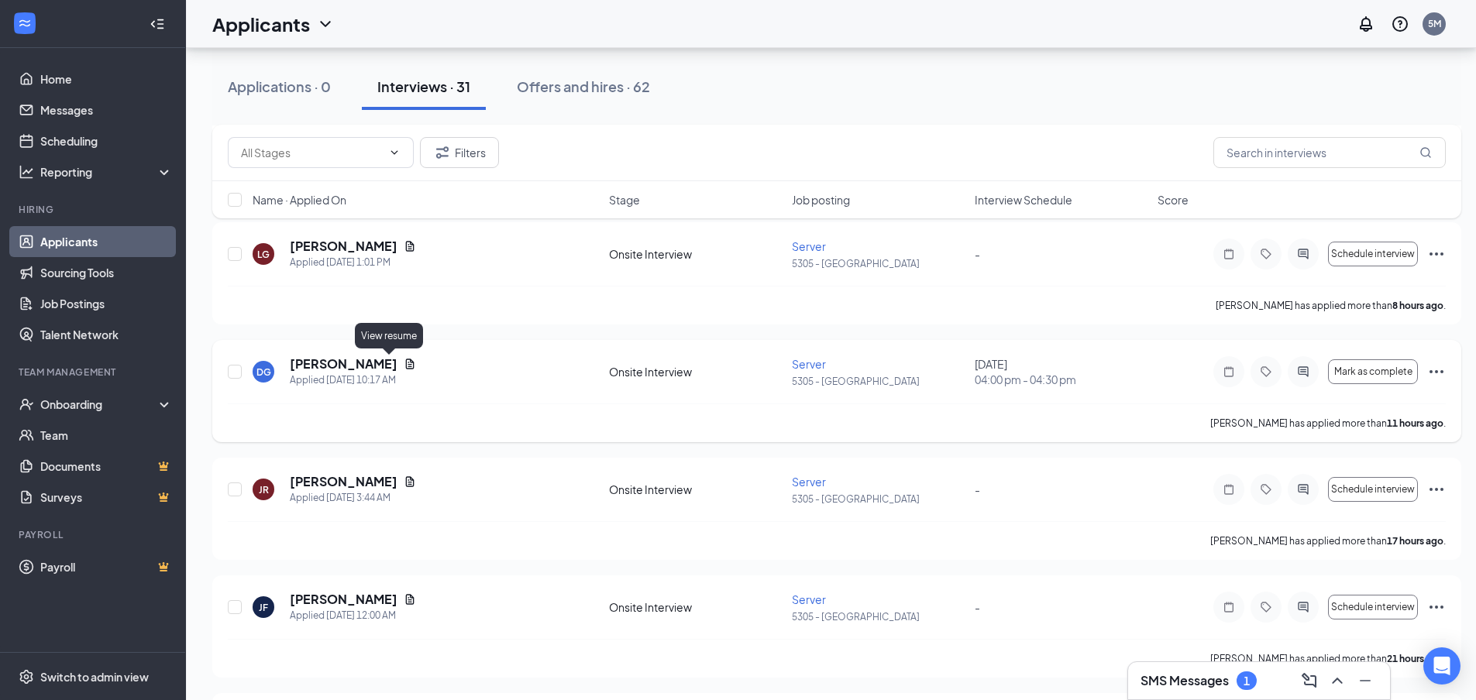
click at [404, 368] on icon "Document" at bounding box center [410, 364] width 12 height 12
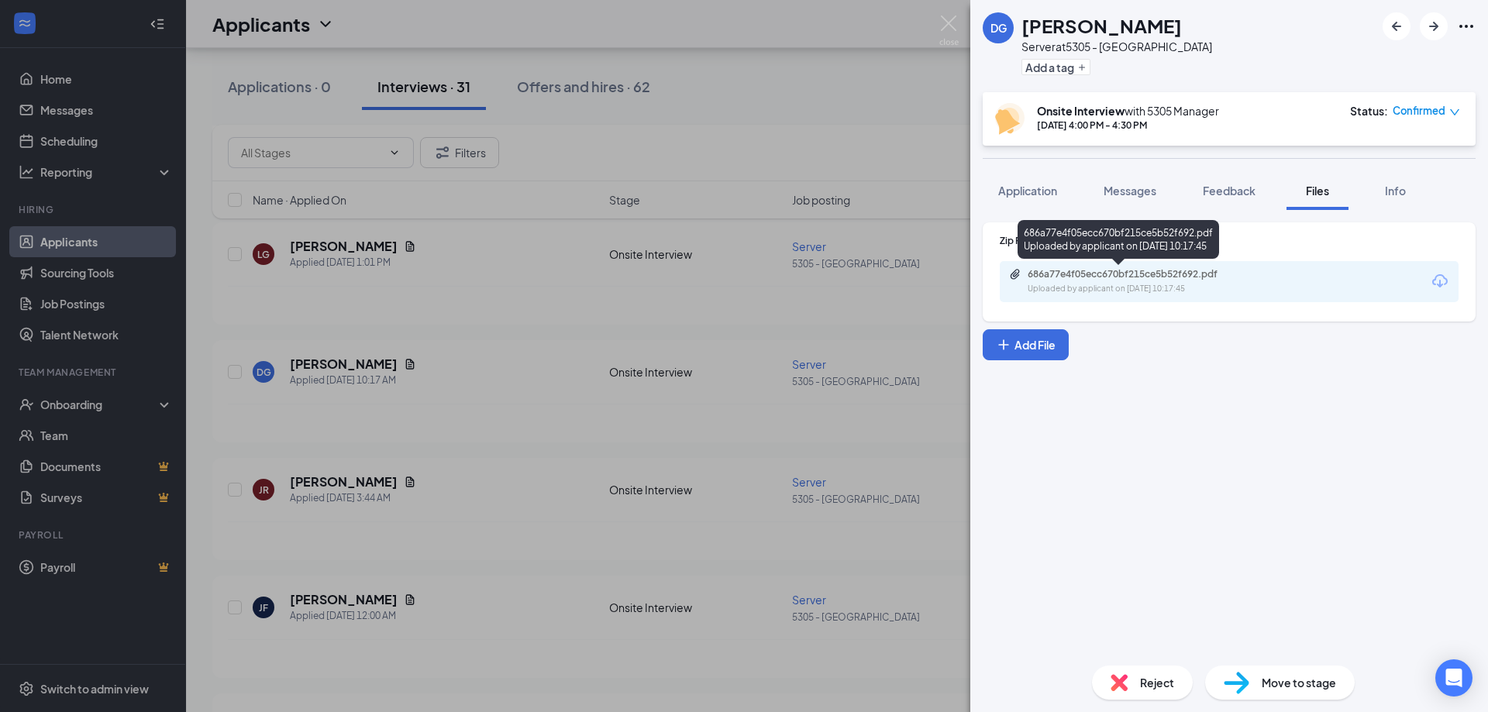
click at [1113, 274] on div "686a77e4f05ecc670bf215ce5b52f692.pdf" at bounding box center [1135, 274] width 217 height 12
drag, startPoint x: 491, startPoint y: 428, endPoint x: 542, endPoint y: 395, distance: 61.0
click at [491, 428] on div "[PERSON_NAME] Server at 5305 - Avondale Add a tag Onsite Interview with 5305 Ma…" at bounding box center [744, 356] width 1488 height 712
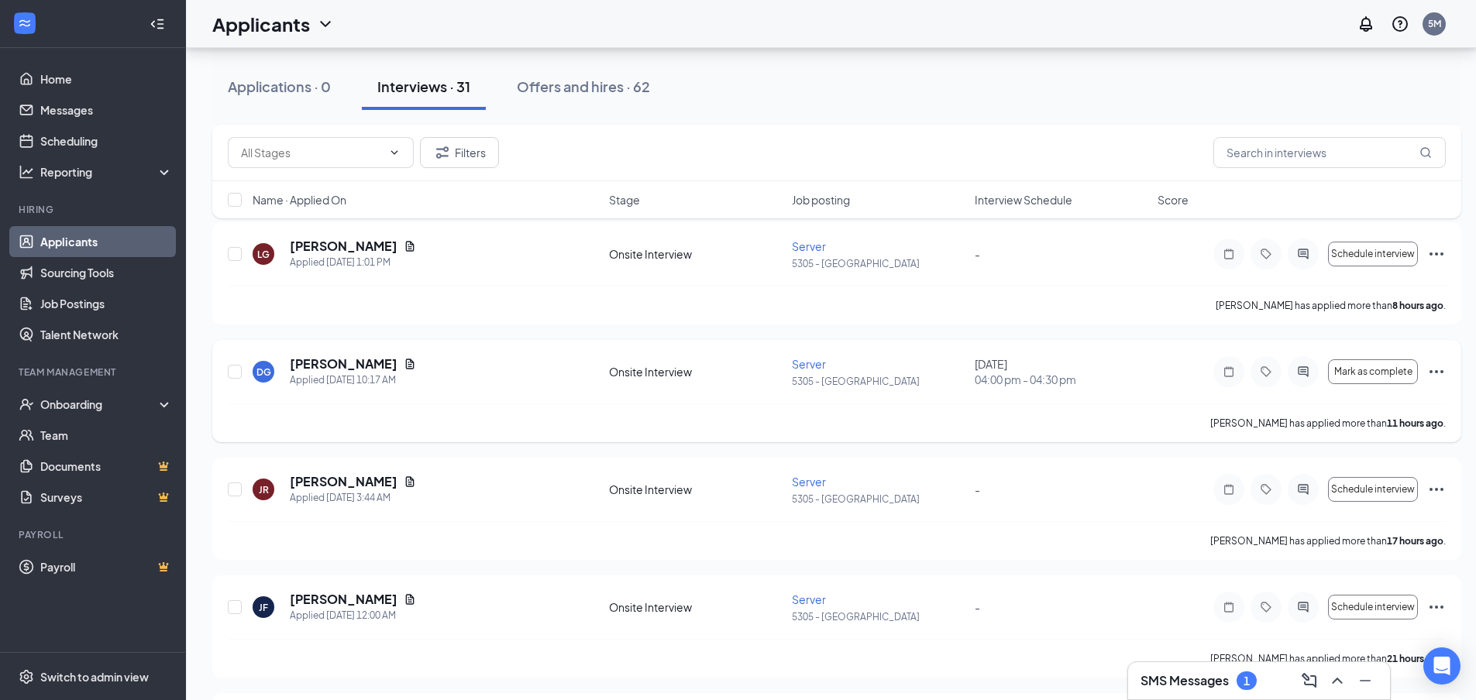
click at [1430, 373] on icon "Ellipses" at bounding box center [1436, 372] width 19 height 19
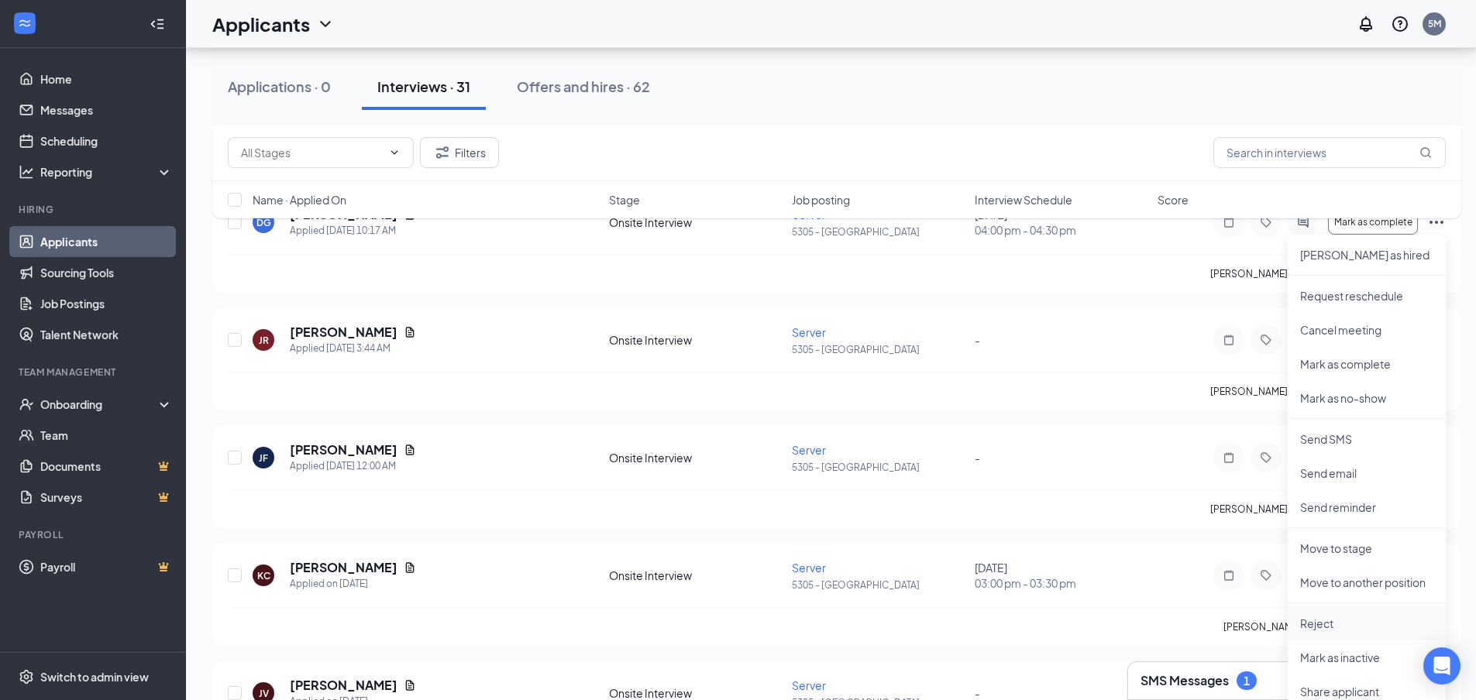
scroll to position [542, 0]
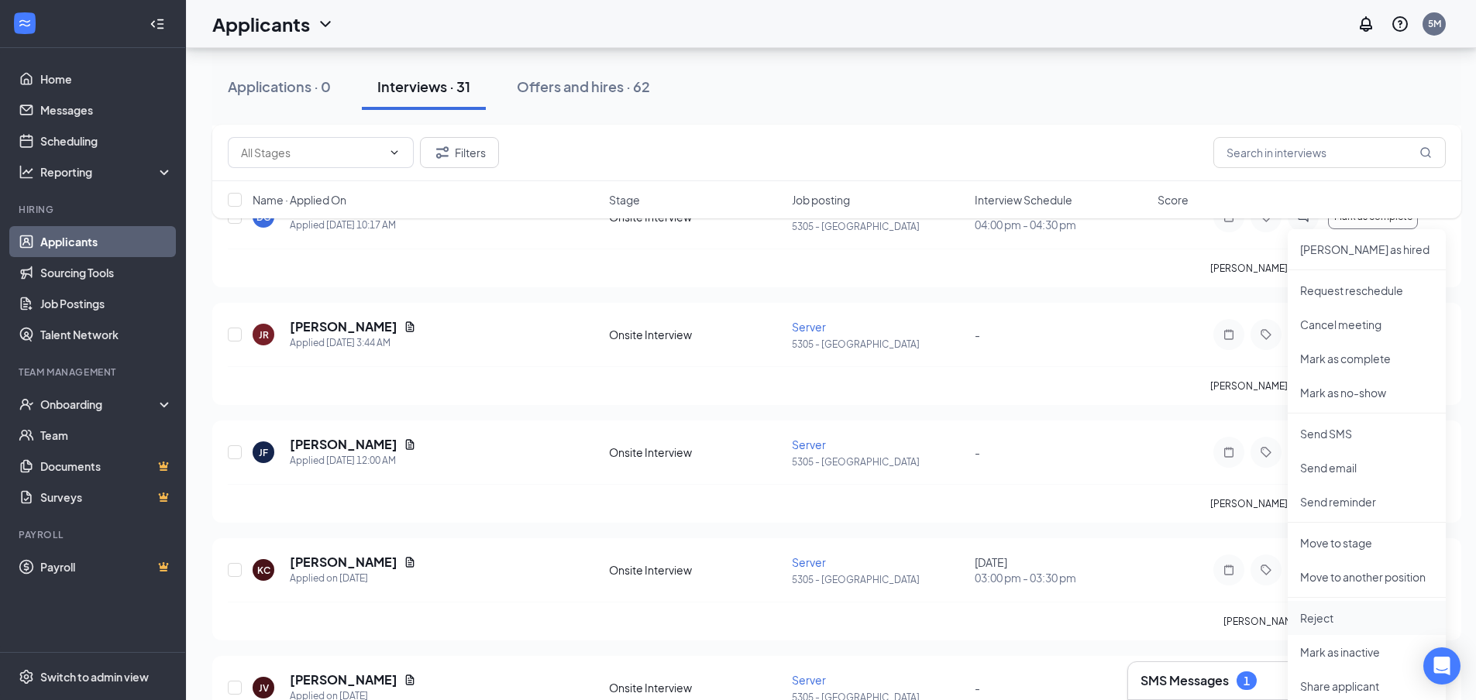
click at [1356, 618] on p "Reject" at bounding box center [1366, 618] width 133 height 15
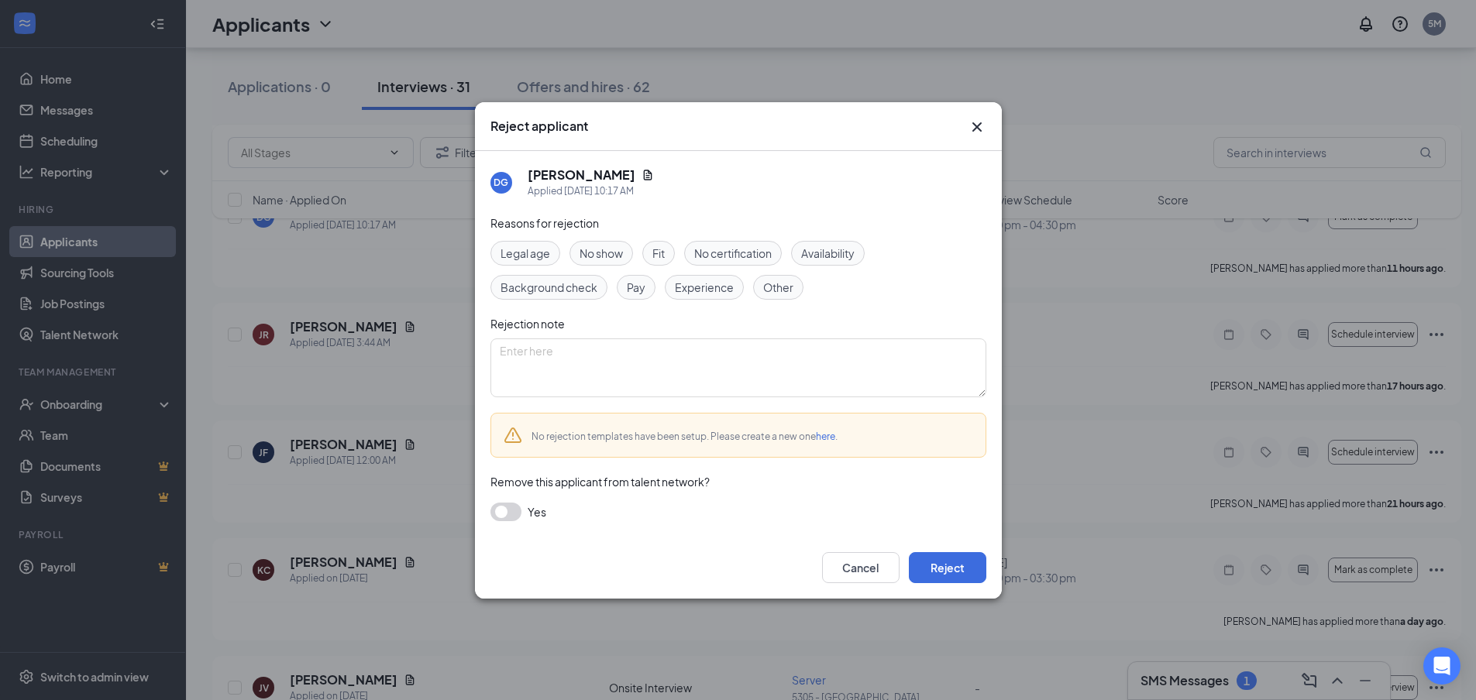
click at [976, 134] on icon "Cross" at bounding box center [977, 127] width 19 height 19
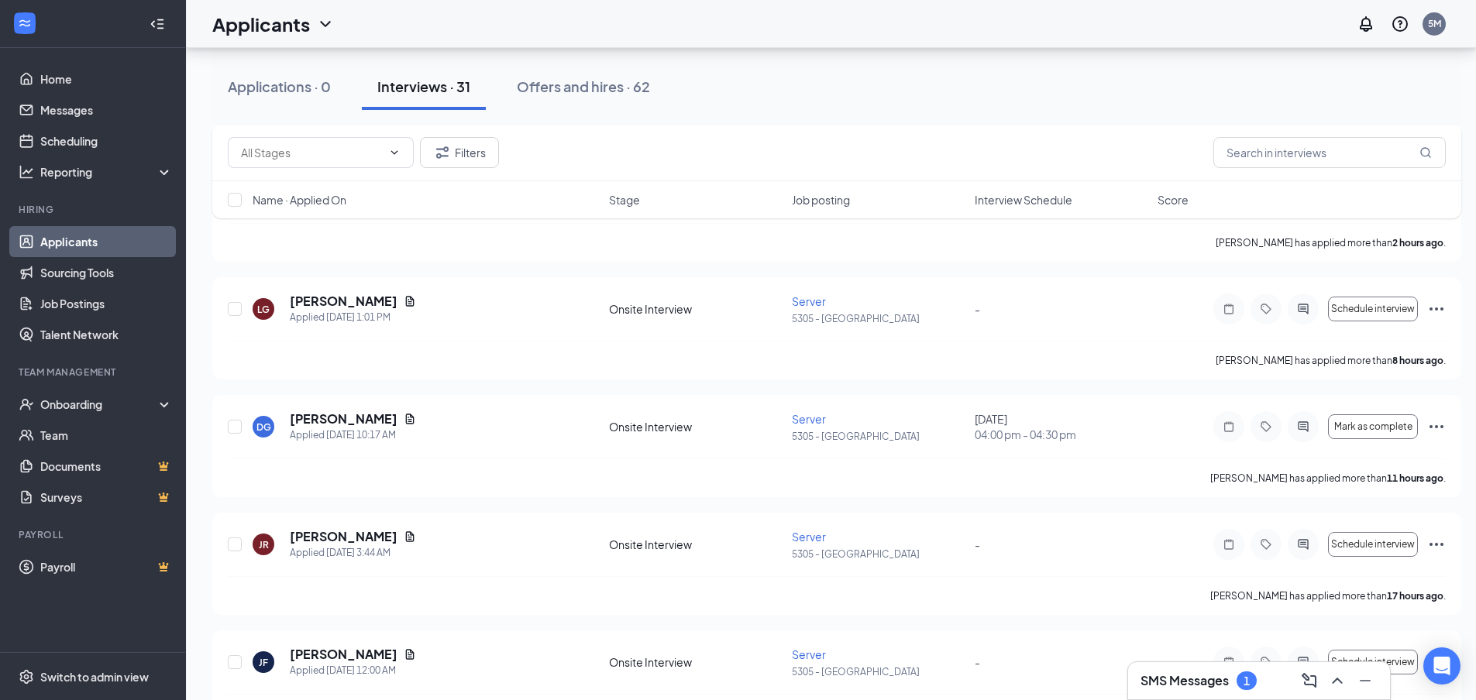
scroll to position [310, 0]
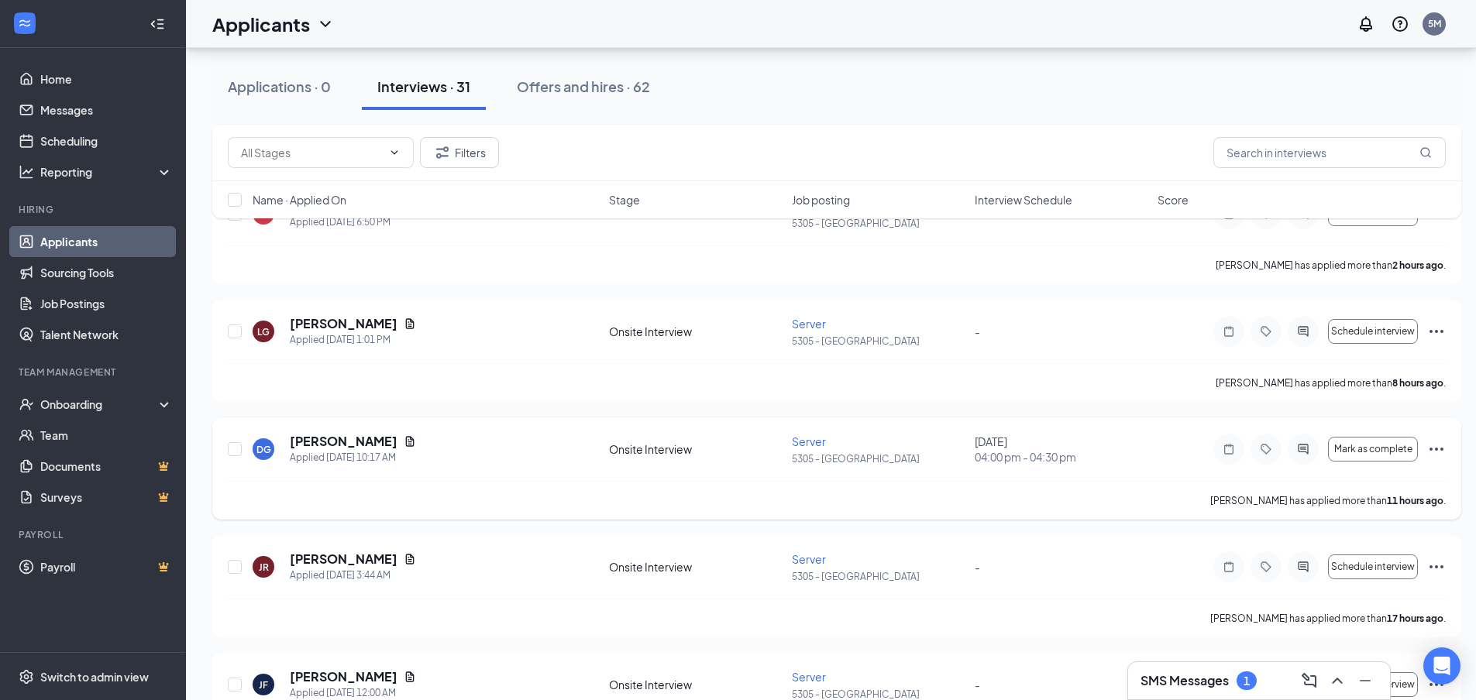
click at [1439, 449] on icon "Ellipses" at bounding box center [1436, 449] width 19 height 19
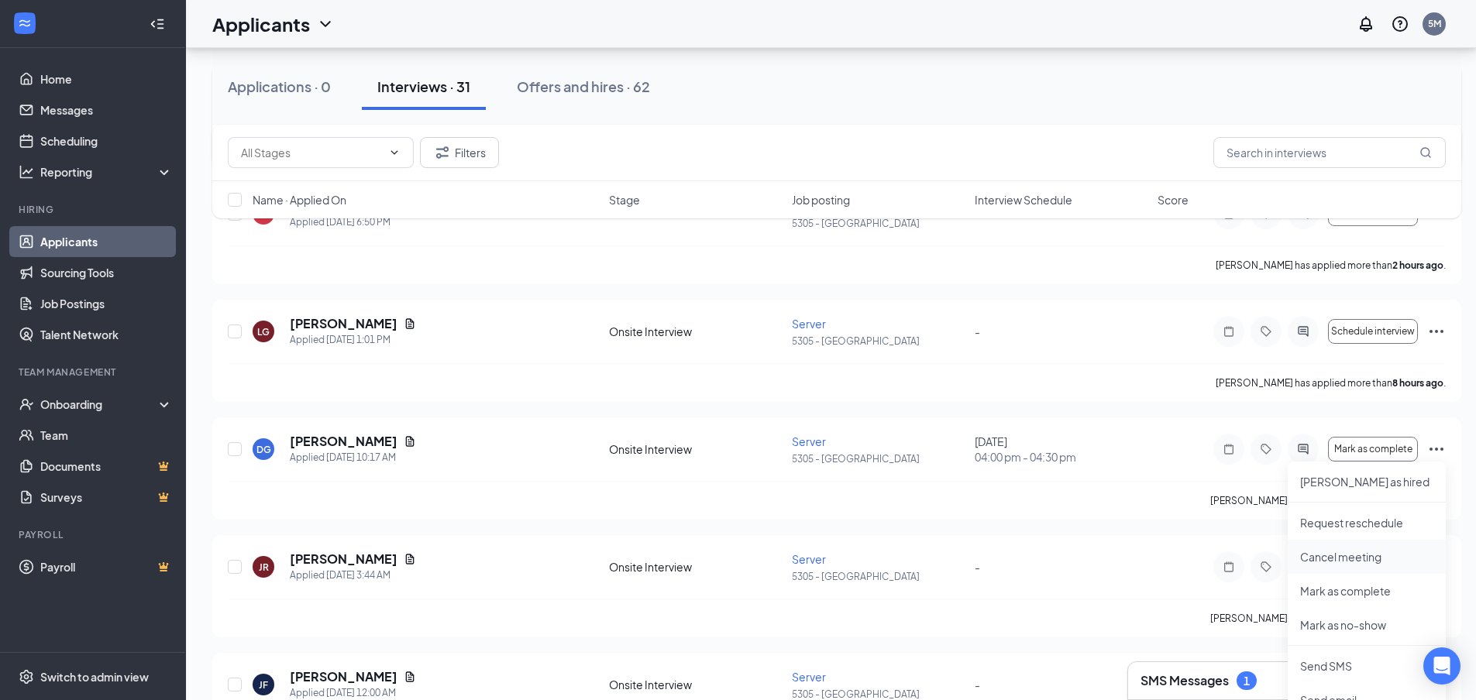
click at [1358, 560] on p "Cancel meeting" at bounding box center [1366, 556] width 133 height 15
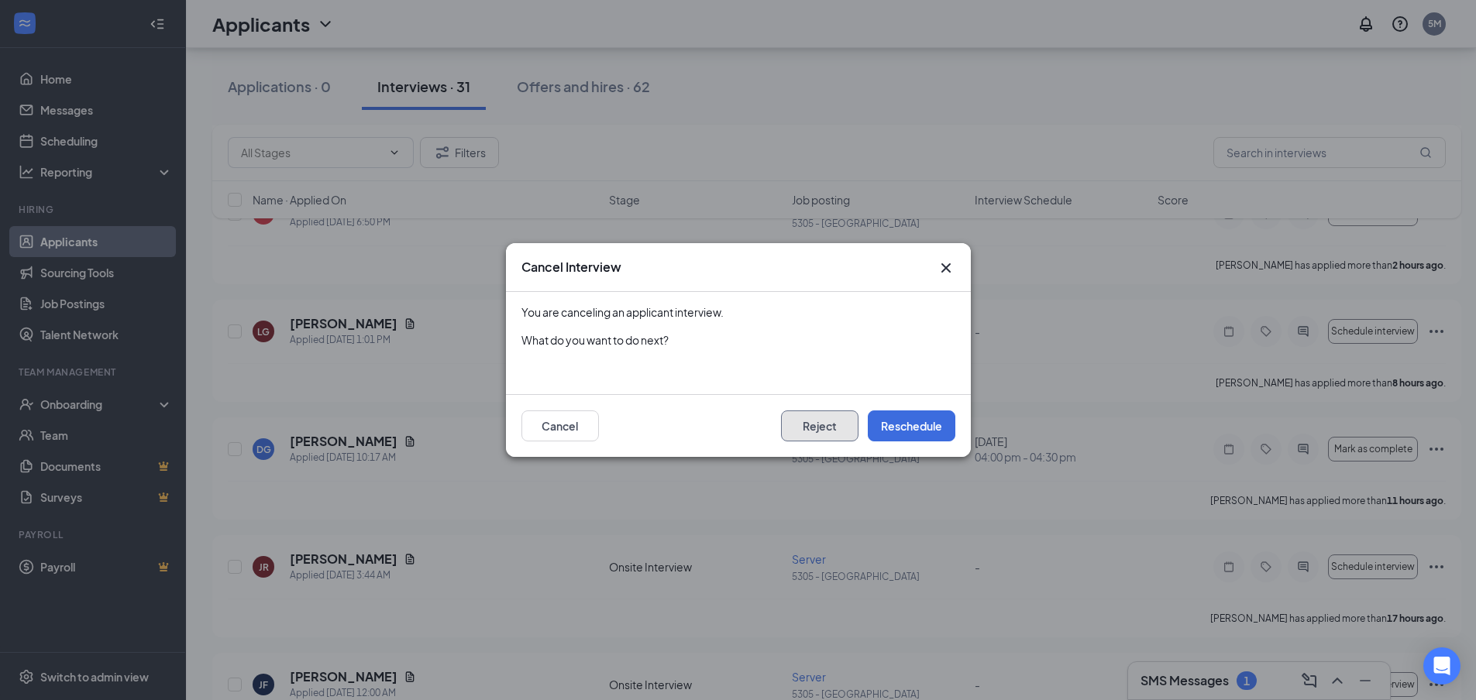
click at [844, 423] on button "Reject" at bounding box center [819, 426] width 77 height 31
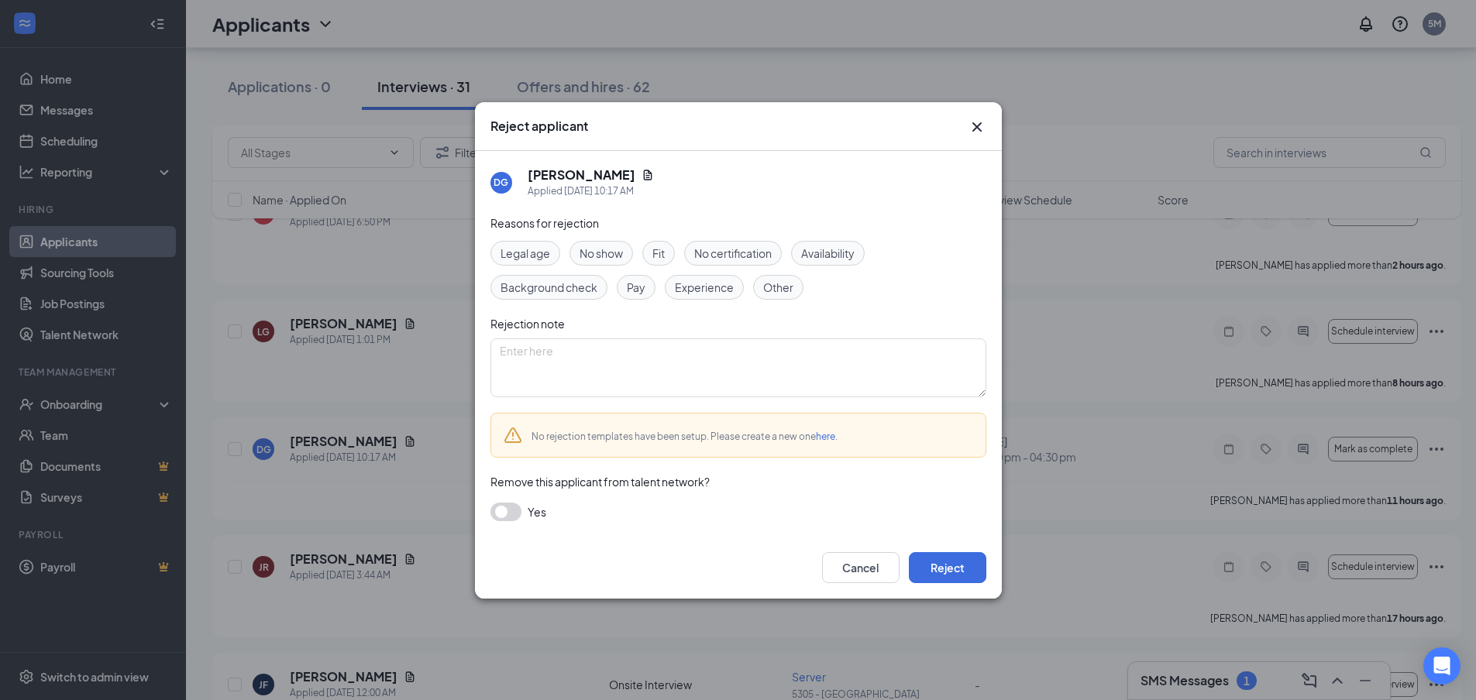
click at [707, 279] on span "Experience" at bounding box center [704, 287] width 59 height 17
click at [956, 569] on button "Reject" at bounding box center [947, 567] width 77 height 31
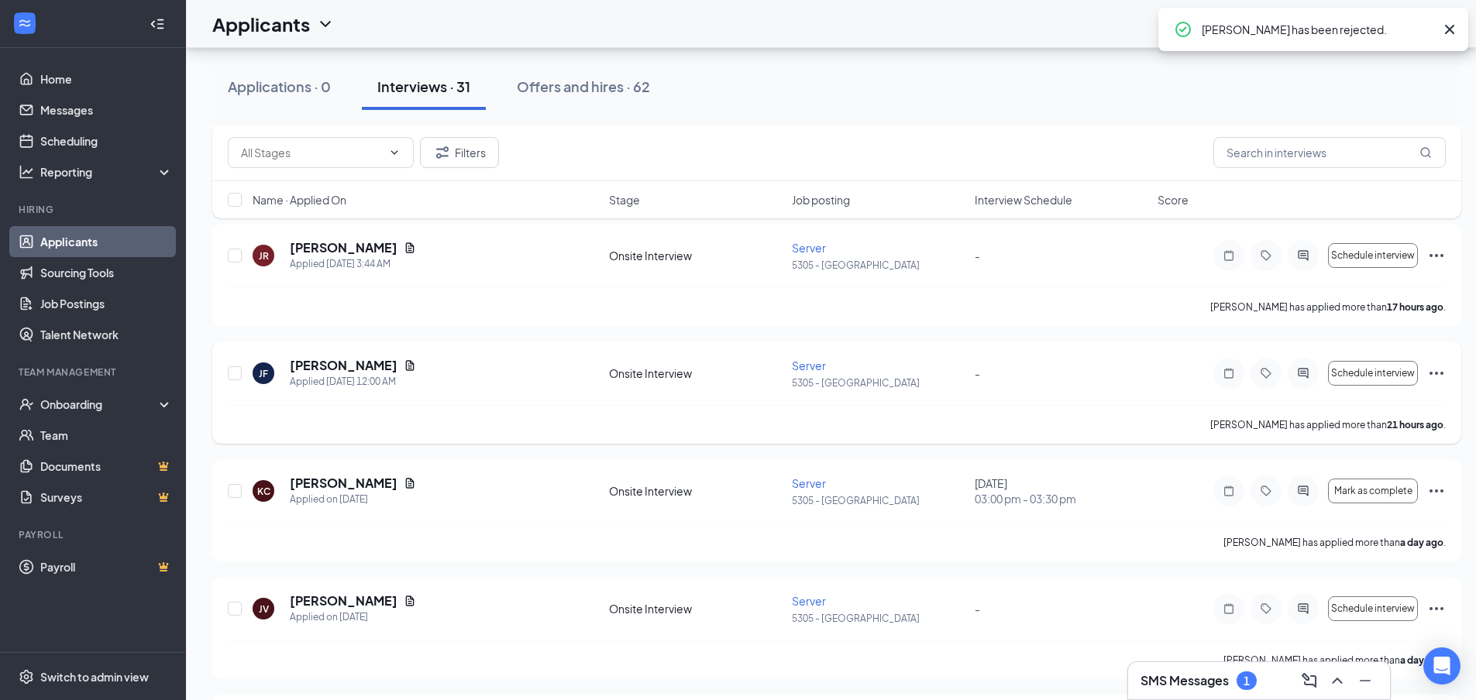
scroll to position [465, 0]
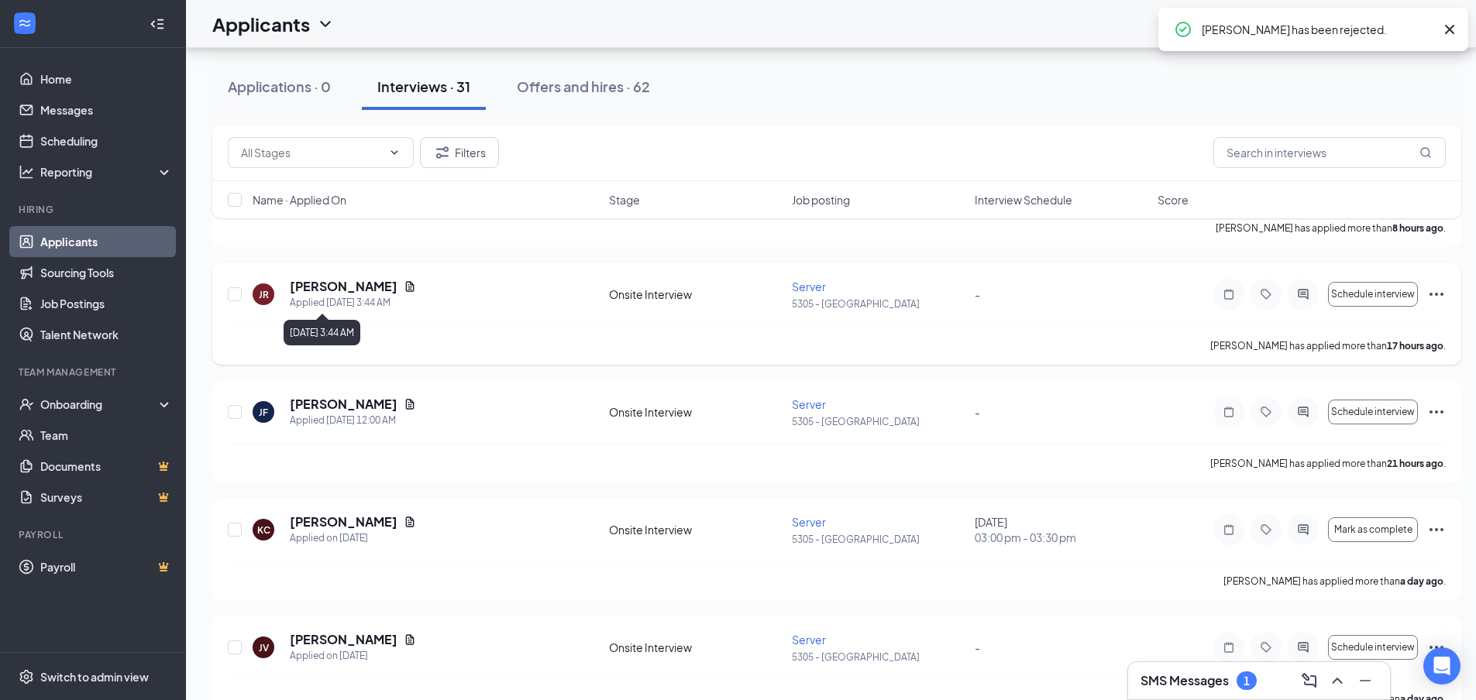
click at [402, 289] on div "[PERSON_NAME]" at bounding box center [353, 286] width 126 height 17
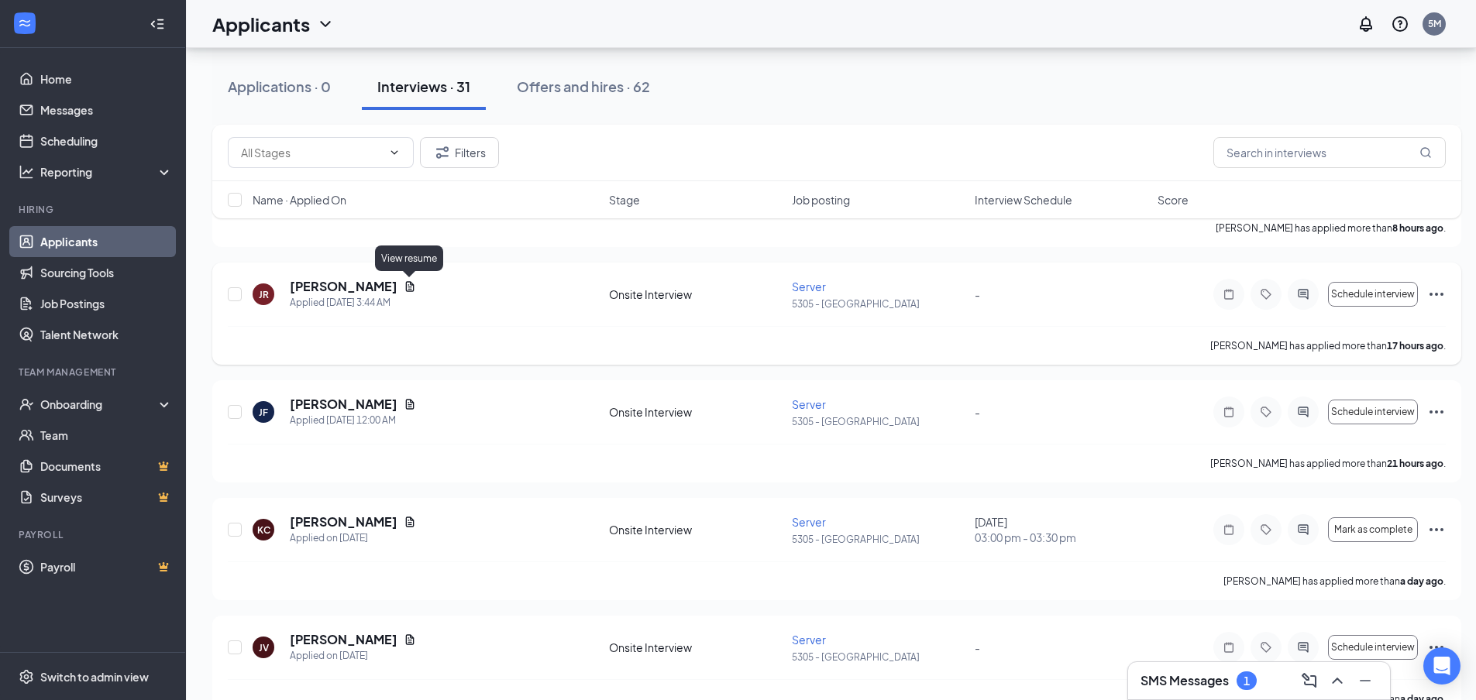
click at [404, 286] on icon "Document" at bounding box center [410, 286] width 12 height 12
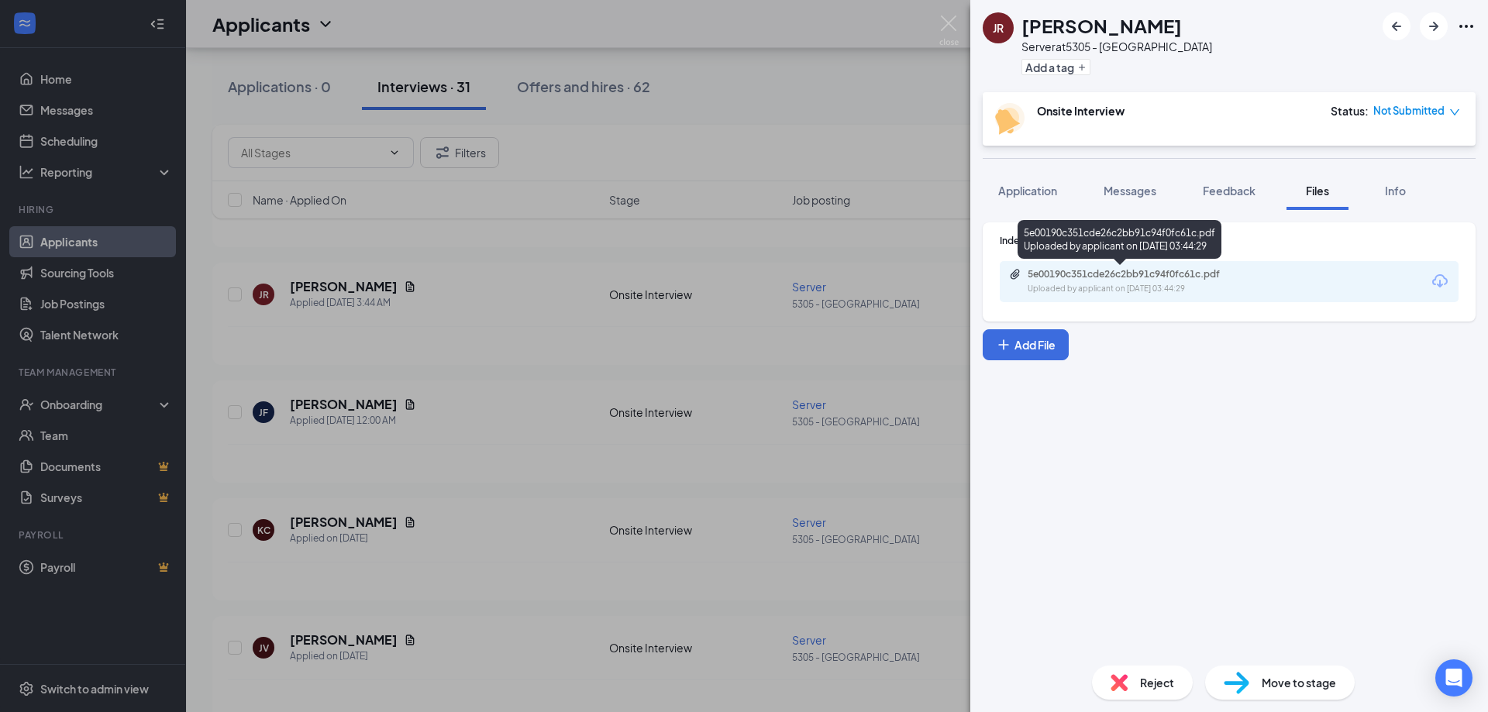
click at [1080, 272] on div "5e00190c351cde26c2bb91c94f0fc61c.pdf" at bounding box center [1135, 274] width 217 height 12
click at [448, 386] on div "JR [PERSON_NAME] Server at 5305 - Avondale Add a tag Onsite Interview Status : …" at bounding box center [744, 356] width 1488 height 712
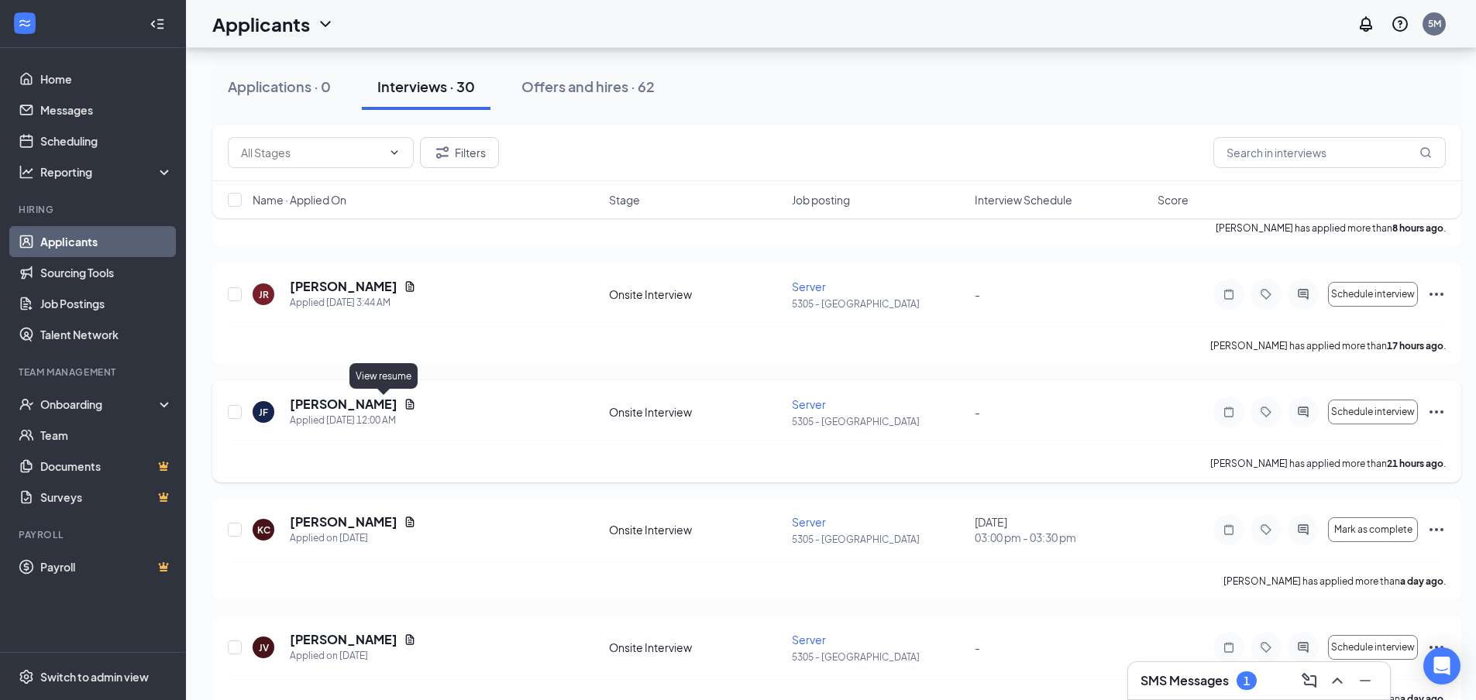
click at [404, 402] on icon "Document" at bounding box center [410, 404] width 12 height 12
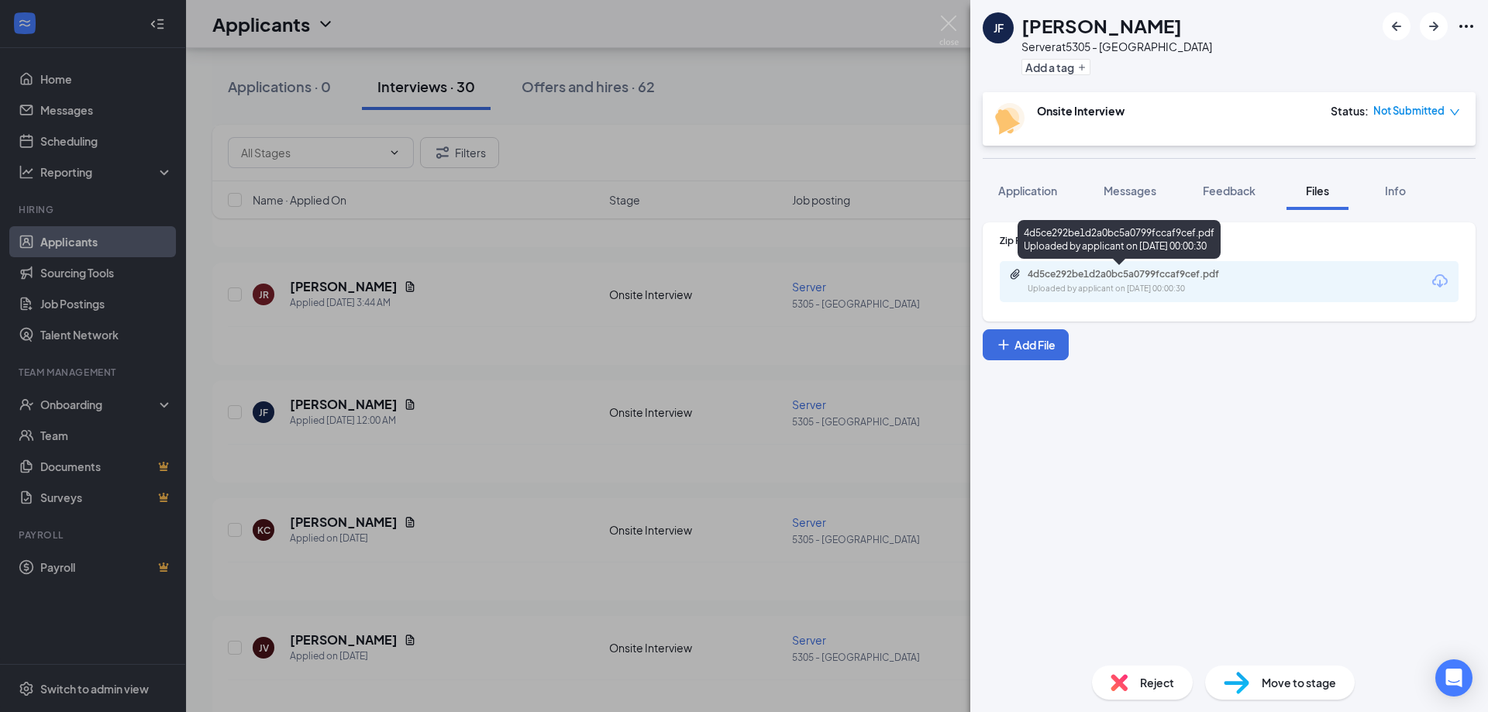
click at [1203, 271] on div "4d5ce292be1d2a0bc5a0799fccaf9cef.pdf" at bounding box center [1135, 274] width 217 height 12
click at [535, 359] on div "[PERSON_NAME] Server at 5305 - Avondale Add a tag Onsite Interview Status : Not…" at bounding box center [744, 356] width 1488 height 712
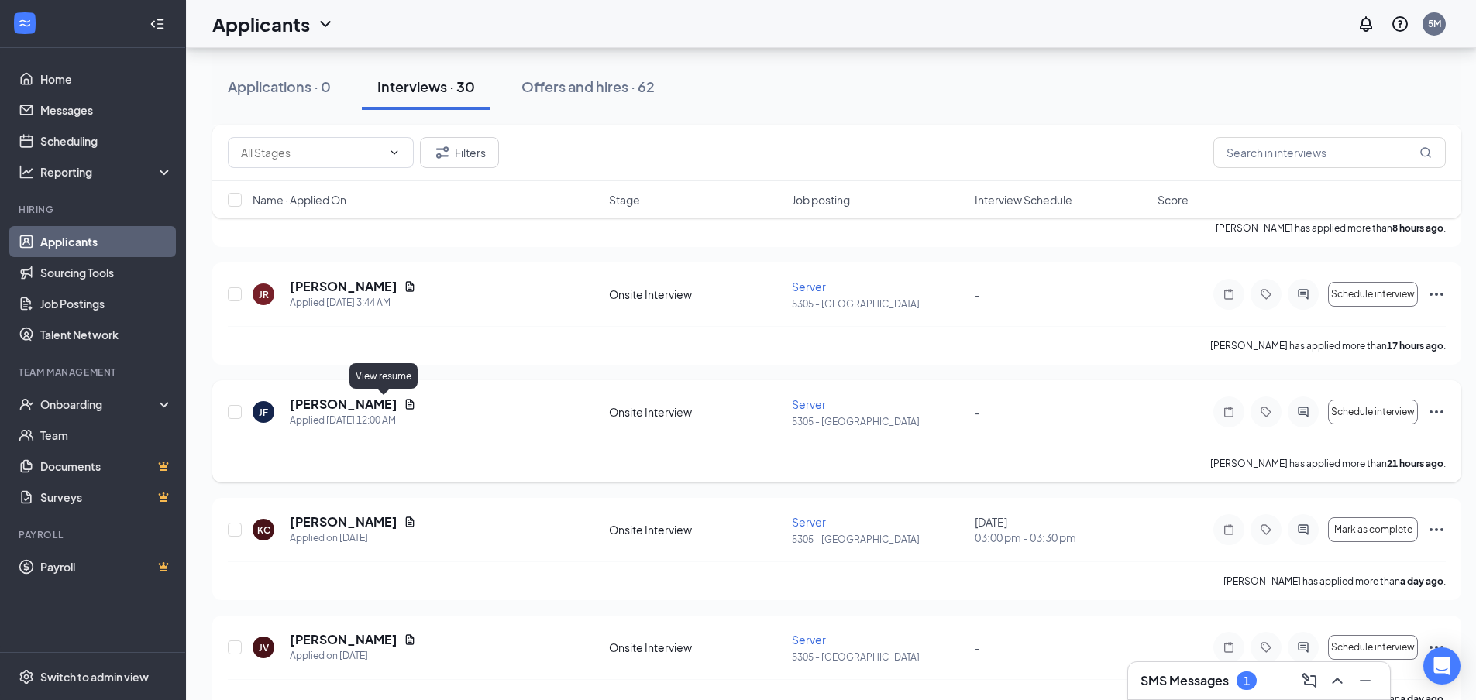
click at [406, 403] on icon "Document" at bounding box center [410, 404] width 9 height 10
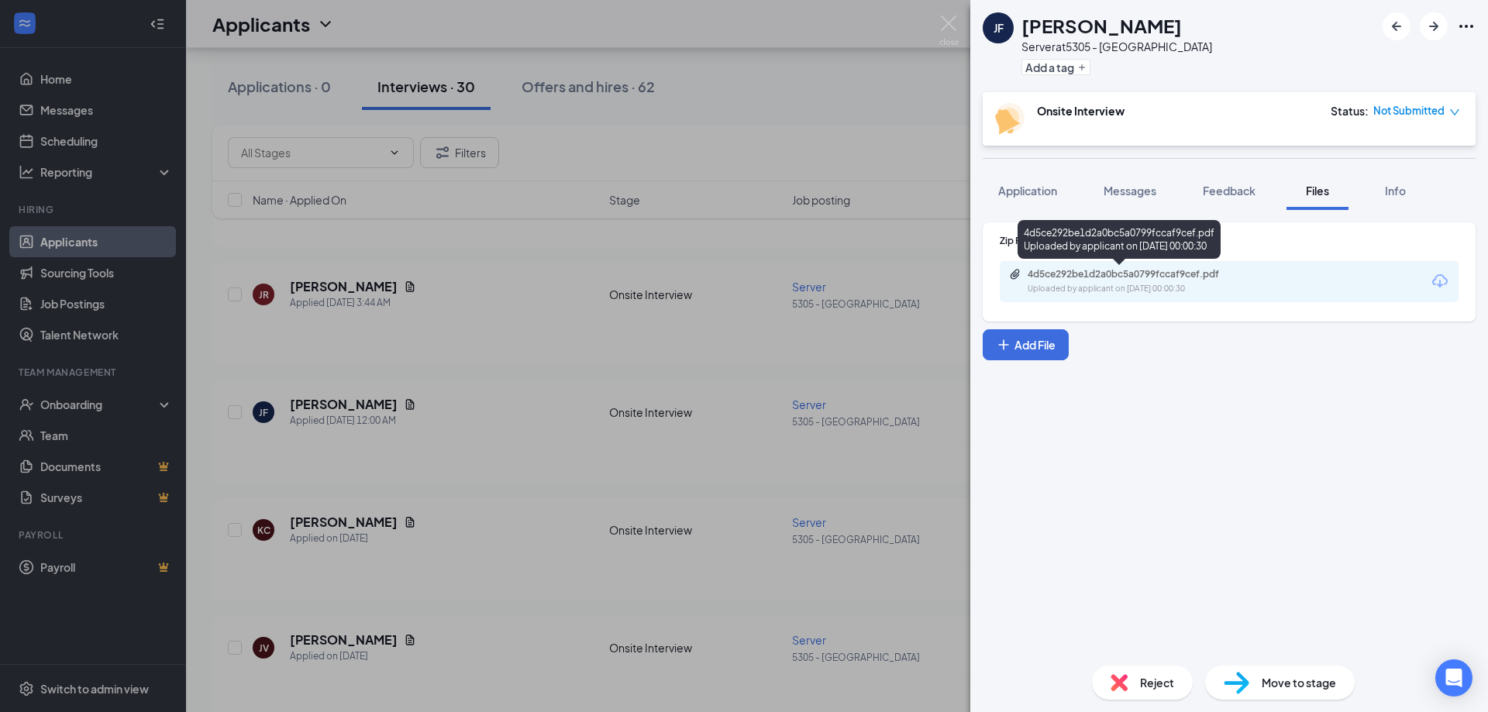
click at [1127, 273] on div "4d5ce292be1d2a0bc5a0799fccaf9cef.pdf" at bounding box center [1135, 274] width 217 height 12
click at [589, 403] on div "[PERSON_NAME] Server at 5305 - Avondale Add a tag Onsite Interview Status : Not…" at bounding box center [744, 356] width 1488 height 712
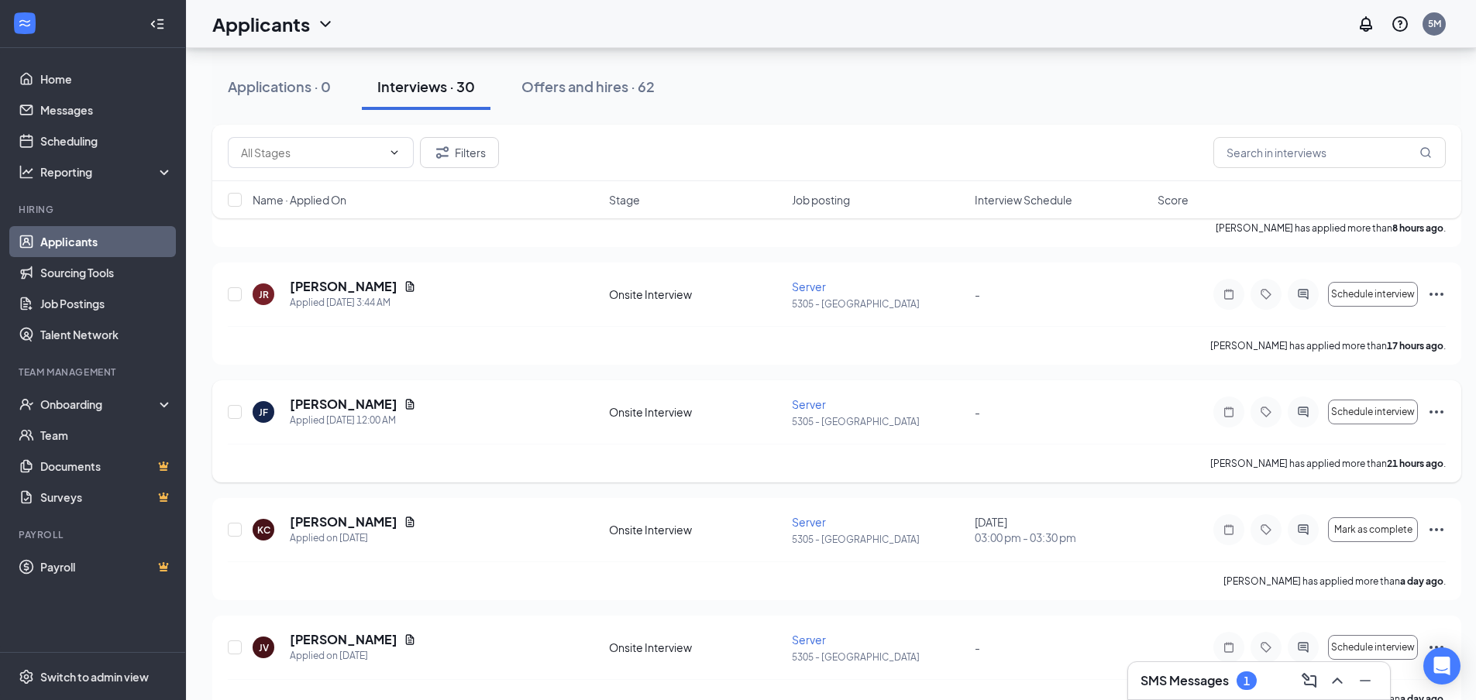
click at [1428, 411] on icon "Ellipses" at bounding box center [1436, 412] width 19 height 19
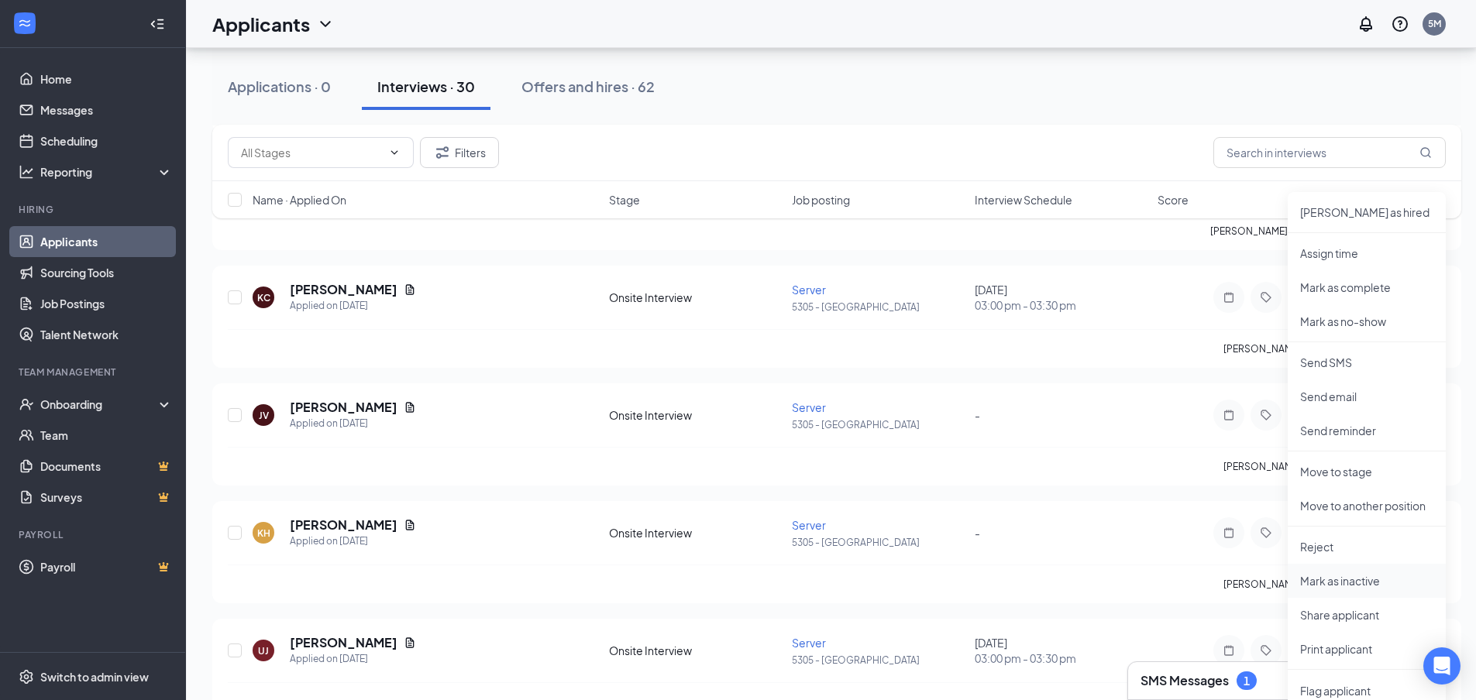
scroll to position [620, 0]
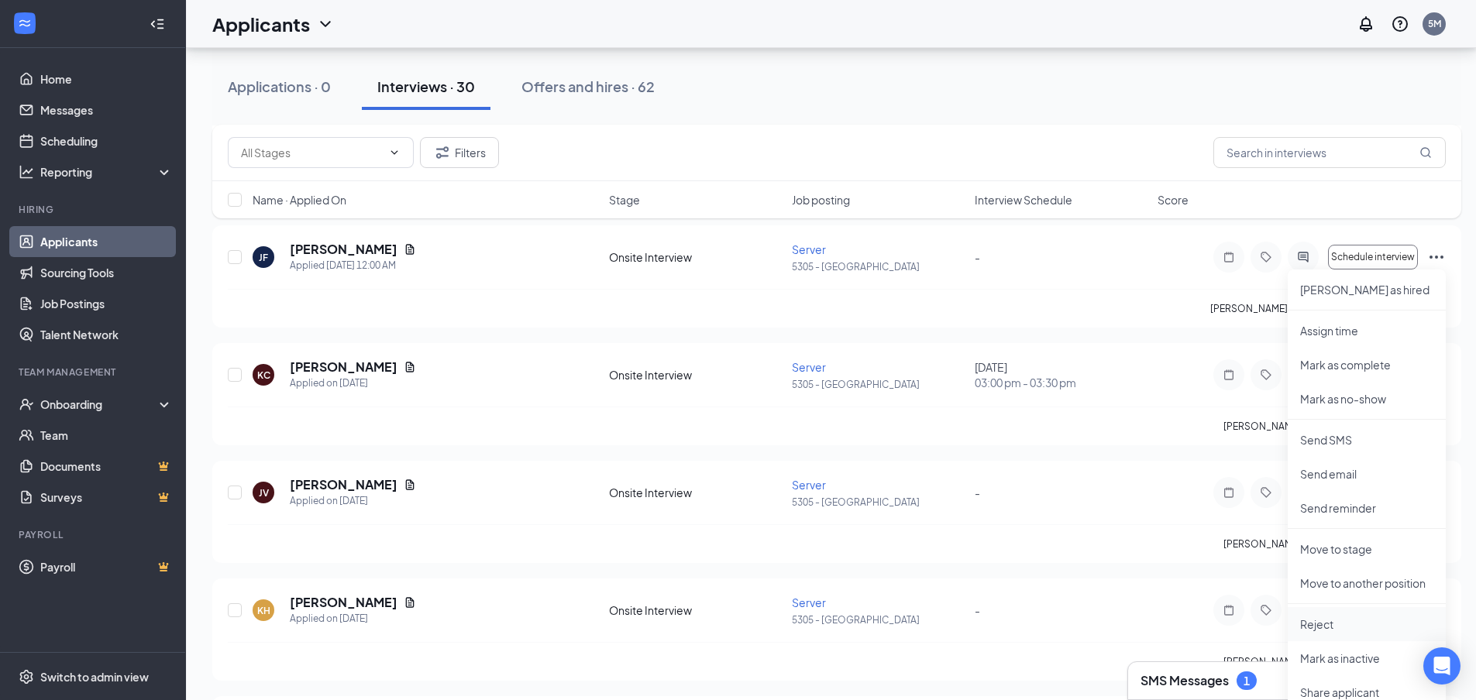
click at [1337, 630] on p "Reject" at bounding box center [1366, 624] width 133 height 15
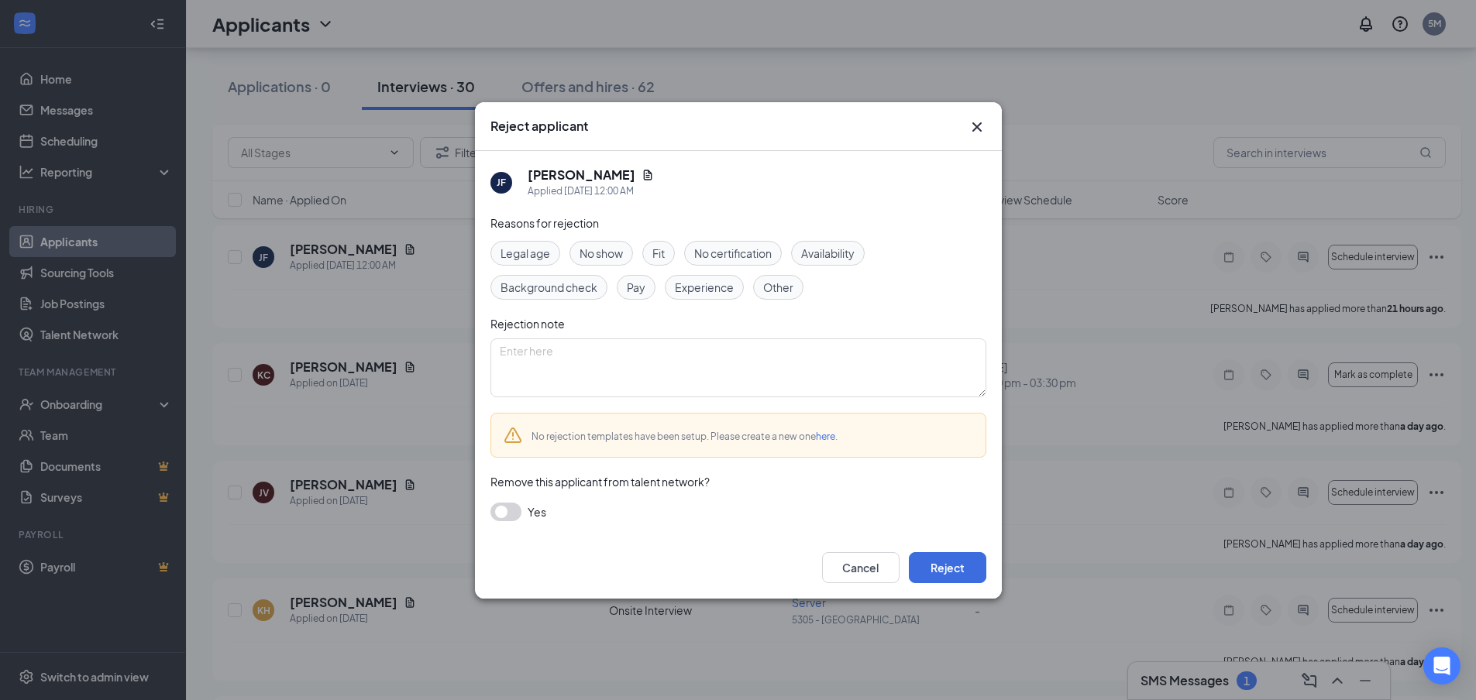
click at [696, 290] on span "Experience" at bounding box center [704, 287] width 59 height 17
click at [956, 570] on button "Reject" at bounding box center [947, 567] width 77 height 31
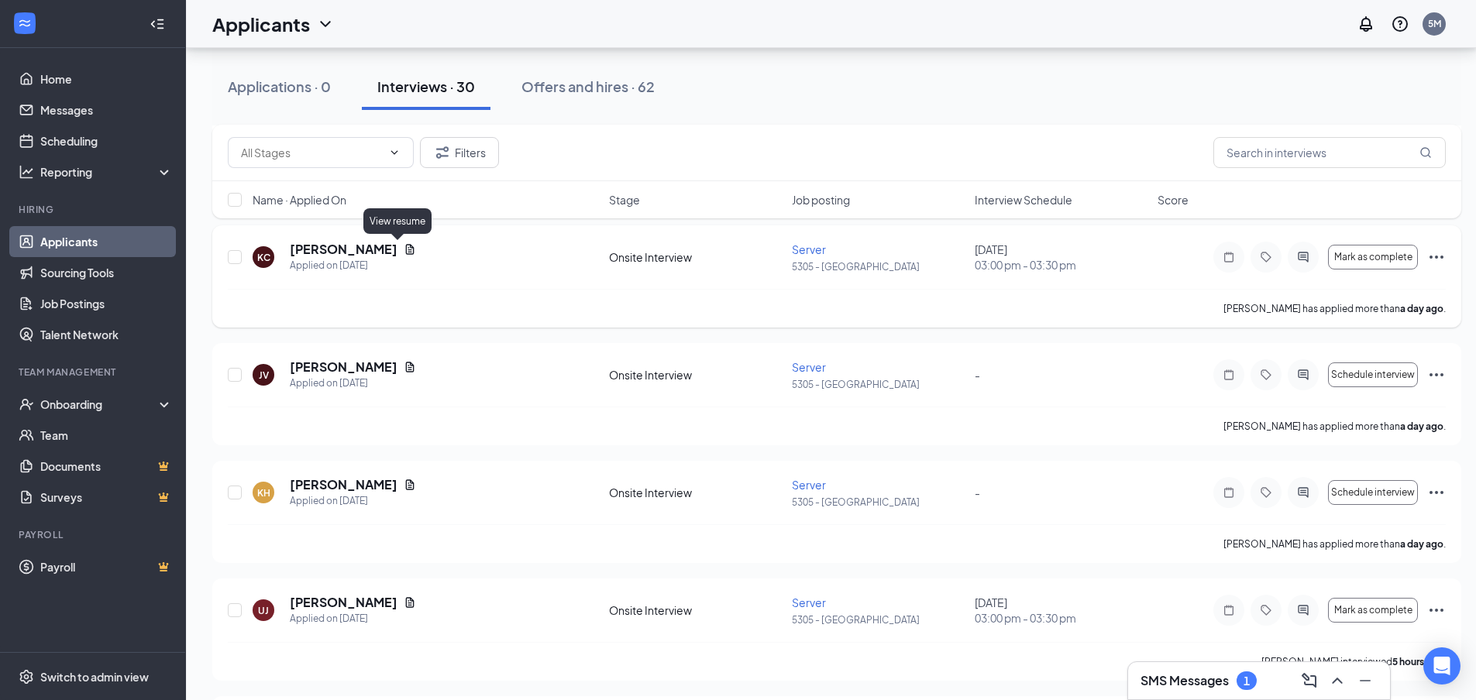
click at [406, 249] on icon "Document" at bounding box center [410, 249] width 9 height 10
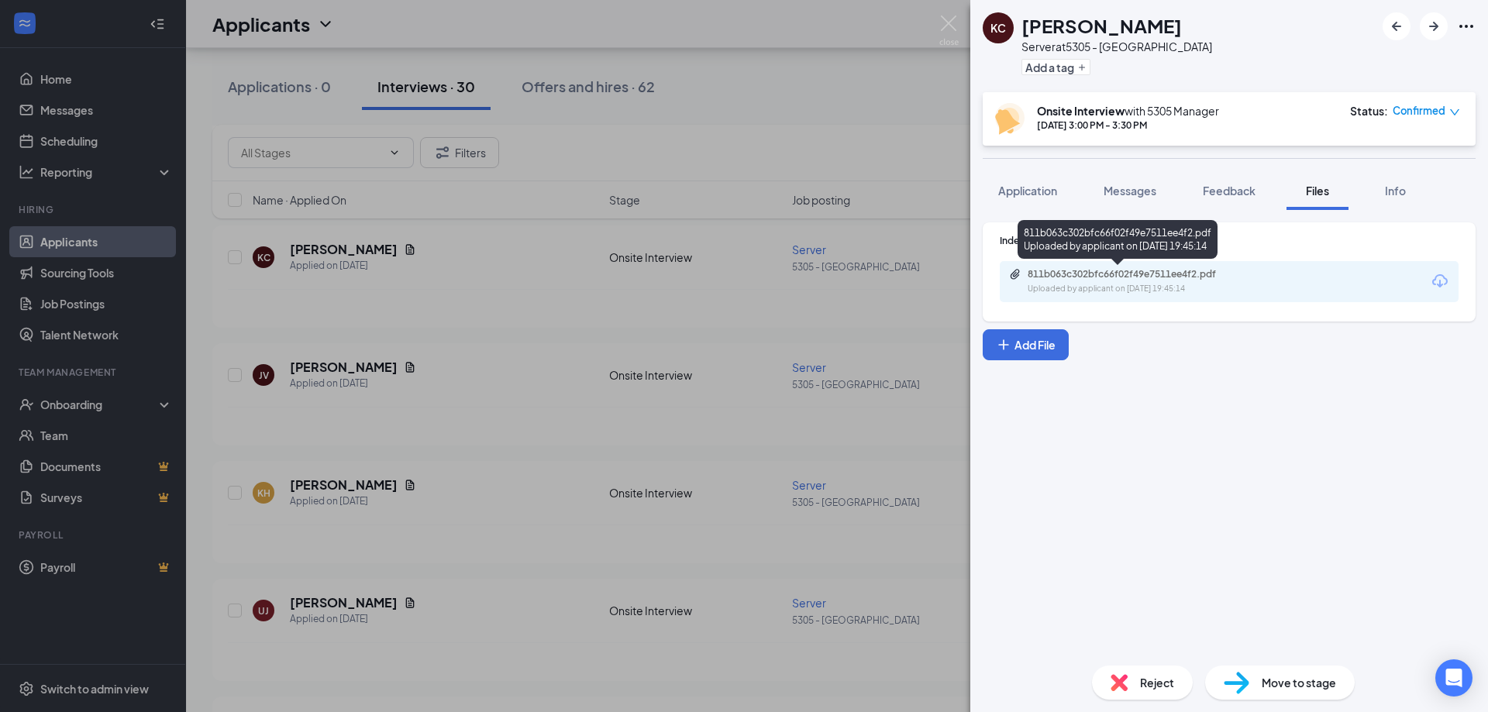
click at [1155, 274] on div "811b063c302bfc66f02f49e7511ee4f2.pdf" at bounding box center [1135, 274] width 217 height 12
click at [490, 331] on div "KC [PERSON_NAME] Server at 5305 - Avondale Add a tag Onsite Interview with 5305…" at bounding box center [744, 356] width 1488 height 712
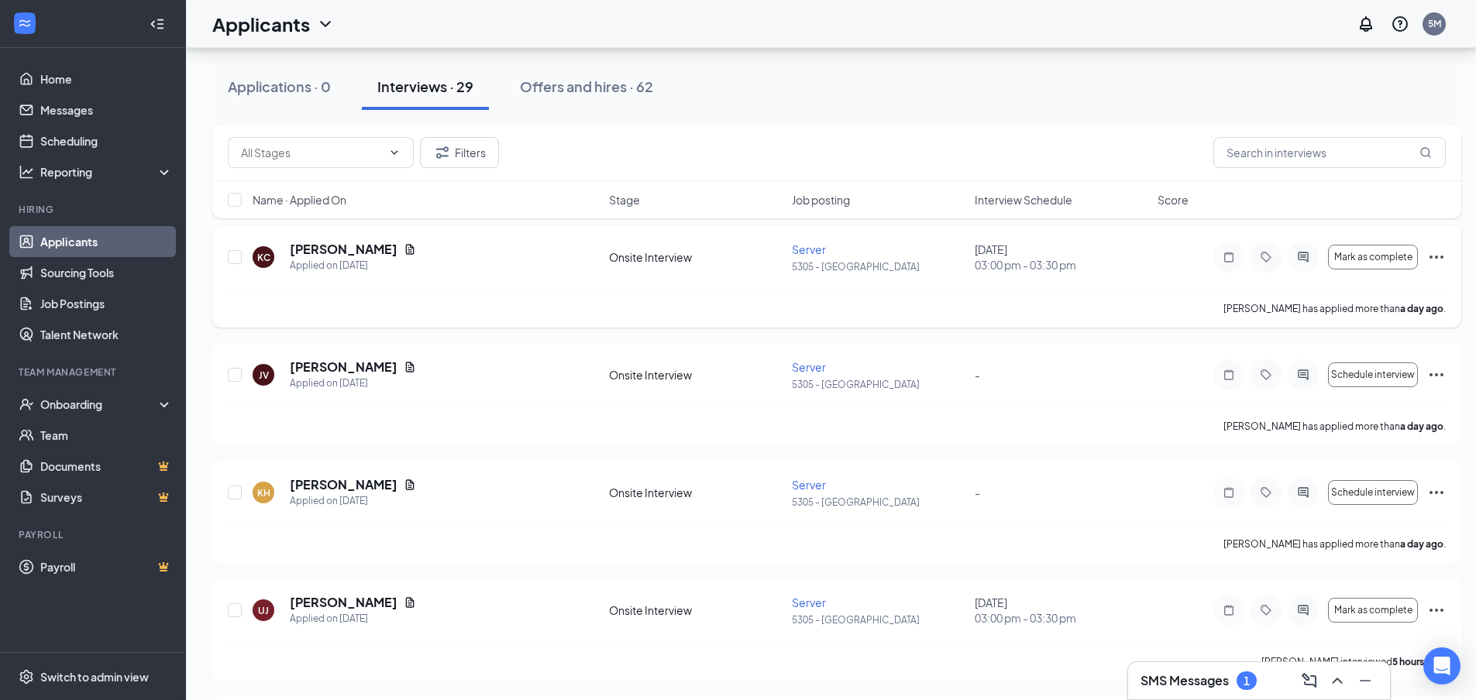
click at [1435, 263] on icon "Ellipses" at bounding box center [1436, 257] width 19 height 19
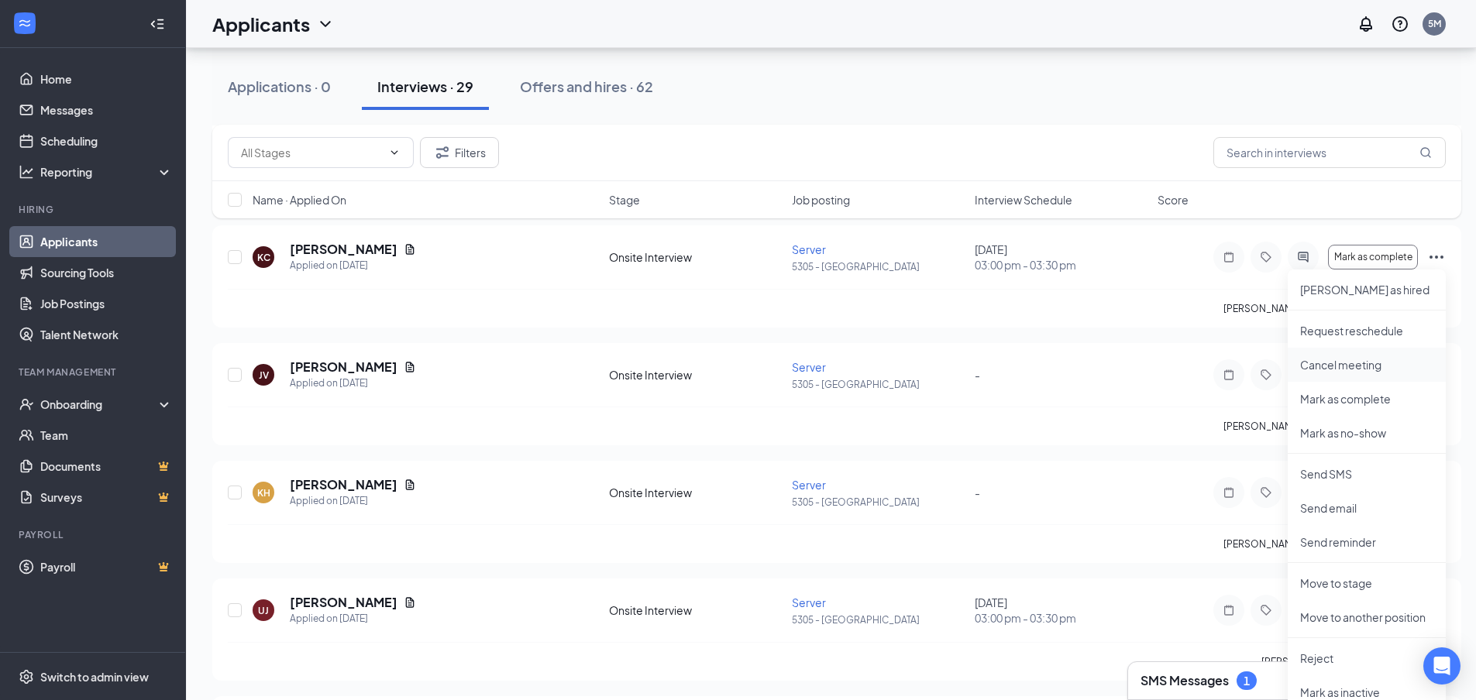
click at [1353, 363] on p "Cancel meeting" at bounding box center [1366, 364] width 133 height 15
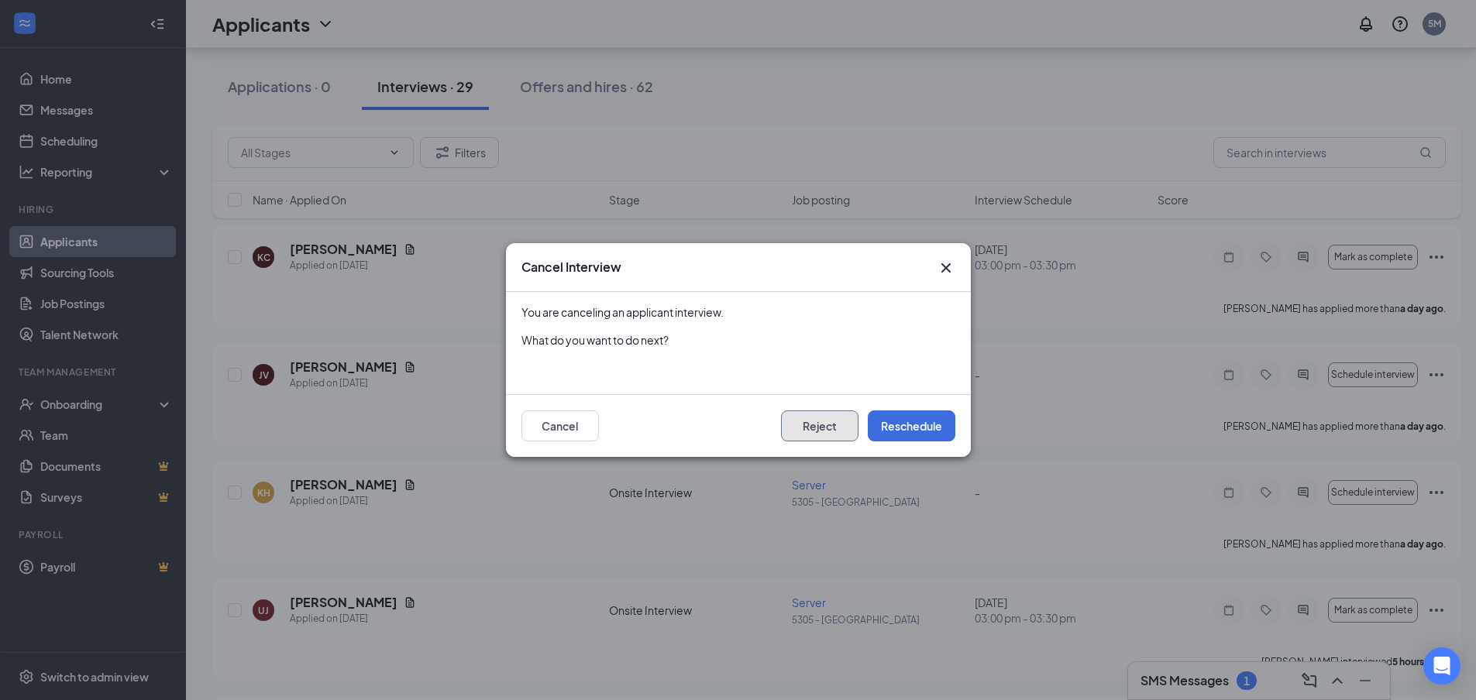
click at [841, 429] on button "Reject" at bounding box center [819, 426] width 77 height 31
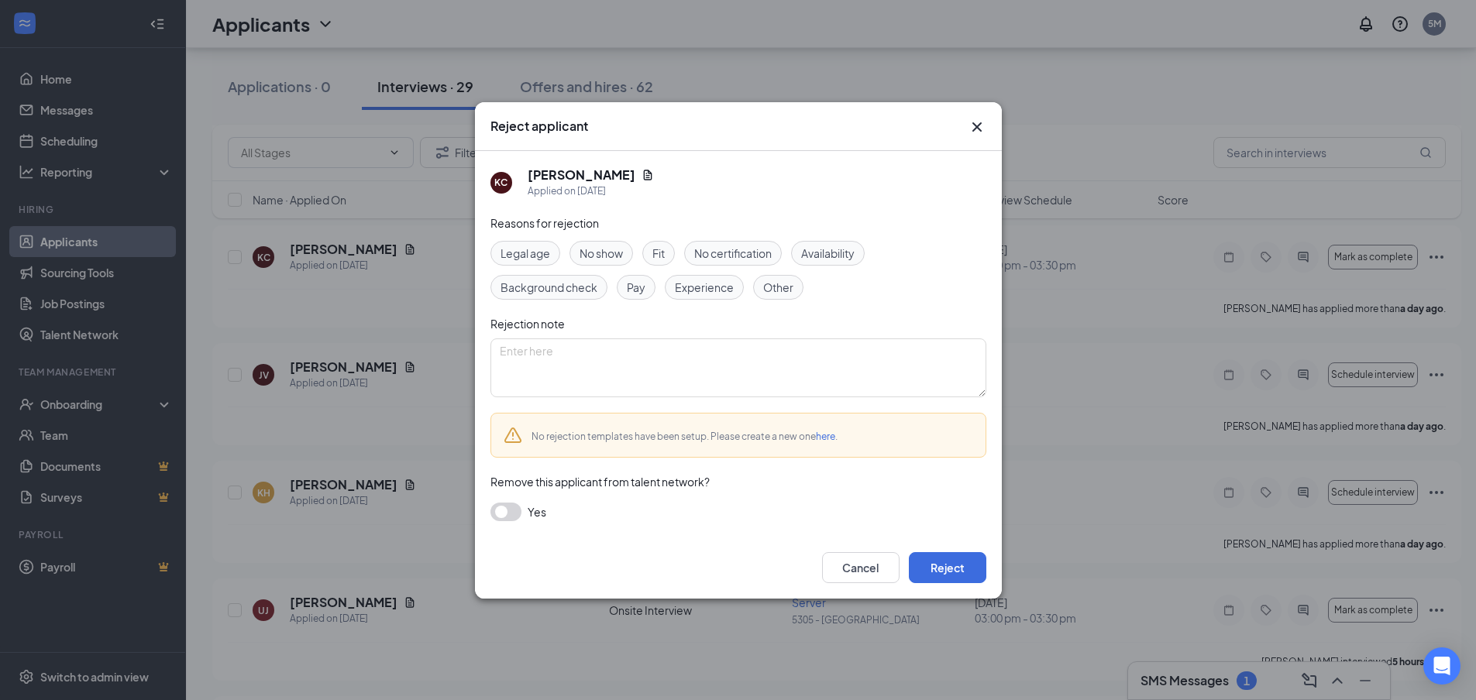
click at [716, 295] on div "Experience" at bounding box center [704, 287] width 79 height 25
click at [950, 571] on button "Reject" at bounding box center [947, 567] width 77 height 31
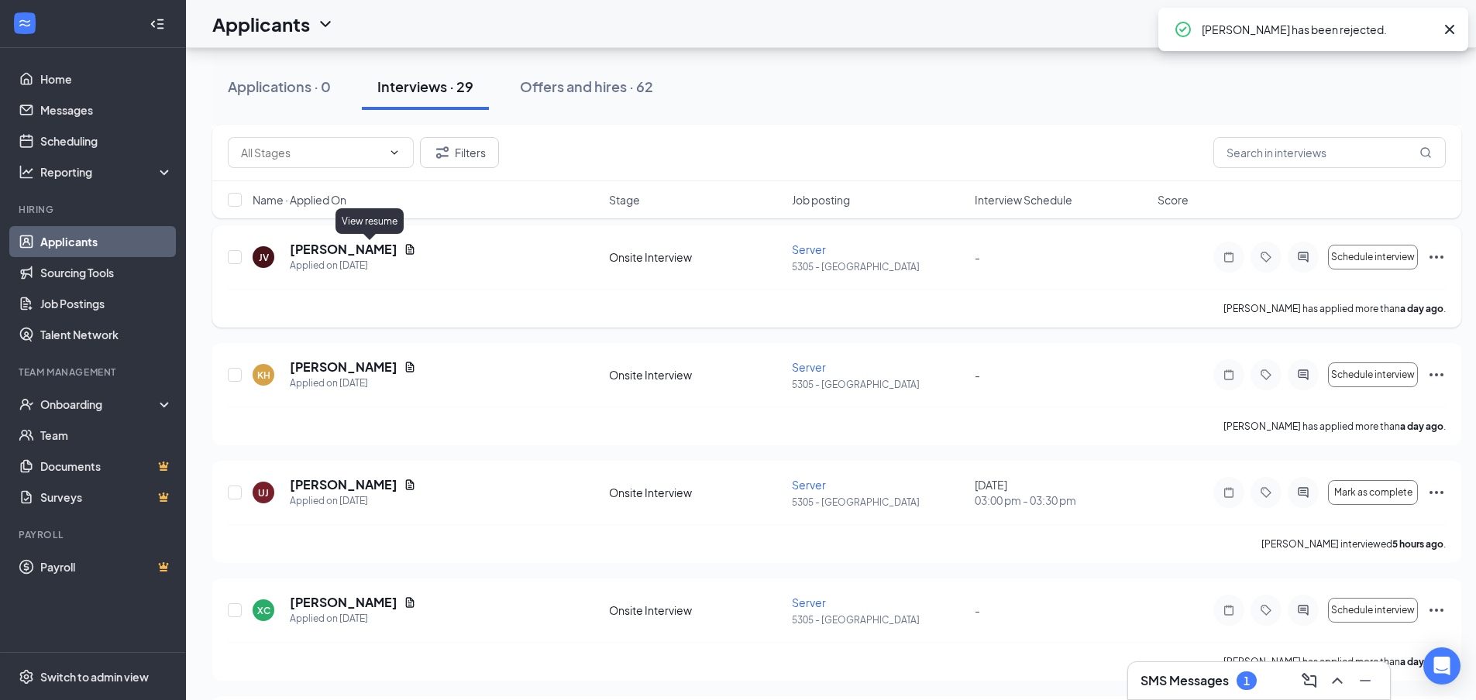
click at [406, 250] on icon "Document" at bounding box center [410, 249] width 9 height 10
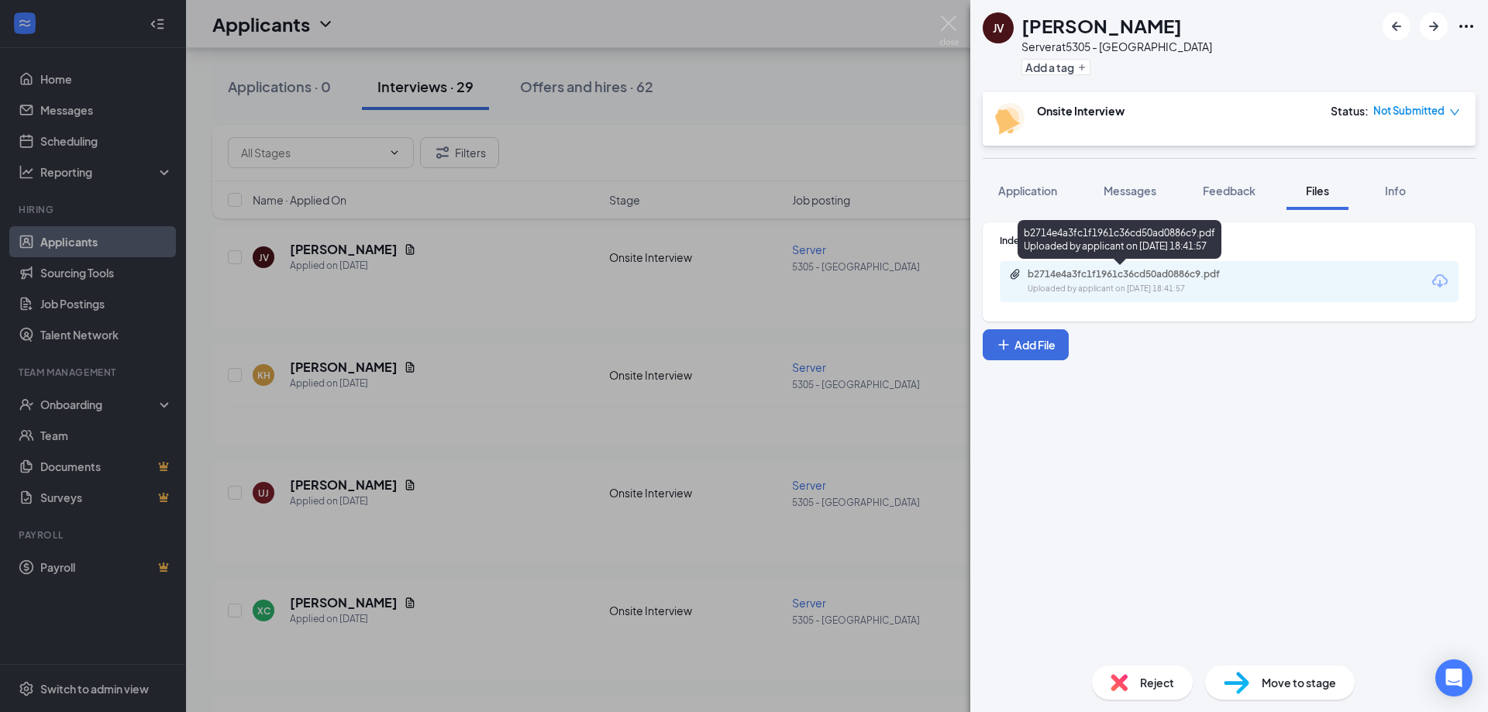
click at [1185, 280] on div "b2714e4a3fc1f1961c36cd50ad0886c9.pdf" at bounding box center [1135, 274] width 217 height 12
click at [545, 286] on div "JV [PERSON_NAME] Server at 5305 - Avondale Add a tag Onsite Interview Status : …" at bounding box center [744, 356] width 1488 height 712
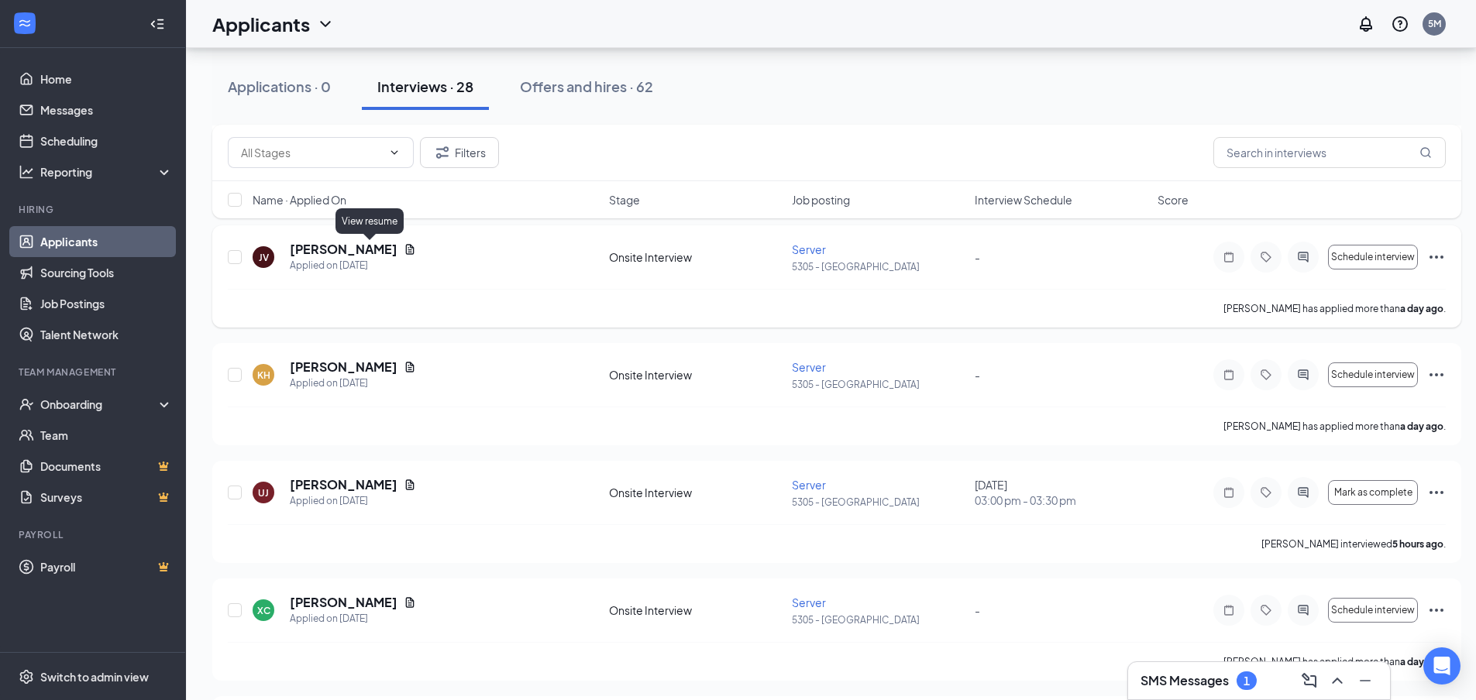
click at [404, 249] on icon "Document" at bounding box center [410, 249] width 12 height 12
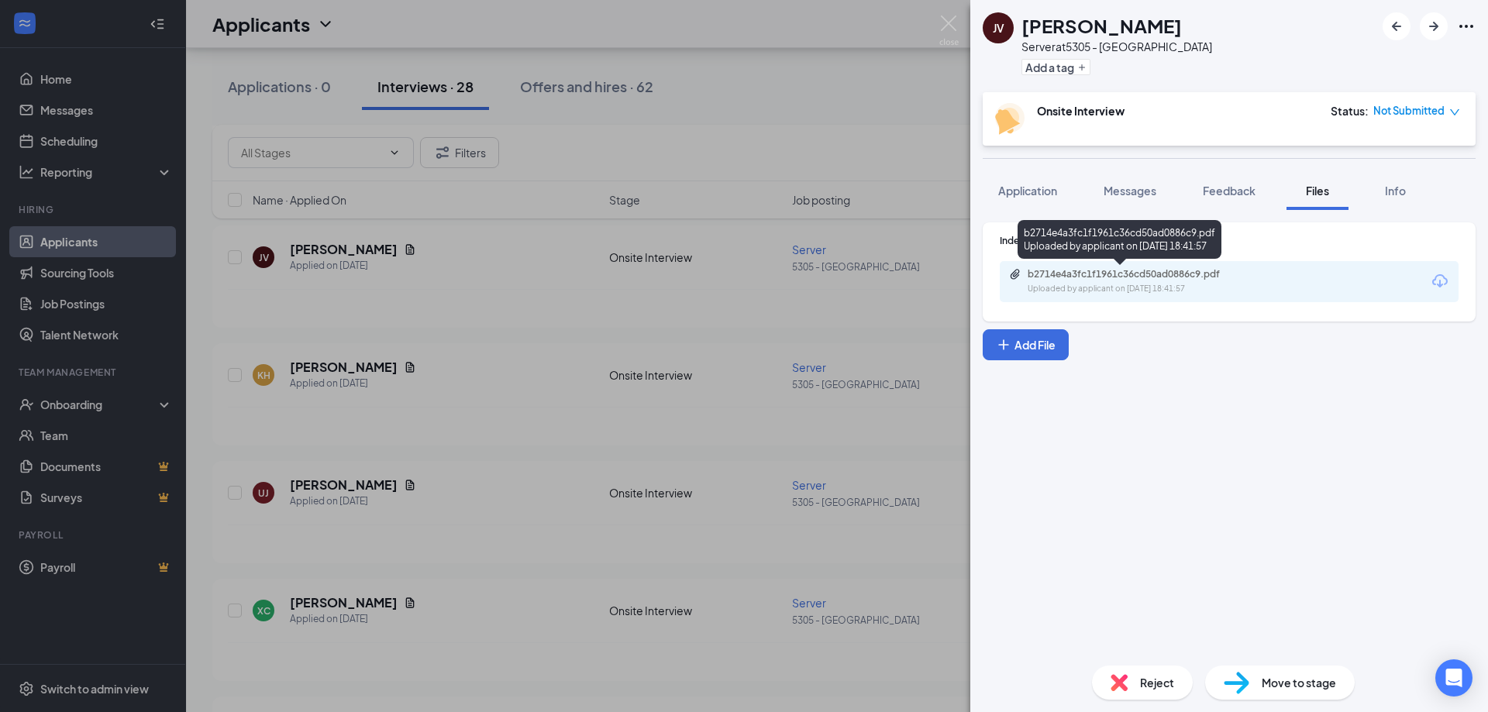
click at [1137, 291] on div "Uploaded by applicant on [DATE] 18:41:57" at bounding box center [1143, 289] width 232 height 12
click at [460, 287] on div "JV [PERSON_NAME] Server at 5305 - Avondale Add a tag Onsite Interview Status : …" at bounding box center [744, 356] width 1488 height 712
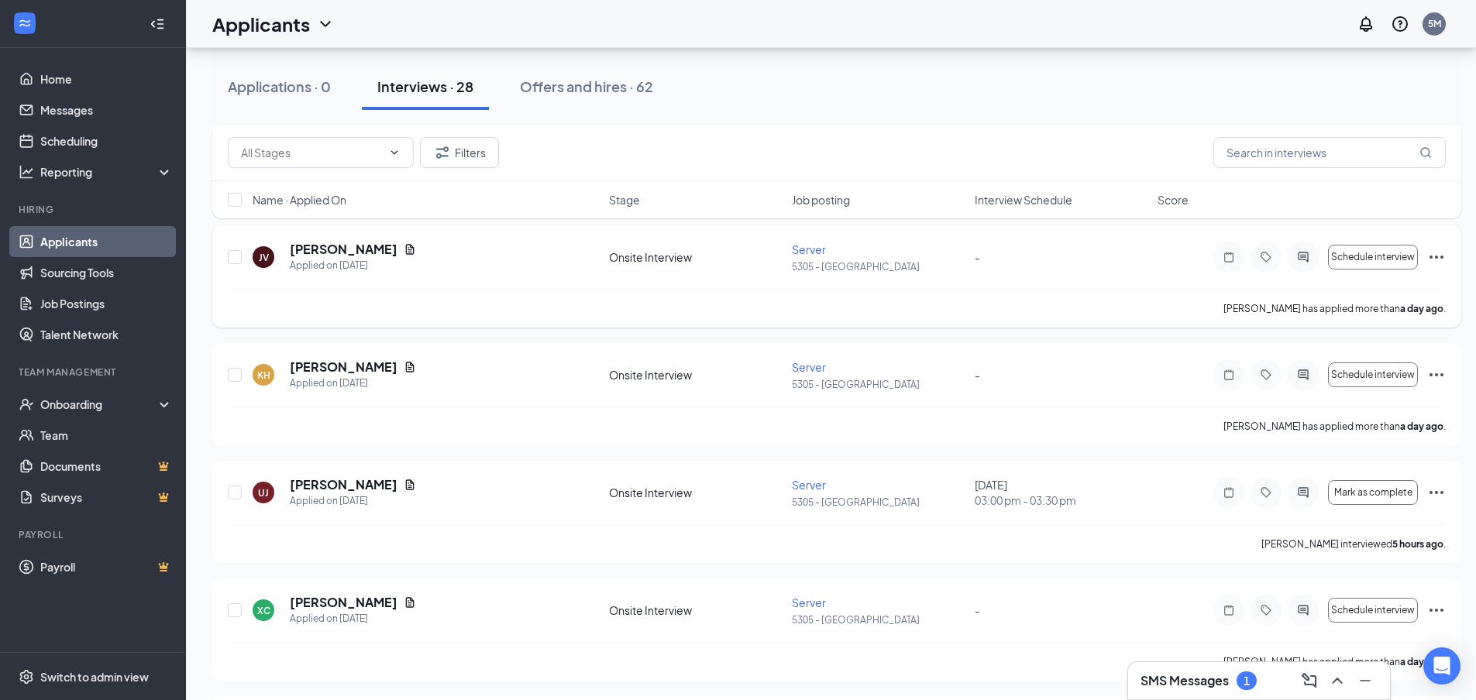
click at [1431, 253] on icon "Ellipses" at bounding box center [1436, 257] width 19 height 19
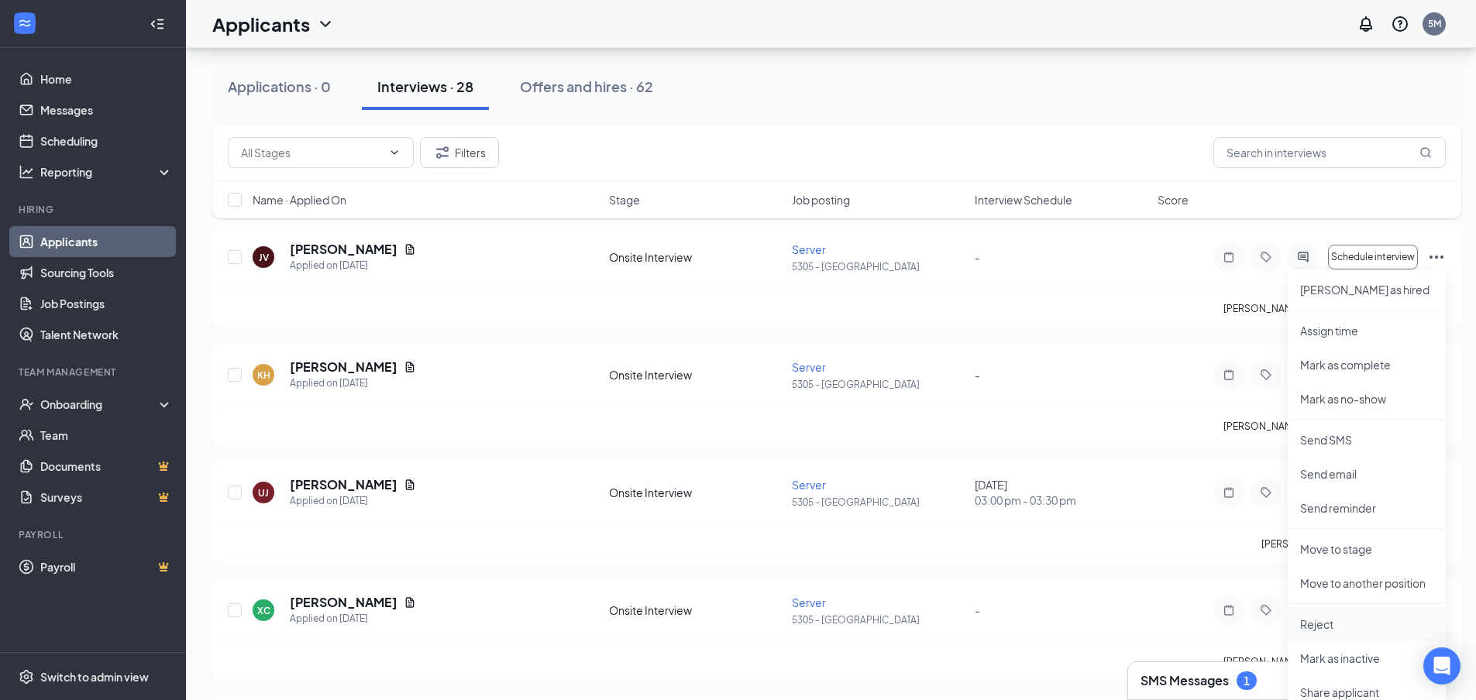
click at [1359, 631] on p "Reject" at bounding box center [1366, 624] width 133 height 15
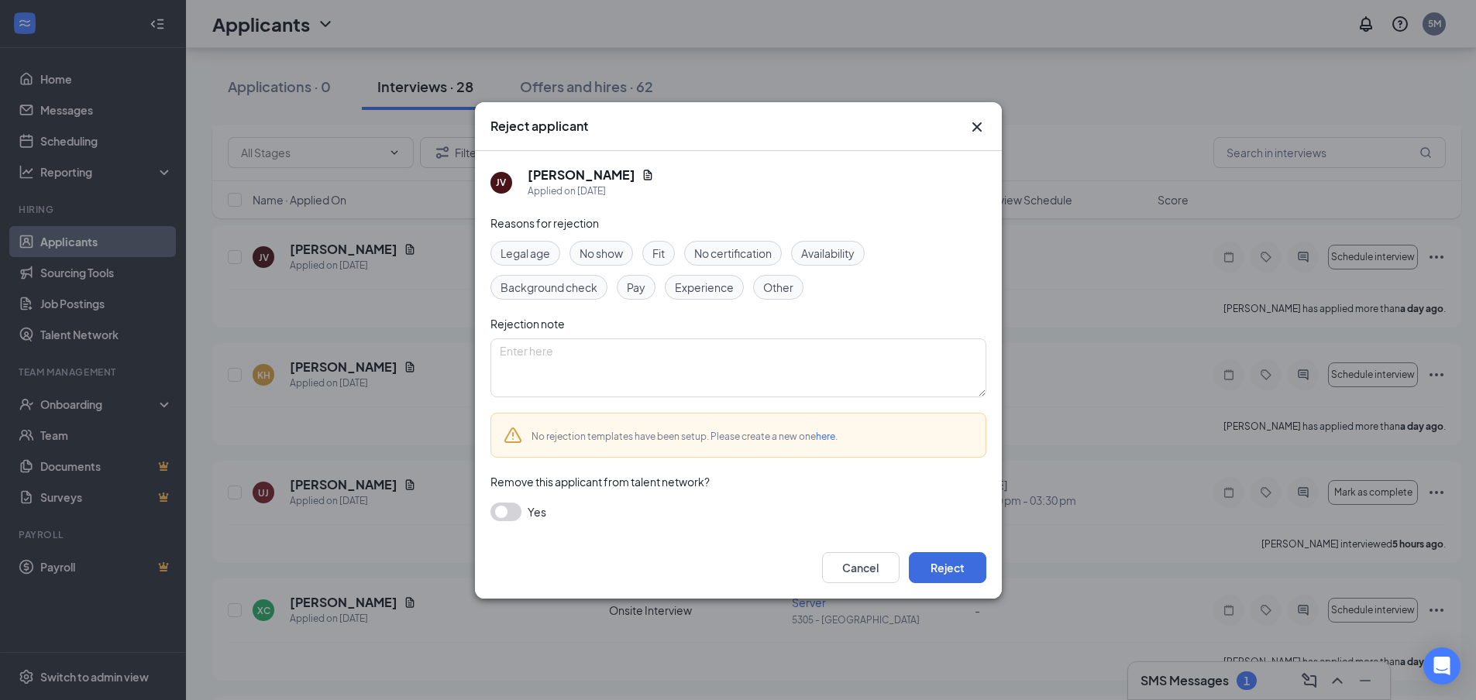
click at [725, 281] on span "Experience" at bounding box center [704, 287] width 59 height 17
click at [948, 559] on button "Reject" at bounding box center [947, 567] width 77 height 31
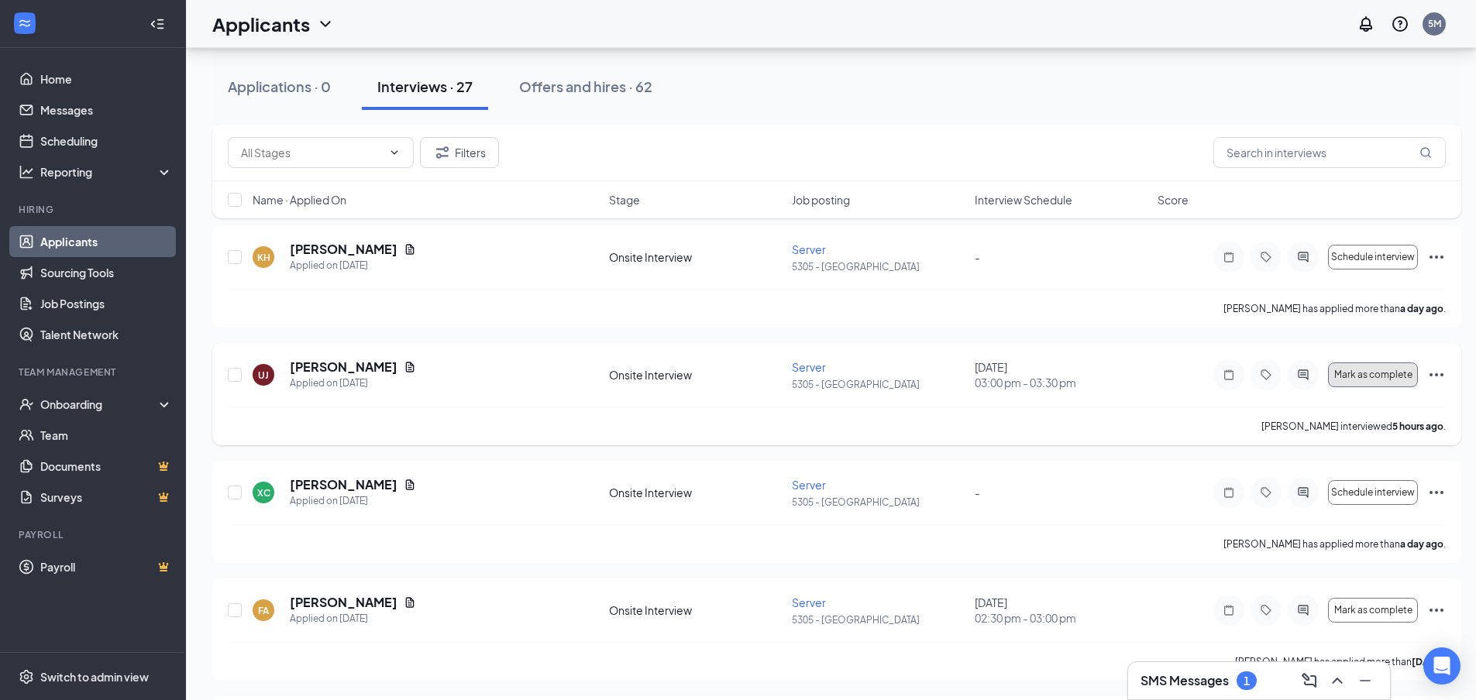
click at [1365, 383] on button "Mark as complete" at bounding box center [1373, 375] width 90 height 25
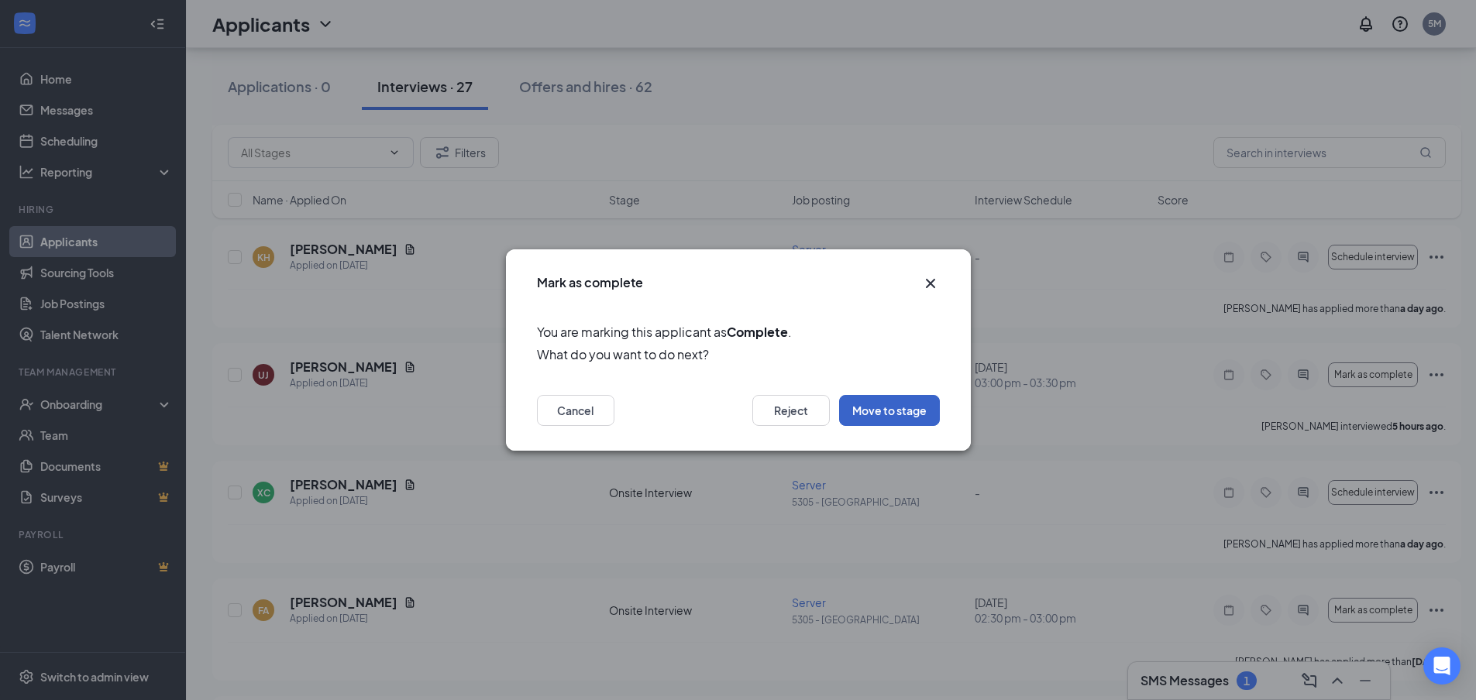
click at [892, 408] on button "Move to stage" at bounding box center [889, 410] width 101 height 31
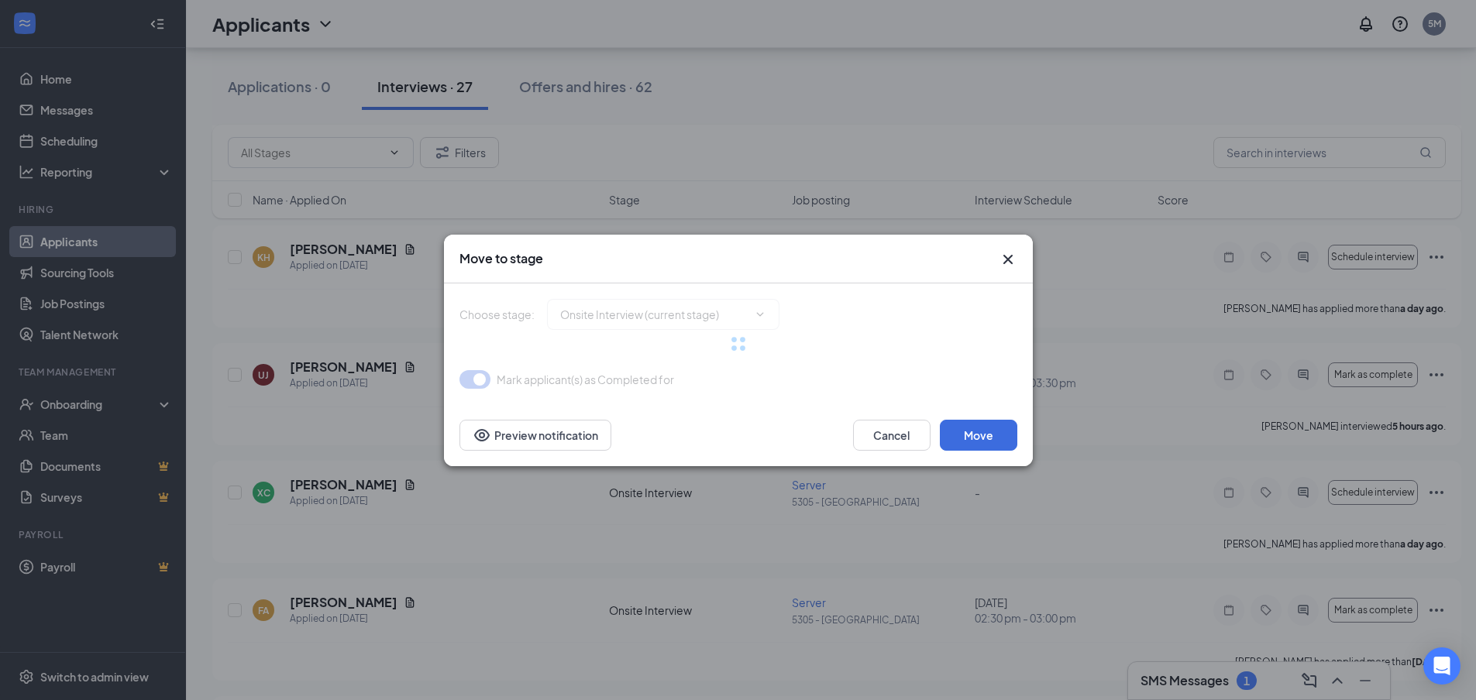
type input "Hiring Complete (final stage)"
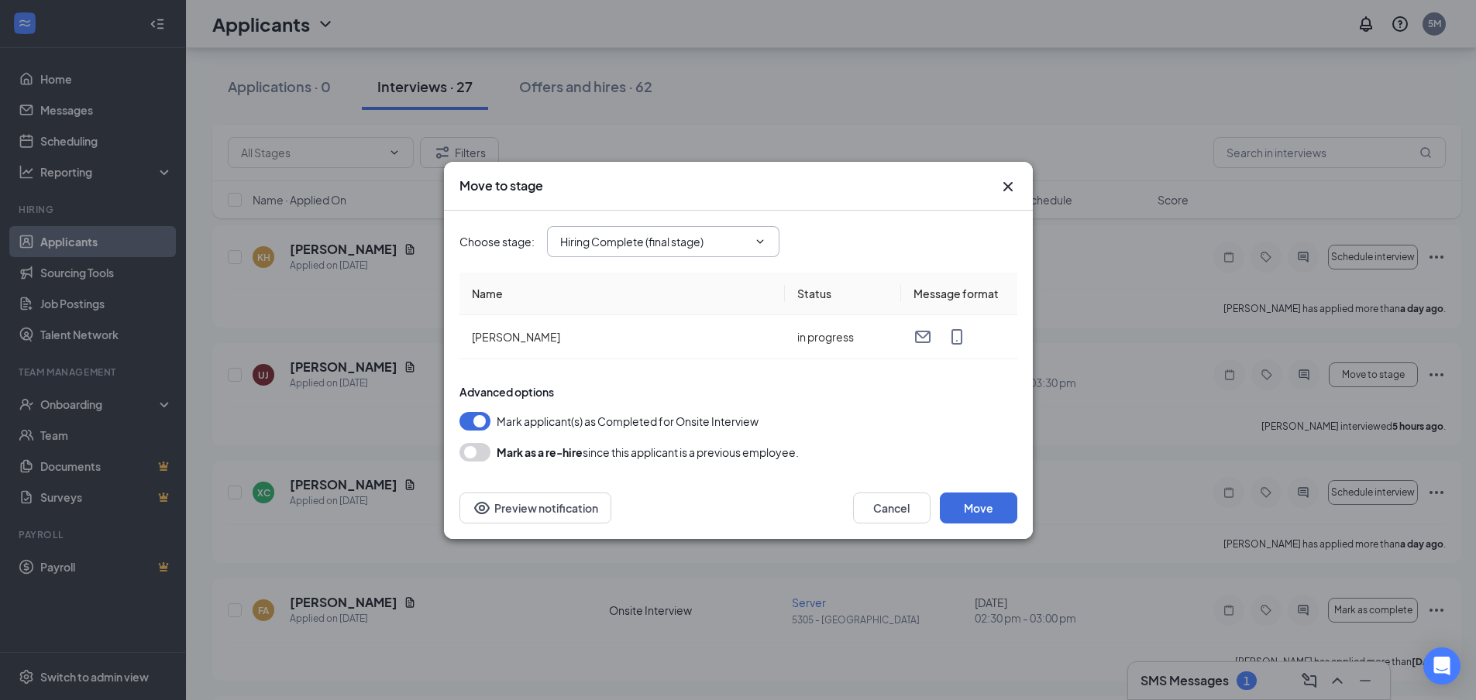
click at [714, 242] on input "Hiring Complete (final stage)" at bounding box center [654, 241] width 188 height 17
click at [847, 242] on div "Choose stage : Hiring Complete (final stage) Application Onsite Interview (curr…" at bounding box center [738, 241] width 558 height 31
click at [978, 501] on button "Move" at bounding box center [978, 508] width 77 height 31
